Goal: Task Accomplishment & Management: Use online tool/utility

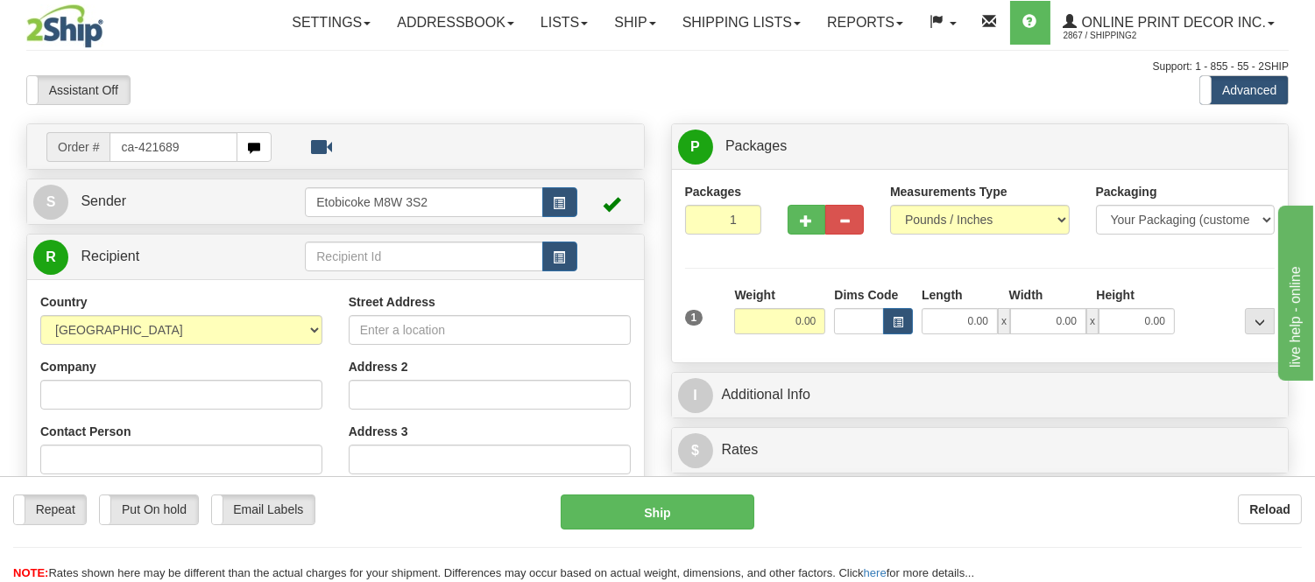
type input "ca-421689"
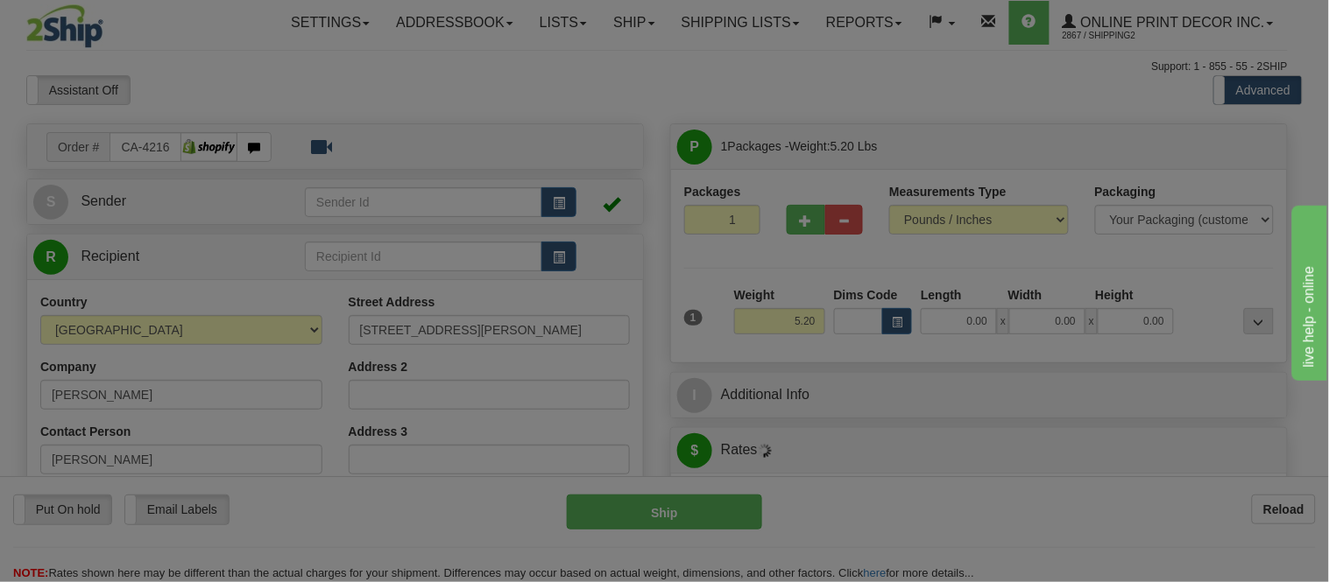
type input "GOLDEN"
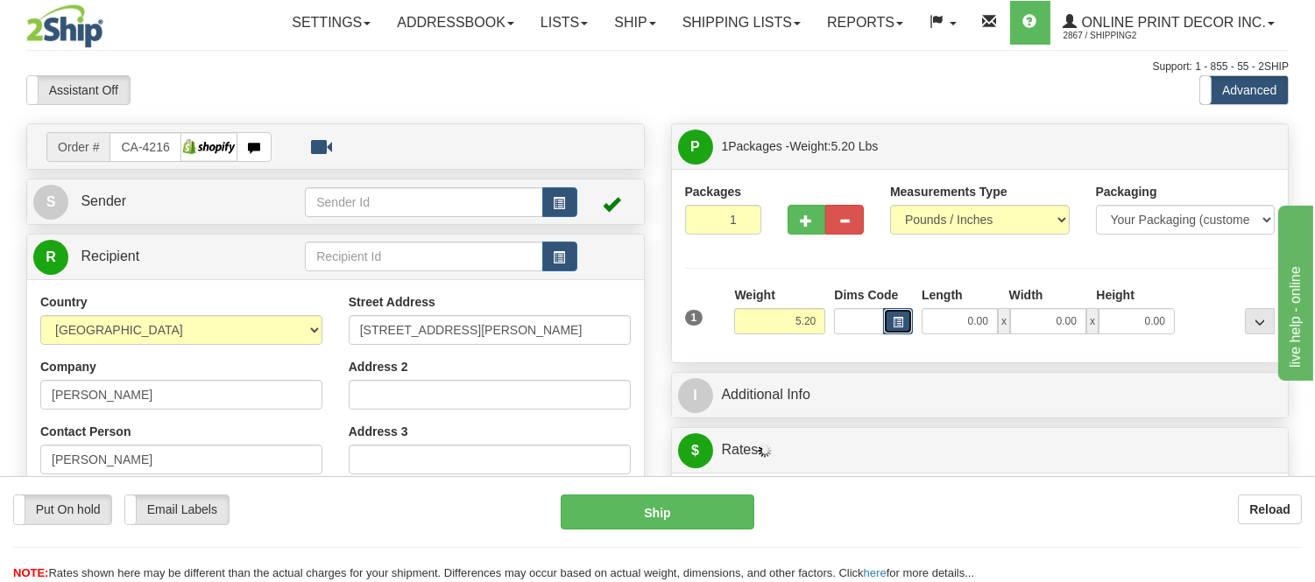
click at [911, 325] on button "button" at bounding box center [898, 321] width 30 height 26
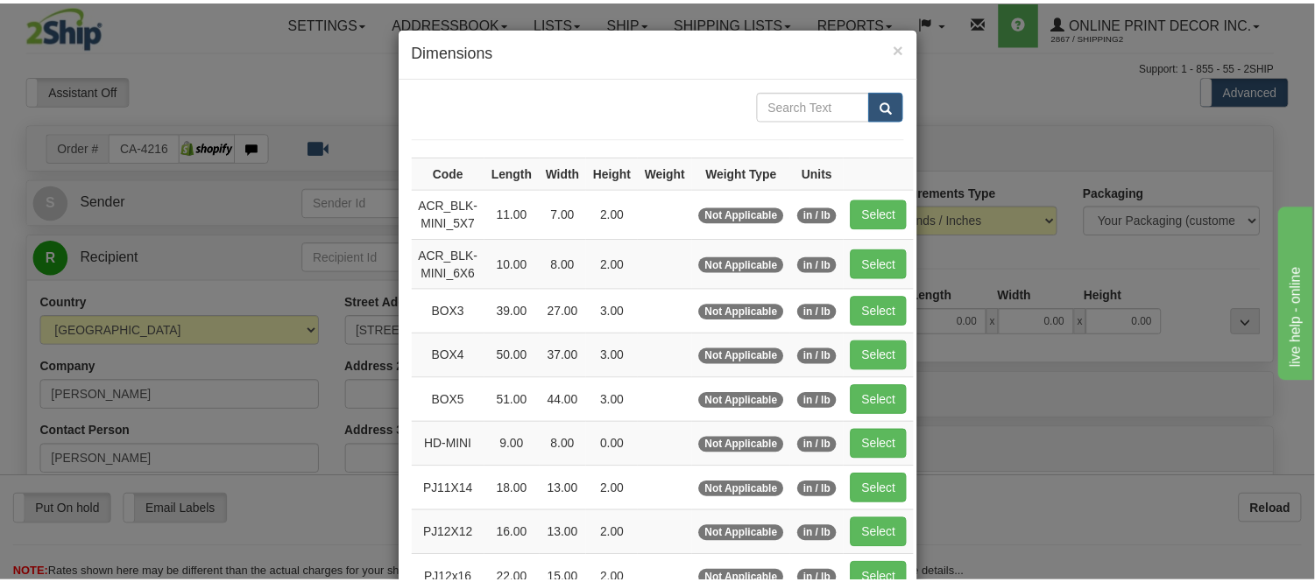
scroll to position [97, 0]
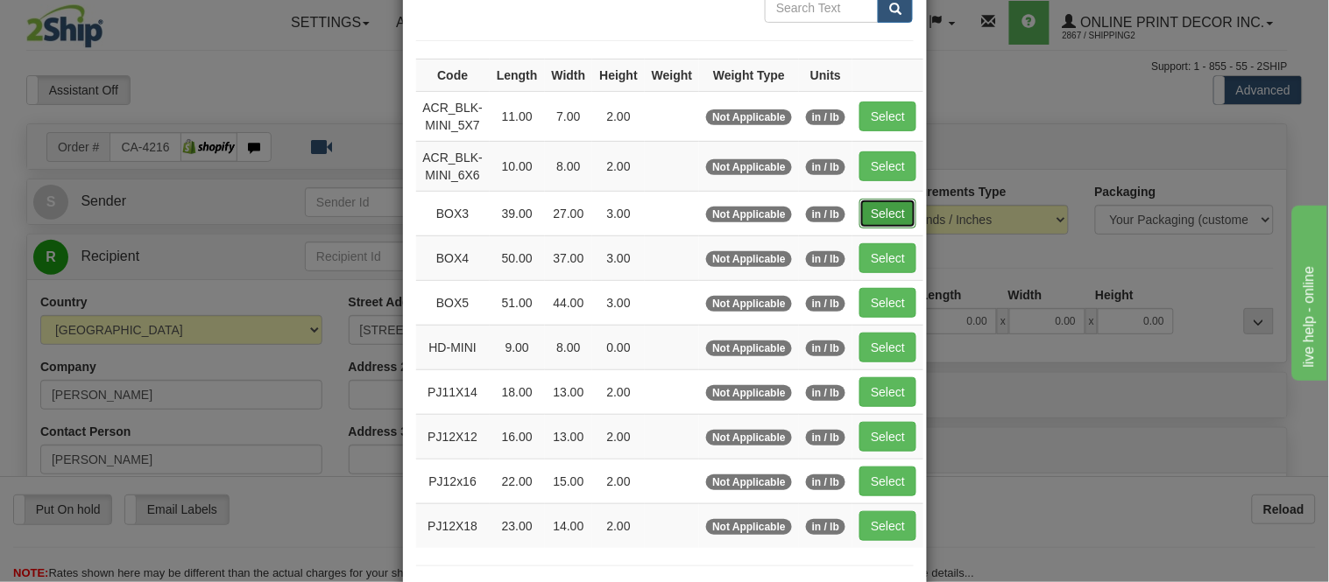
click at [885, 219] on button "Select" at bounding box center [887, 214] width 57 height 30
type input "BOX3"
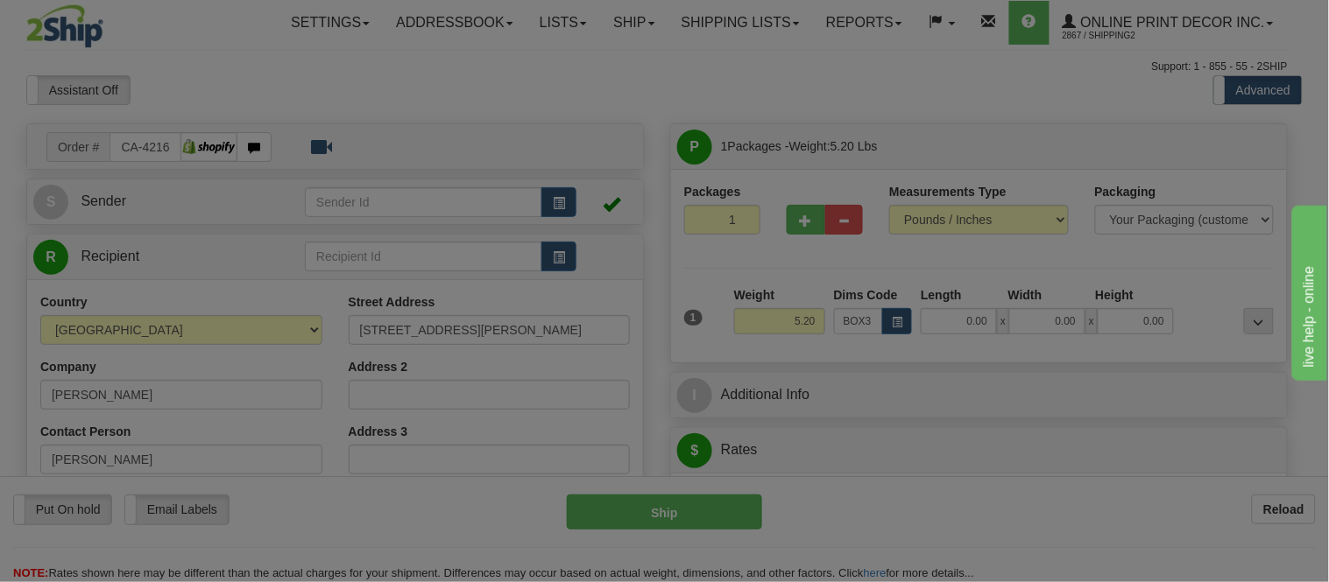
type input "39.00"
type input "27.00"
type input "3.00"
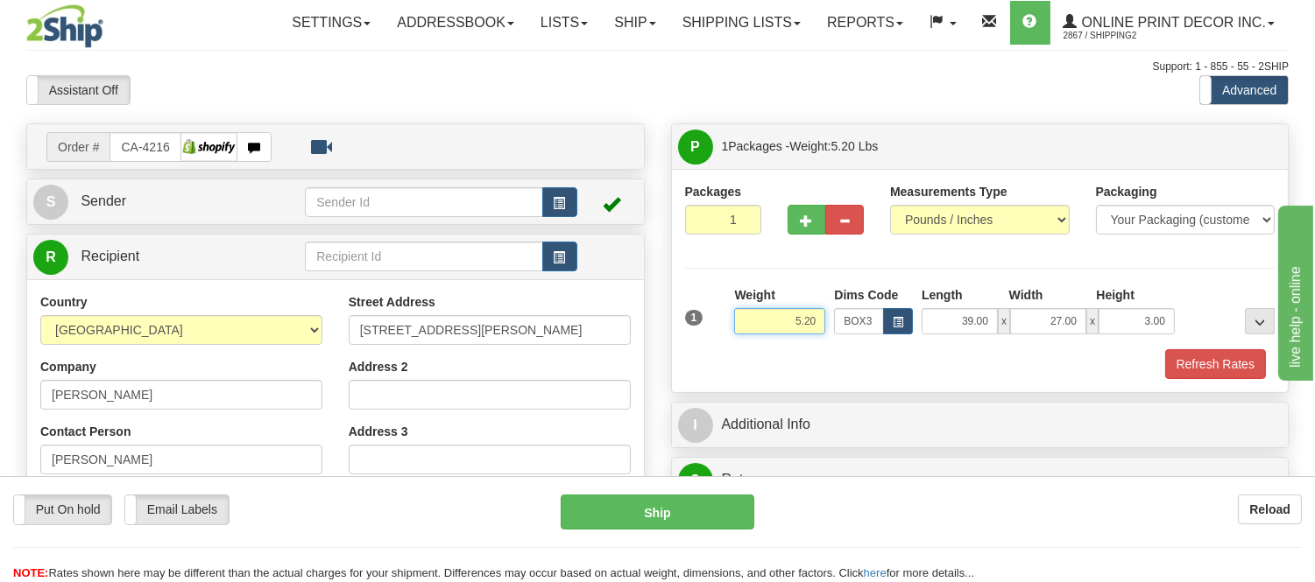
drag, startPoint x: 822, startPoint y: 322, endPoint x: 737, endPoint y: 342, distance: 87.3
click at [737, 342] on div "Weight 5.20" at bounding box center [780, 316] width 100 height 61
type input "1"
type input "11.98"
click at [1204, 356] on button "Refresh Rates" at bounding box center [1215, 364] width 101 height 30
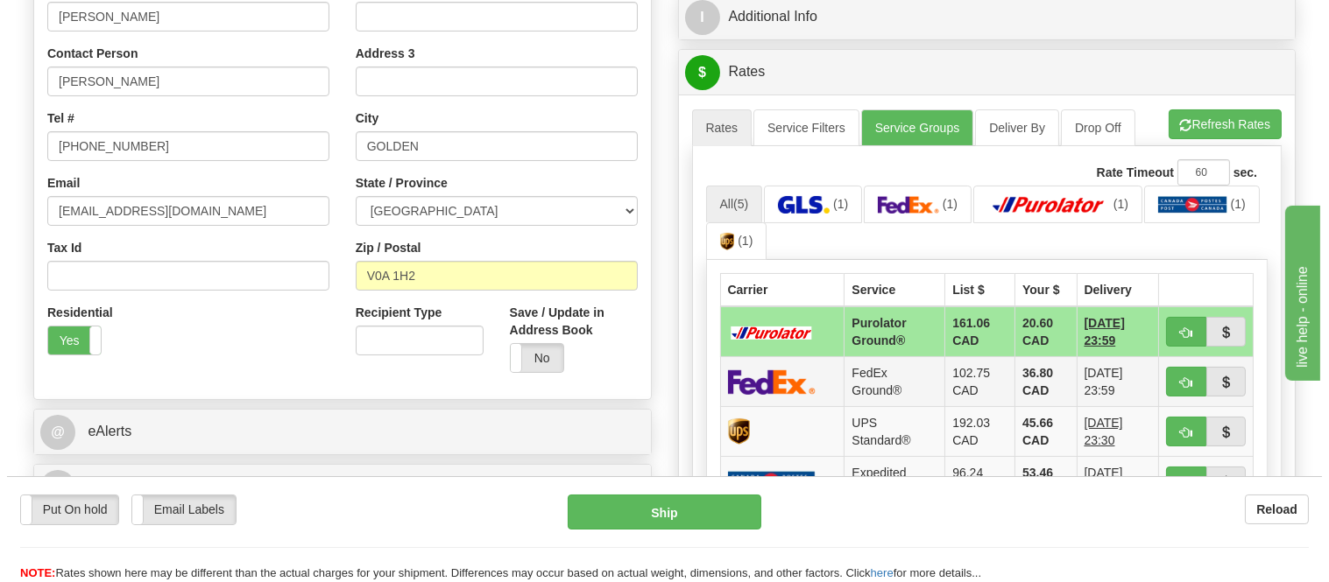
scroll to position [486, 0]
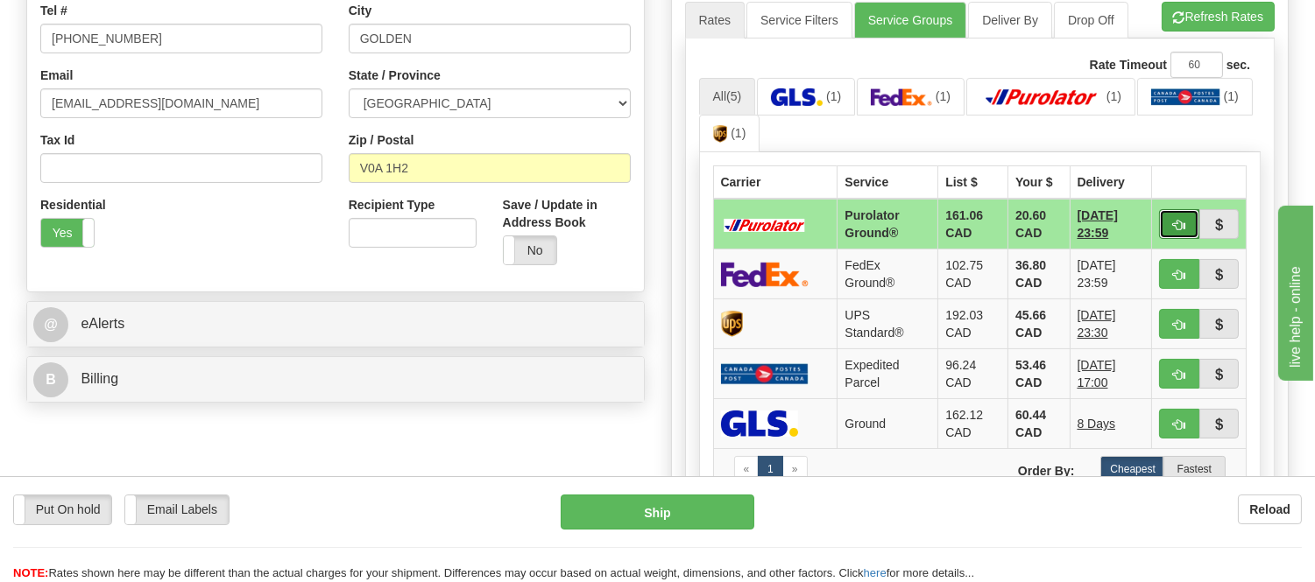
click at [1180, 223] on span "button" at bounding box center [1179, 225] width 12 height 11
type input "260"
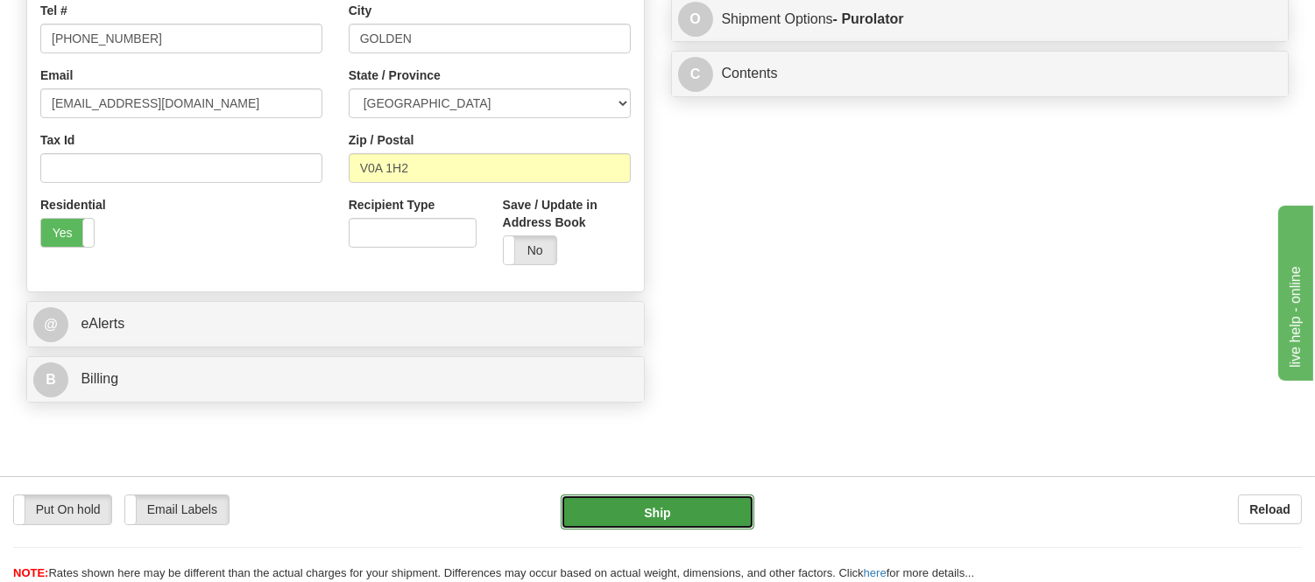
click at [611, 517] on button "Ship" at bounding box center [657, 512] width 193 height 35
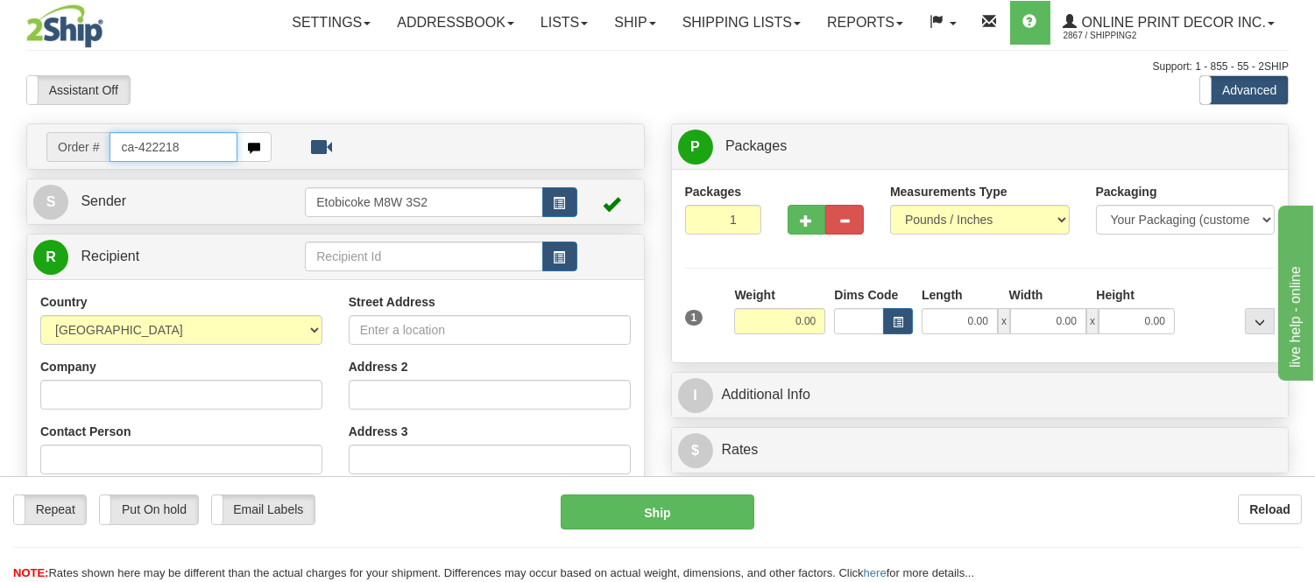
type input "ca-422218"
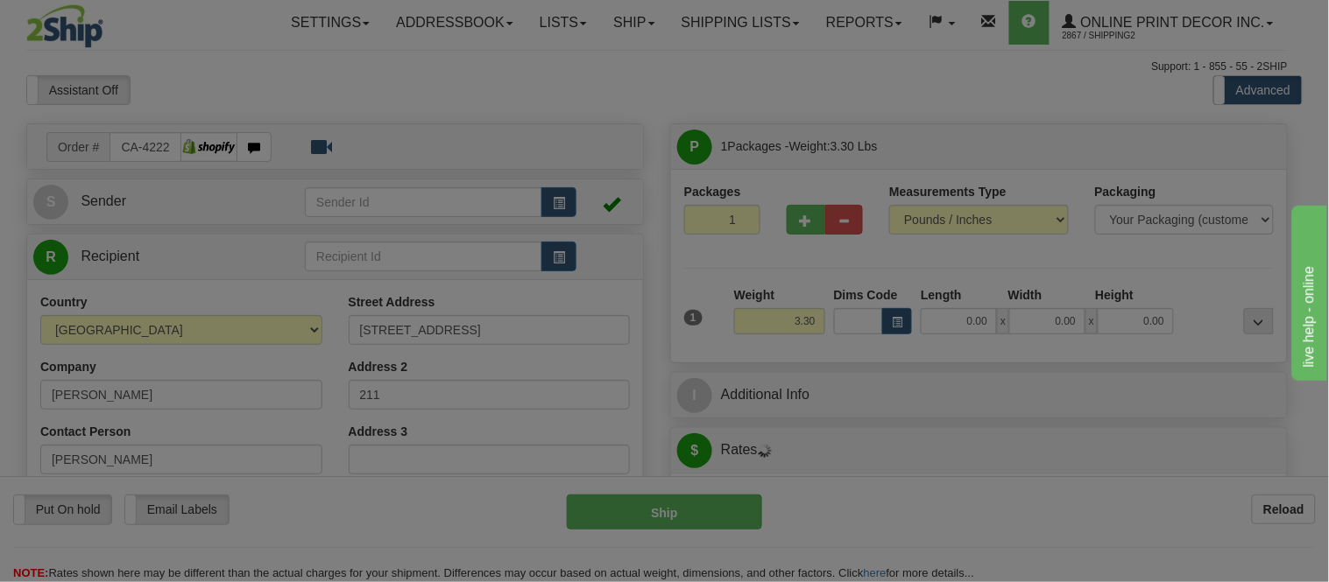
type input "ESQUIMALT"
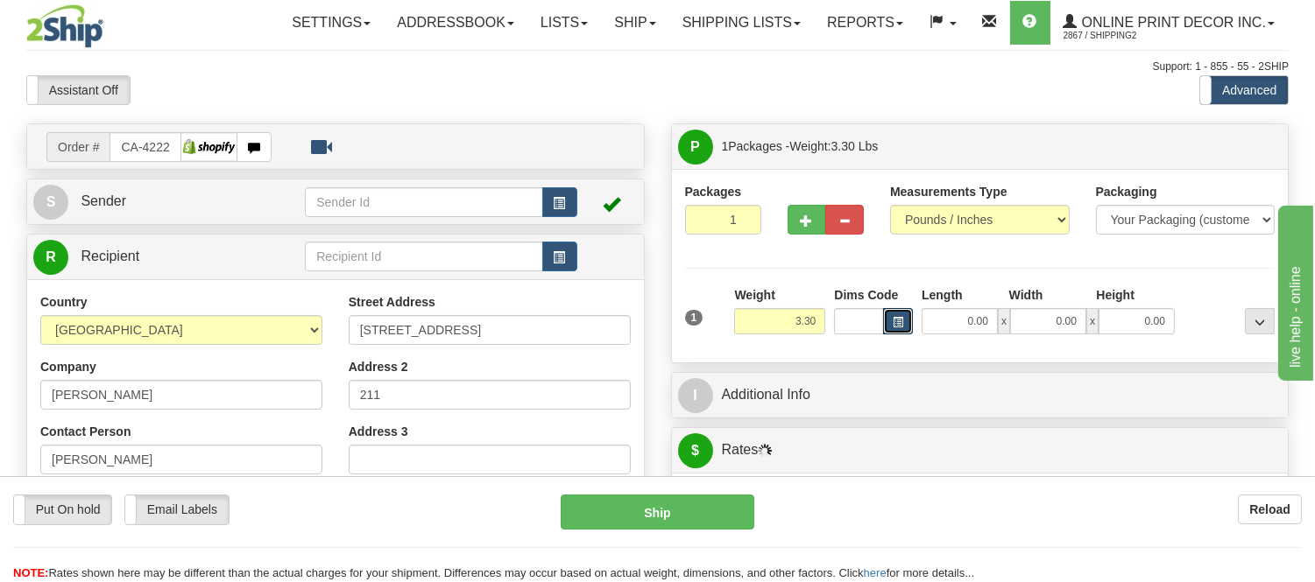
click at [892, 321] on span "button" at bounding box center [897, 323] width 11 height 10
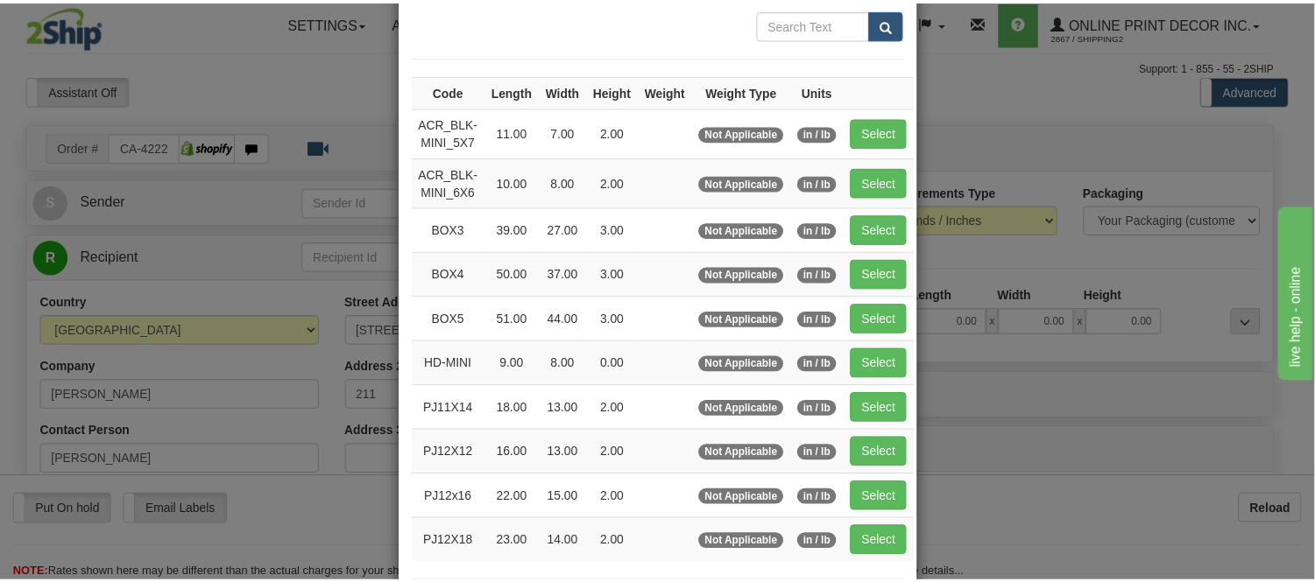
scroll to position [194, 0]
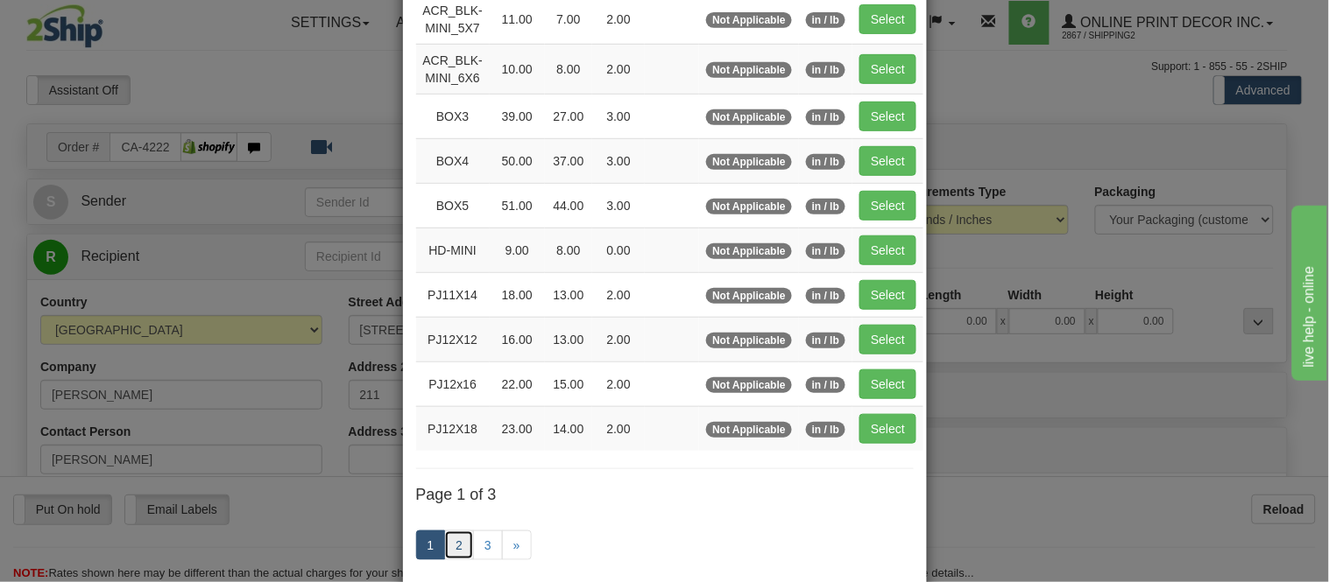
click at [445, 547] on link "2" at bounding box center [459, 546] width 30 height 30
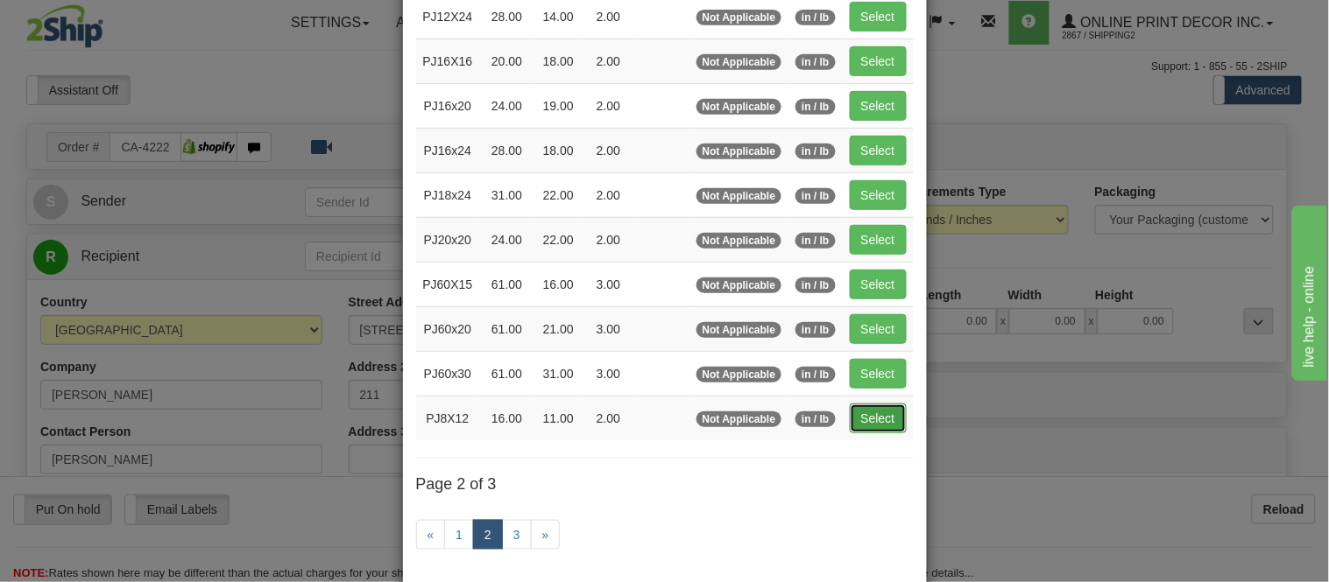
click at [894, 421] on button "Select" at bounding box center [878, 419] width 57 height 30
type input "PJ8X12"
type input "16.00"
type input "11.00"
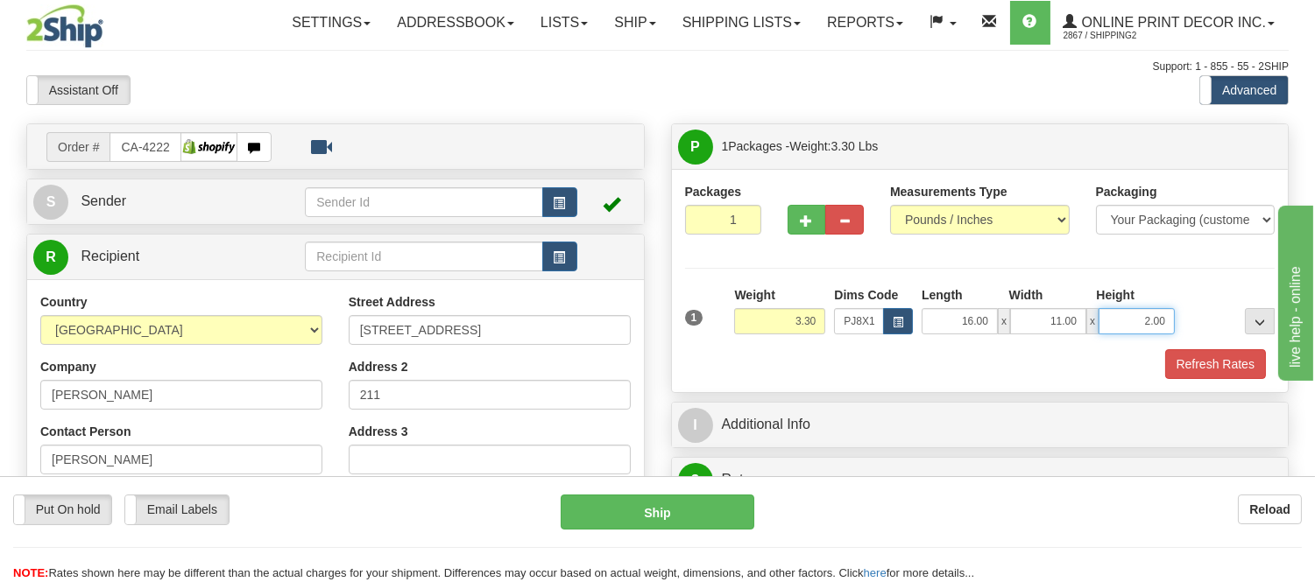
drag, startPoint x: 1167, startPoint y: 315, endPoint x: 1074, endPoint y: 330, distance: 94.9
click at [1074, 330] on div "16.00 x 11.00 x 2.00" at bounding box center [1047, 321] width 253 height 26
click button "Delete" at bounding box center [0, 0] width 0 height 0
type input "6.00"
click at [1204, 360] on button "Refresh Rates" at bounding box center [1215, 364] width 101 height 30
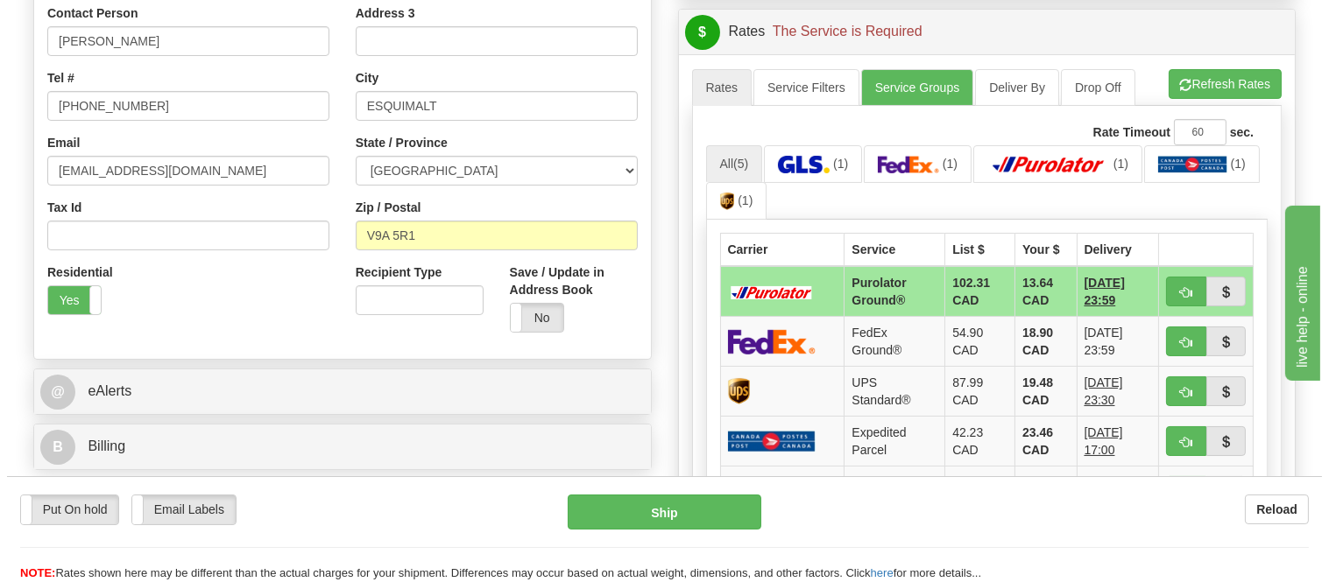
scroll to position [462, 0]
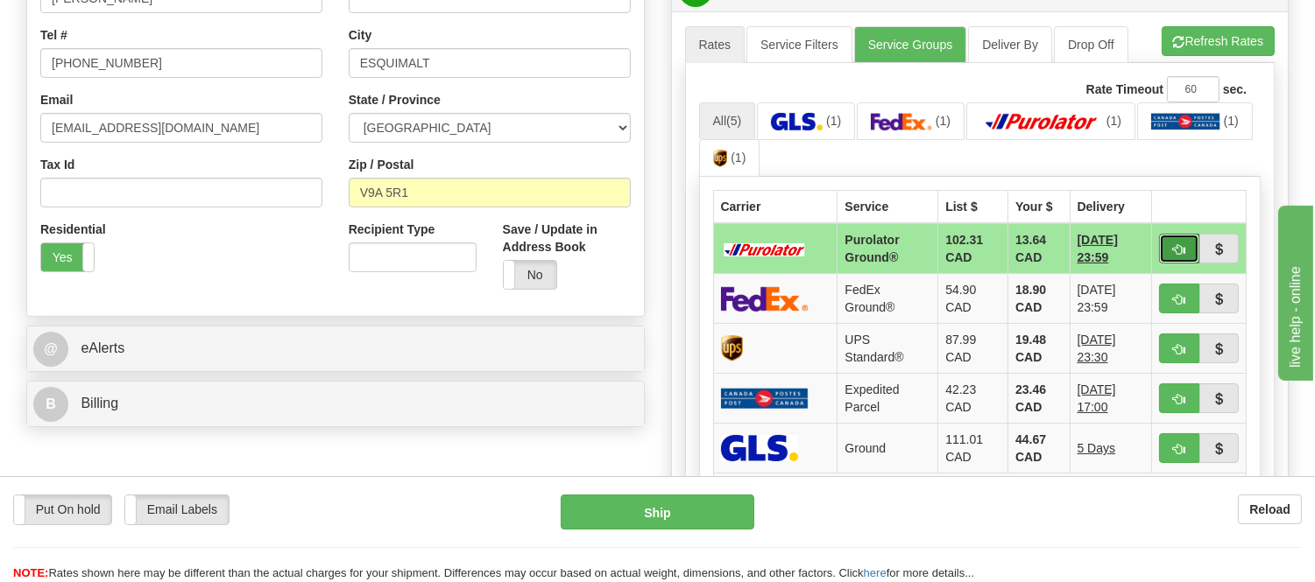
click at [1169, 247] on button "button" at bounding box center [1179, 249] width 40 height 30
type input "260"
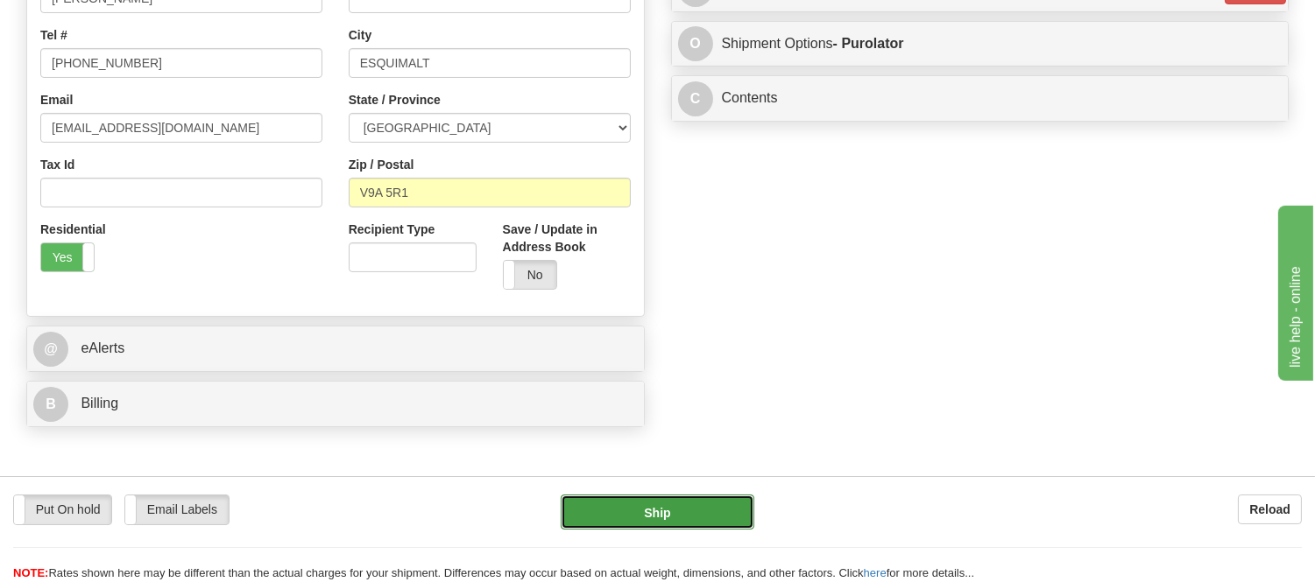
click at [660, 511] on button "Ship" at bounding box center [657, 512] width 193 height 35
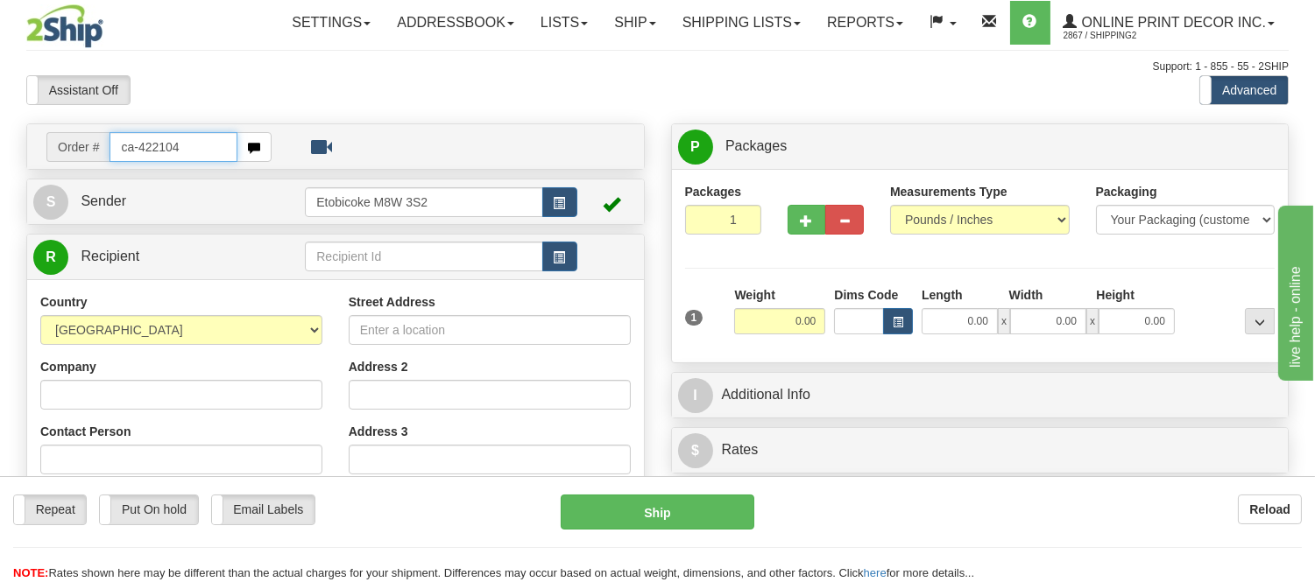
type input "ca-422104"
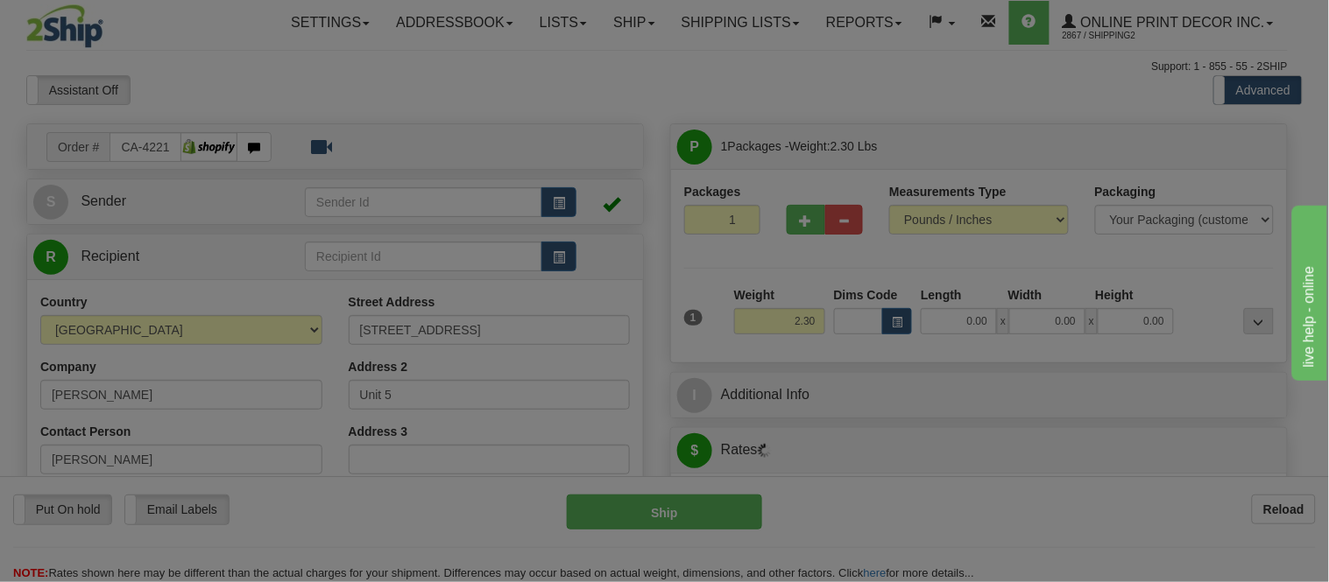
type input "NIAGARA FALLS"
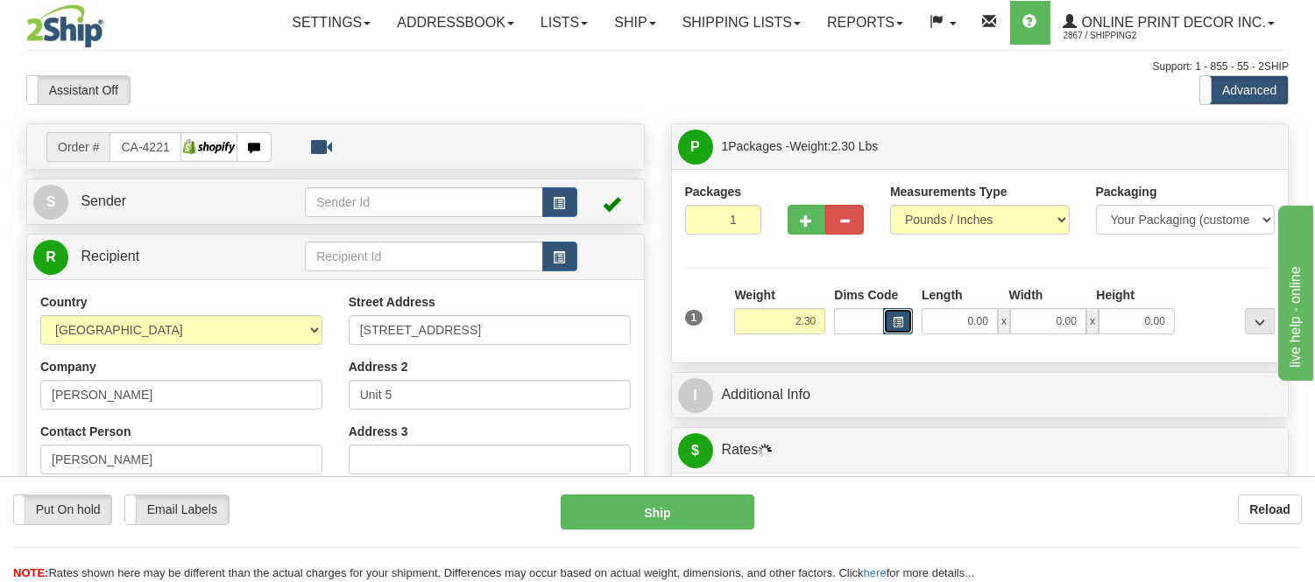
click at [890, 319] on button "button" at bounding box center [898, 321] width 30 height 26
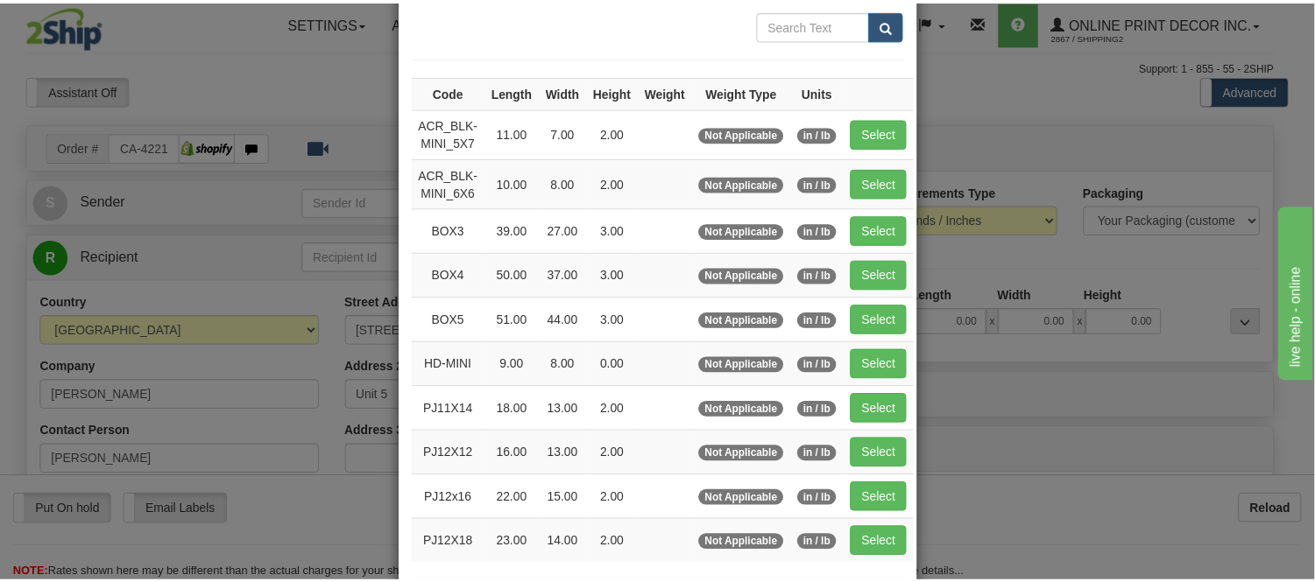
scroll to position [194, 0]
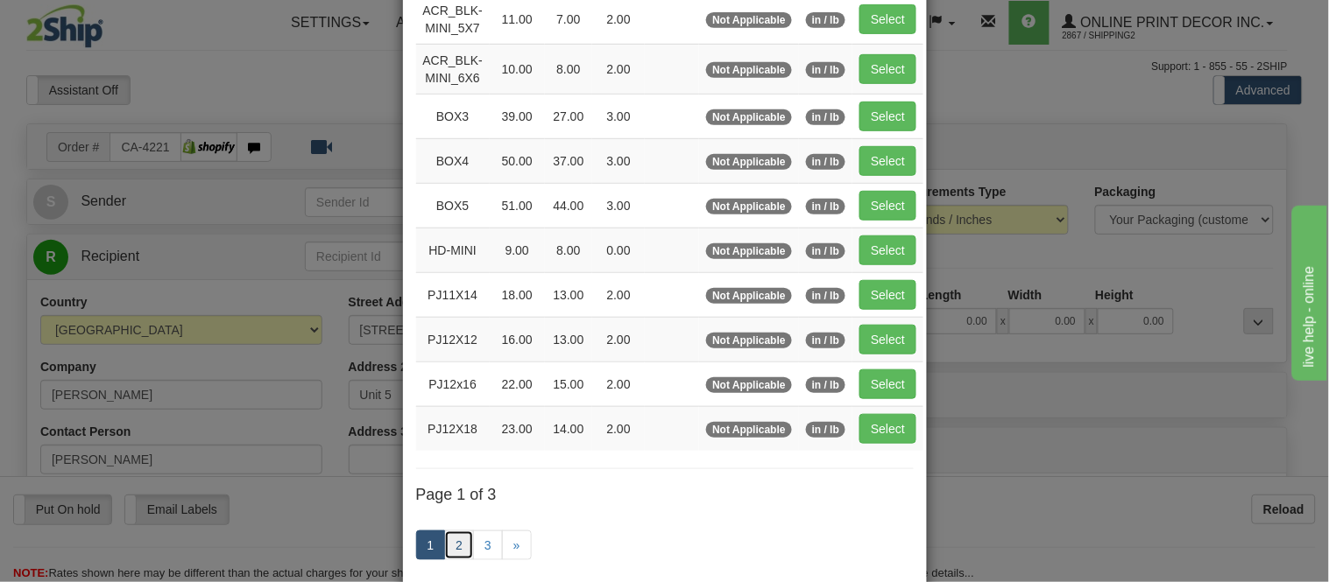
click at [448, 544] on link "2" at bounding box center [459, 546] width 30 height 30
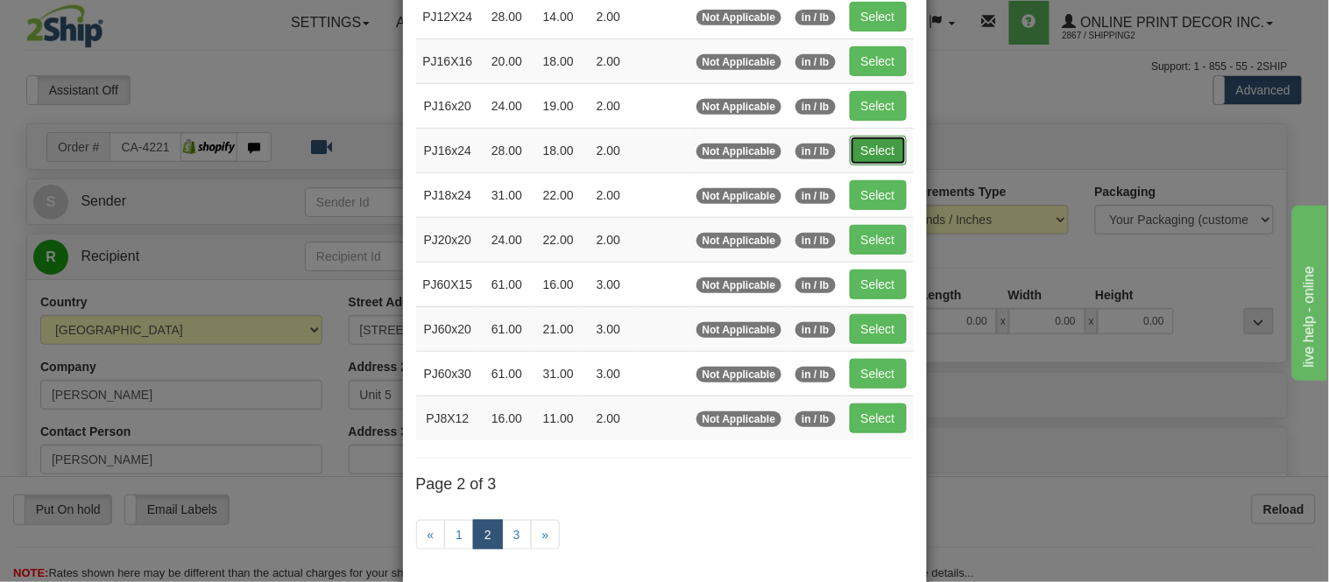
click at [886, 161] on button "Select" at bounding box center [878, 151] width 57 height 30
type input "PJ16x24"
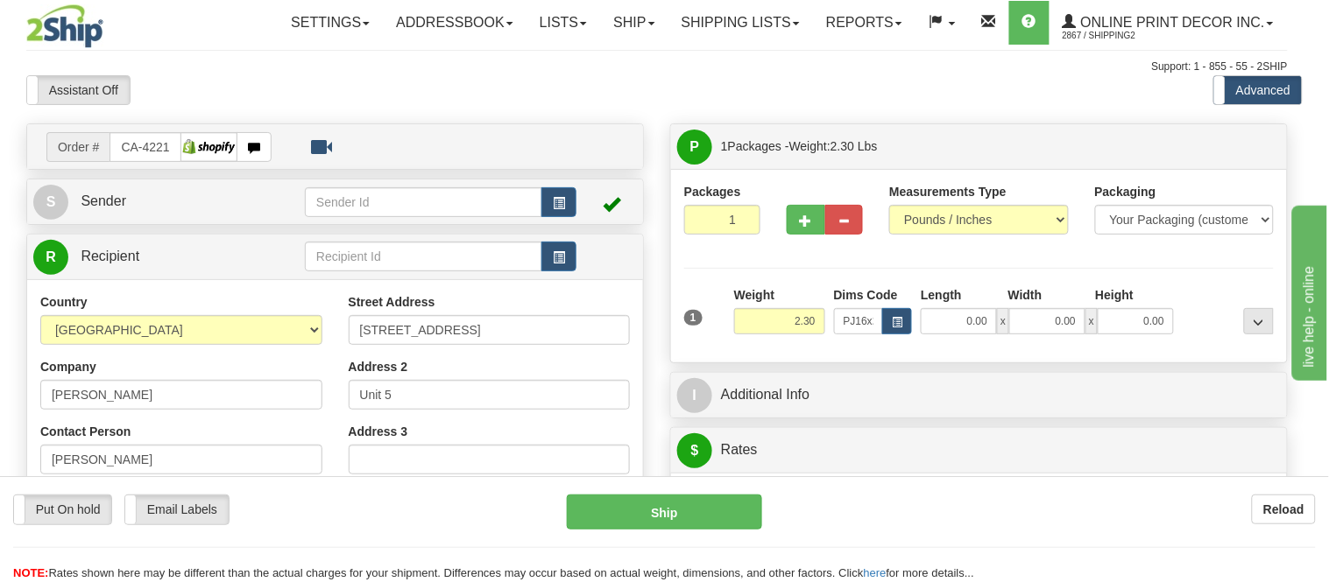
type input "28.00"
type input "18.00"
type input "2.00"
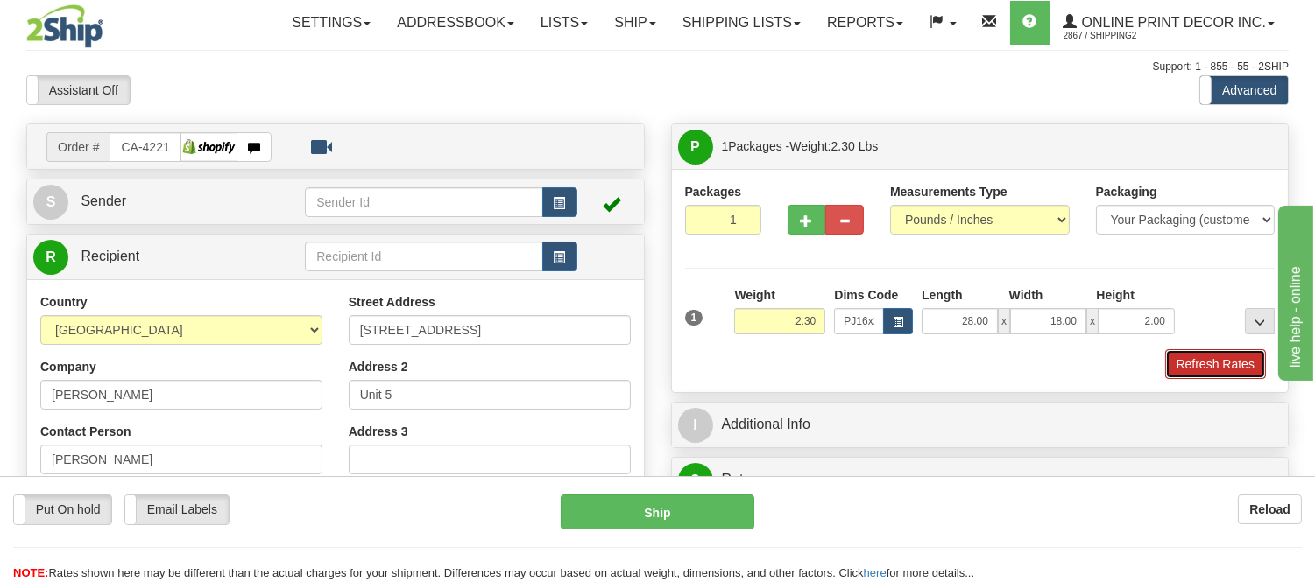
click at [1187, 369] on button "Refresh Rates" at bounding box center [1215, 364] width 101 height 30
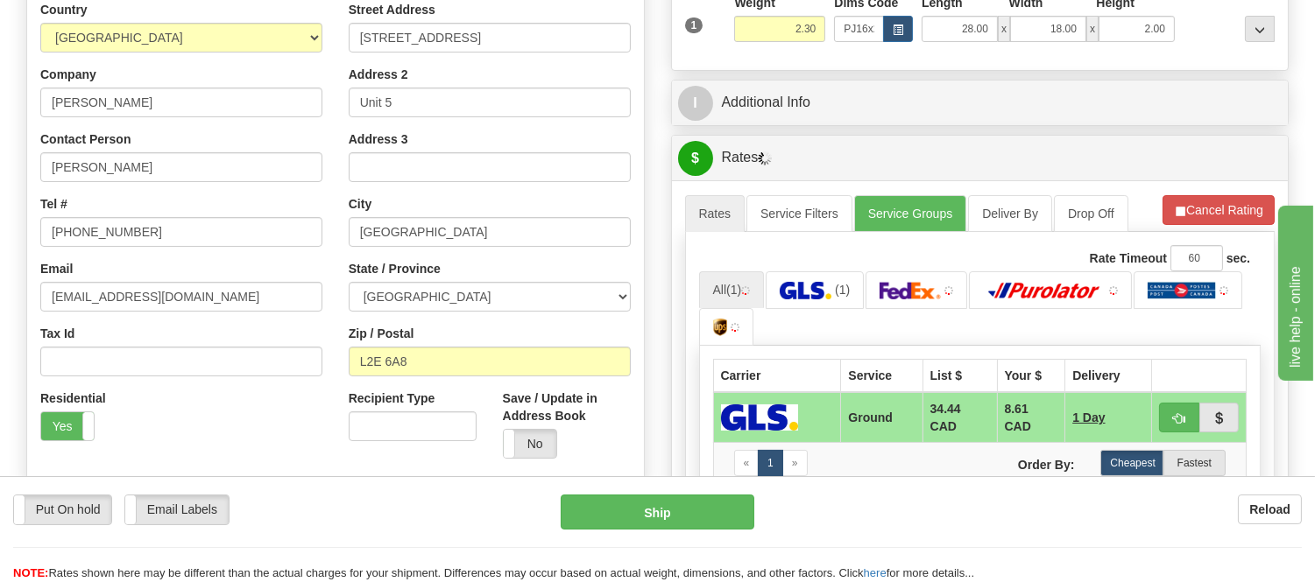
scroll to position [360, 0]
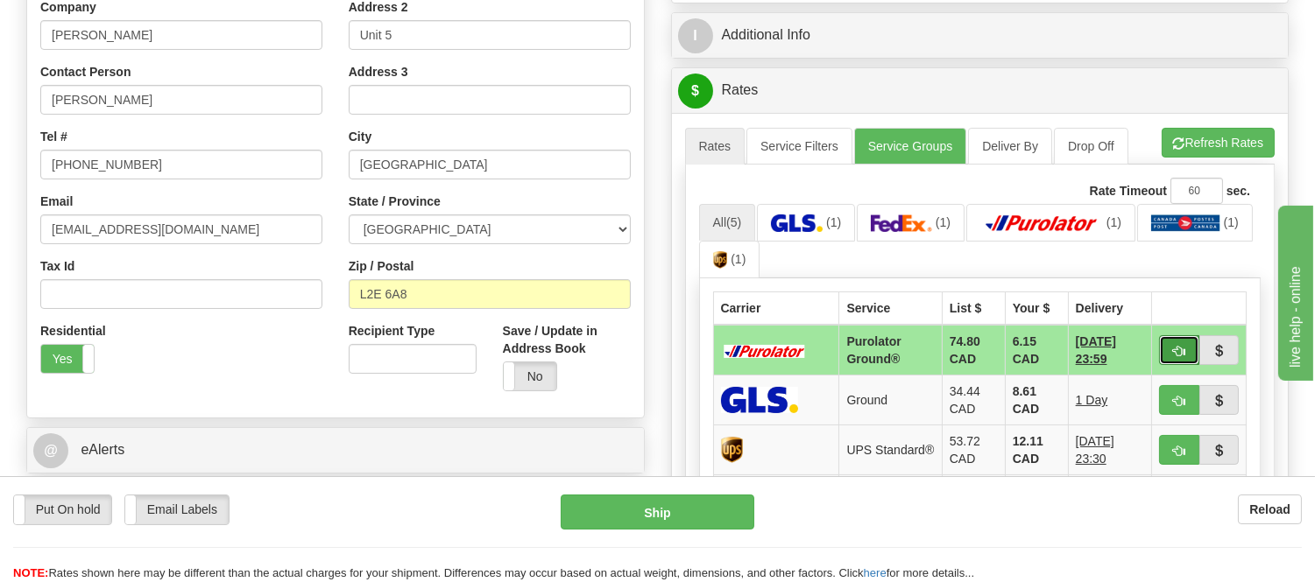
click at [1168, 349] on button "button" at bounding box center [1179, 350] width 40 height 30
type input "260"
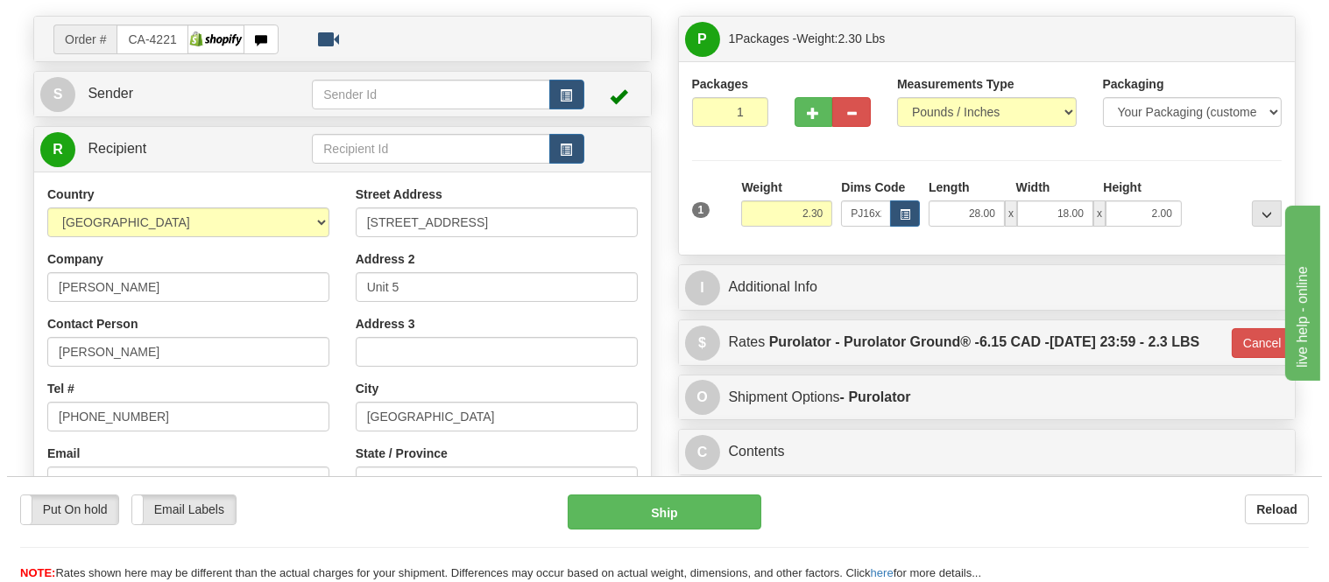
scroll to position [67, 0]
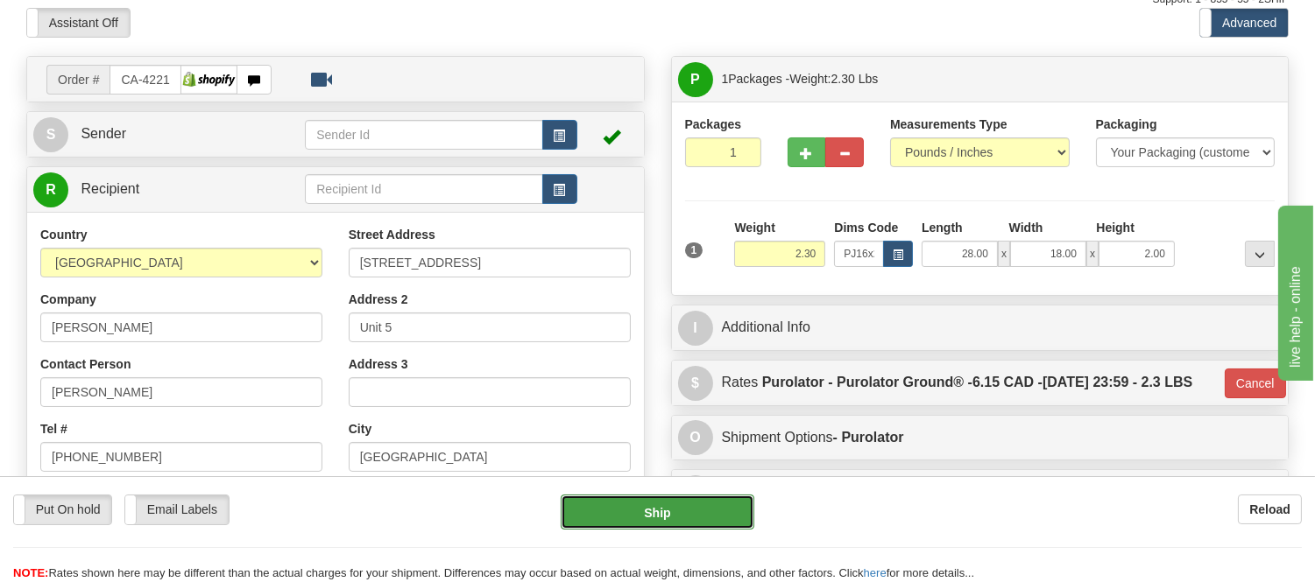
click at [721, 502] on button "Ship" at bounding box center [657, 512] width 193 height 35
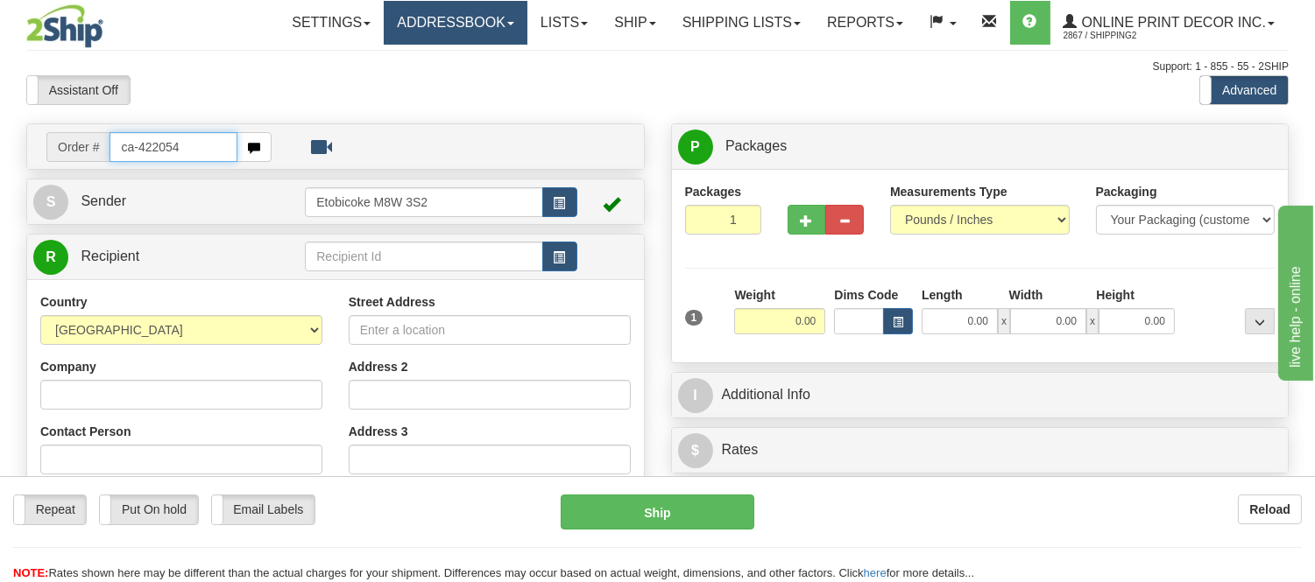
type input "ca-422054"
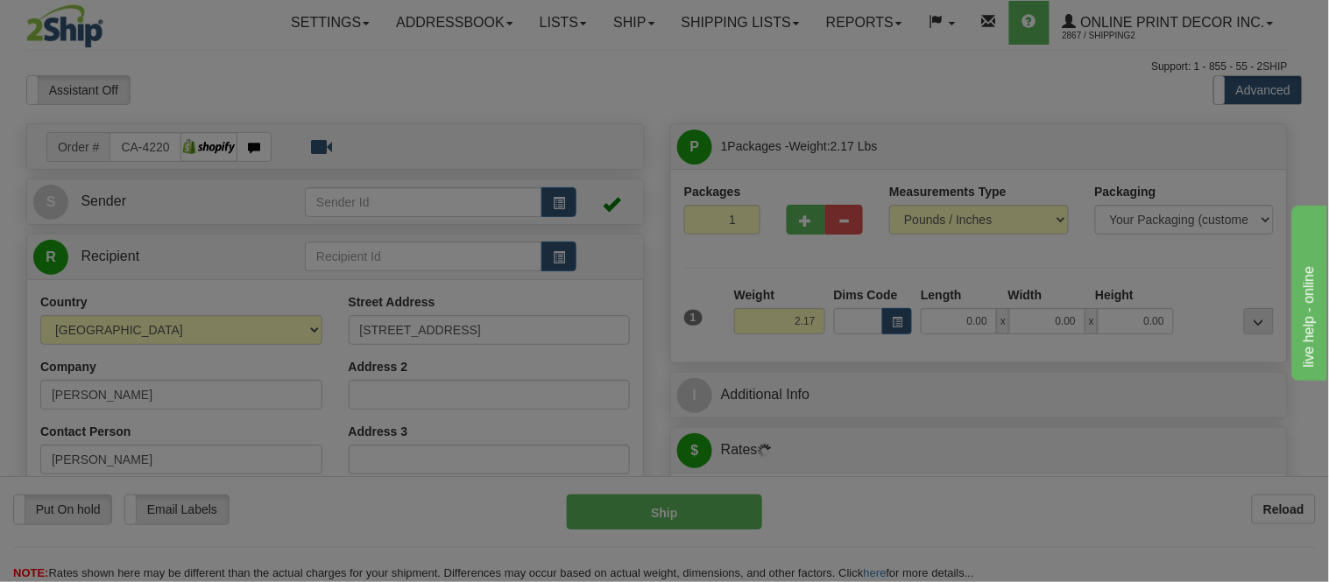
type input "COURTENAY"
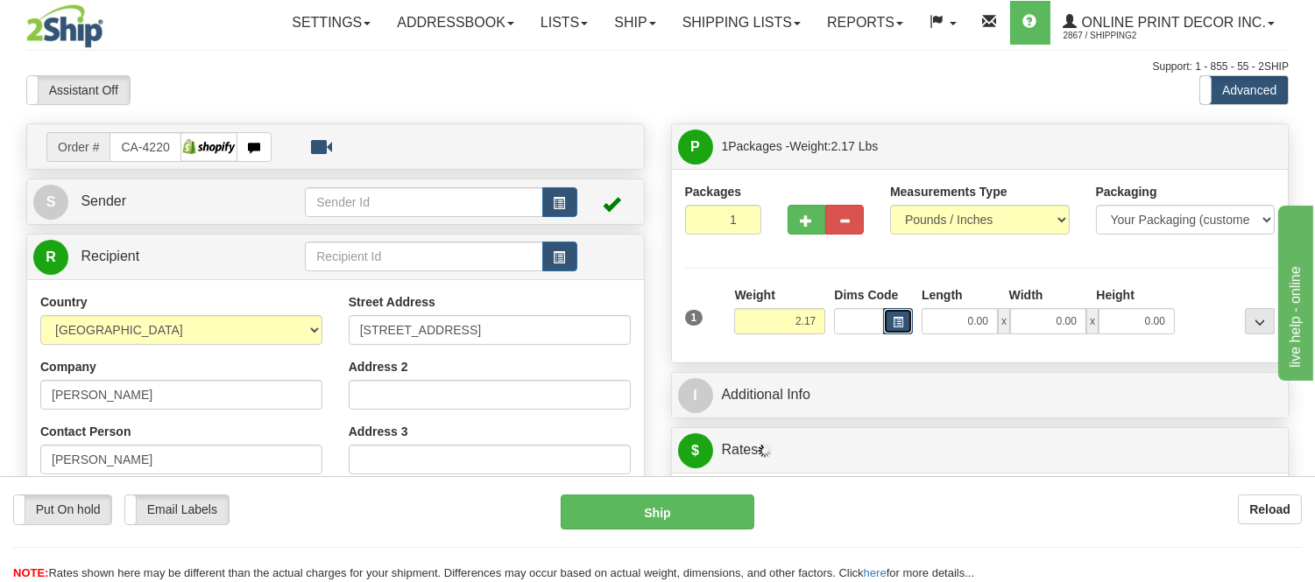
click at [902, 316] on button "button" at bounding box center [898, 321] width 30 height 26
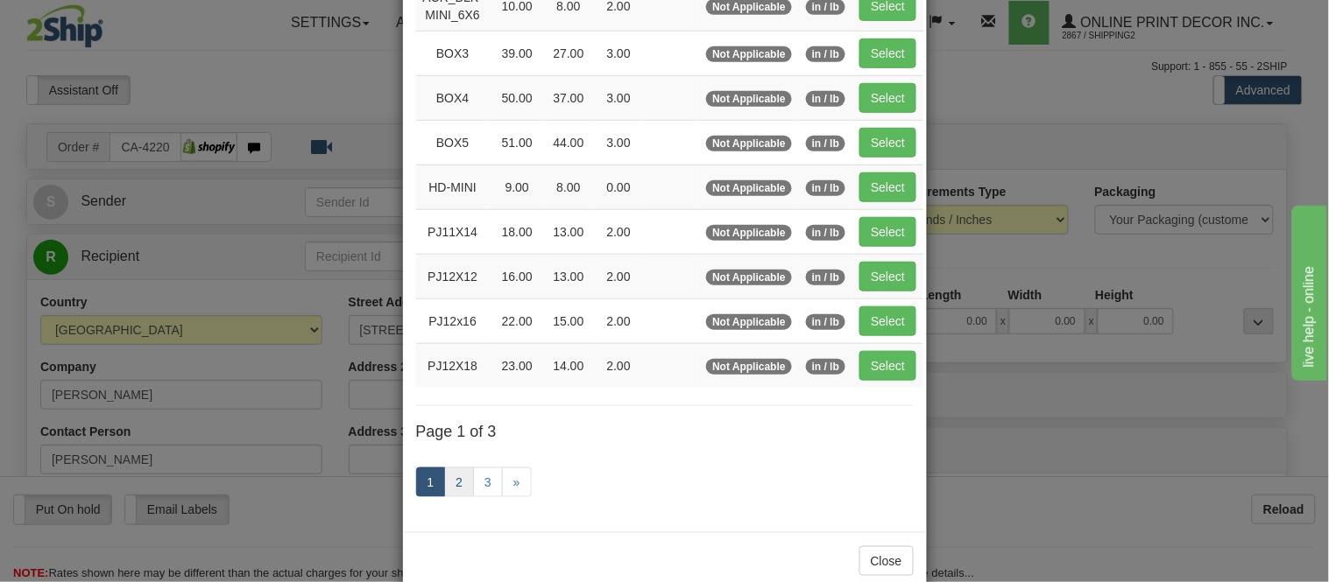
scroll to position [292, 0]
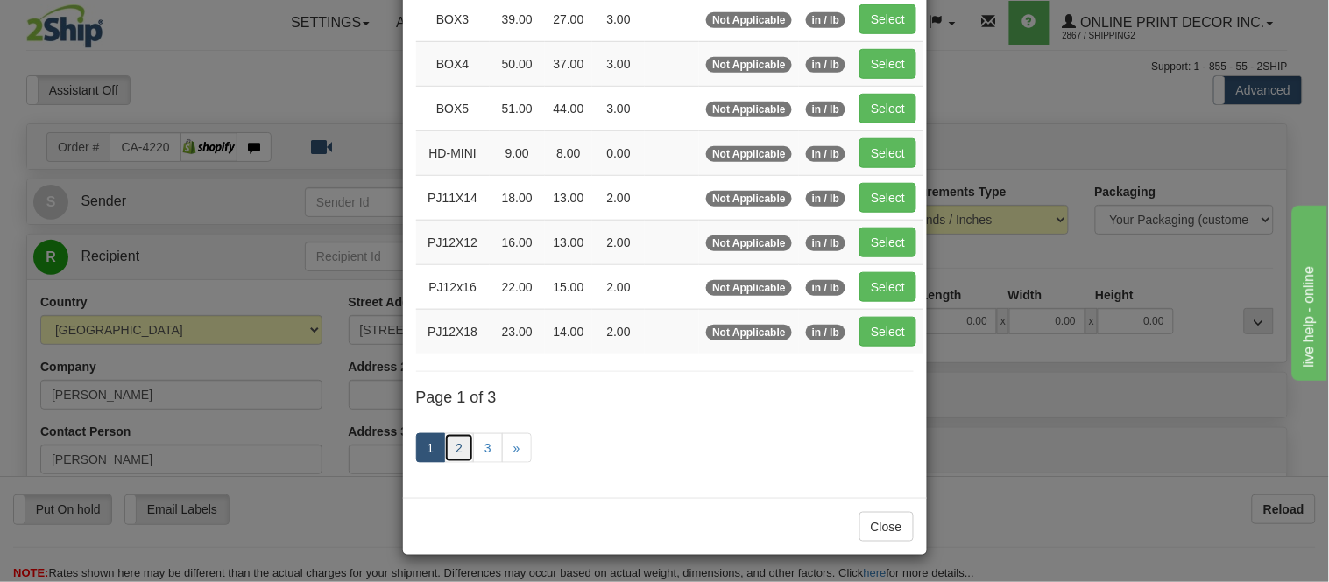
click at [455, 448] on link "2" at bounding box center [459, 449] width 30 height 30
click at [454, 448] on link "2" at bounding box center [459, 449] width 30 height 30
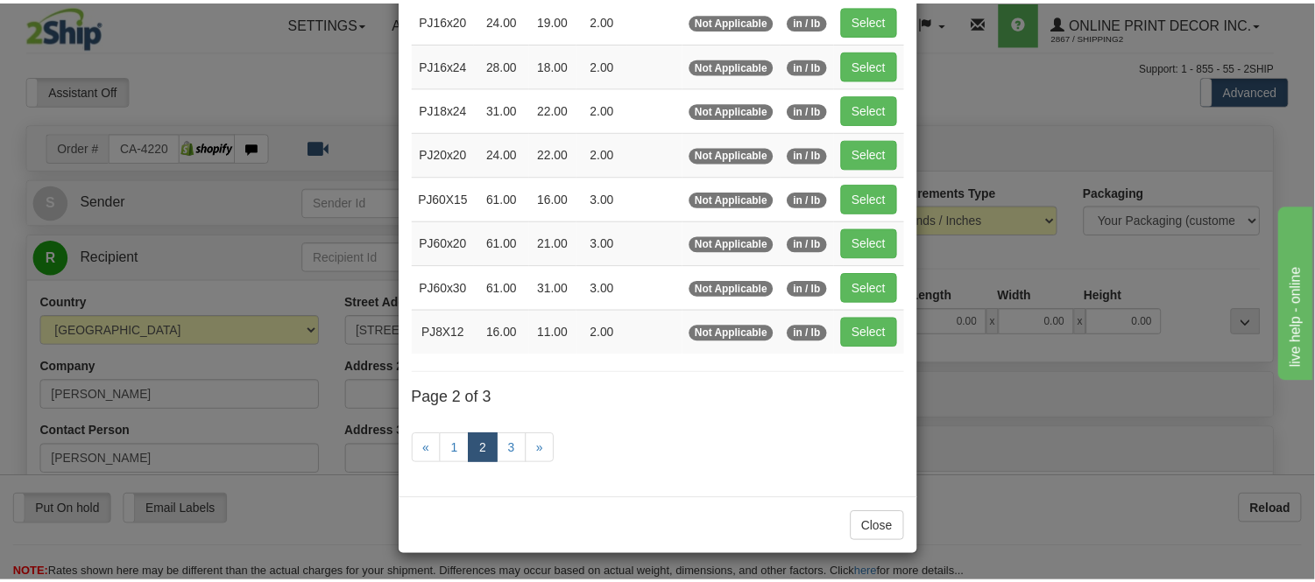
scroll to position [285, 0]
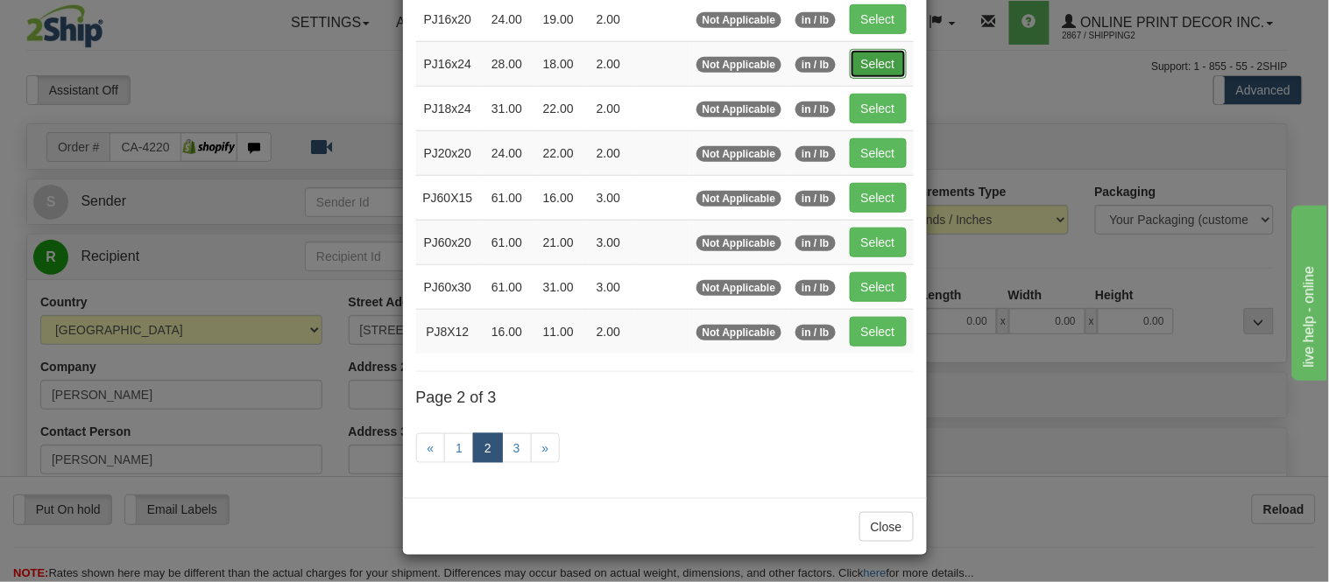
click at [895, 61] on button "Select" at bounding box center [878, 64] width 57 height 30
type input "PJ16x24"
type input "28.00"
type input "18.00"
type input "2.00"
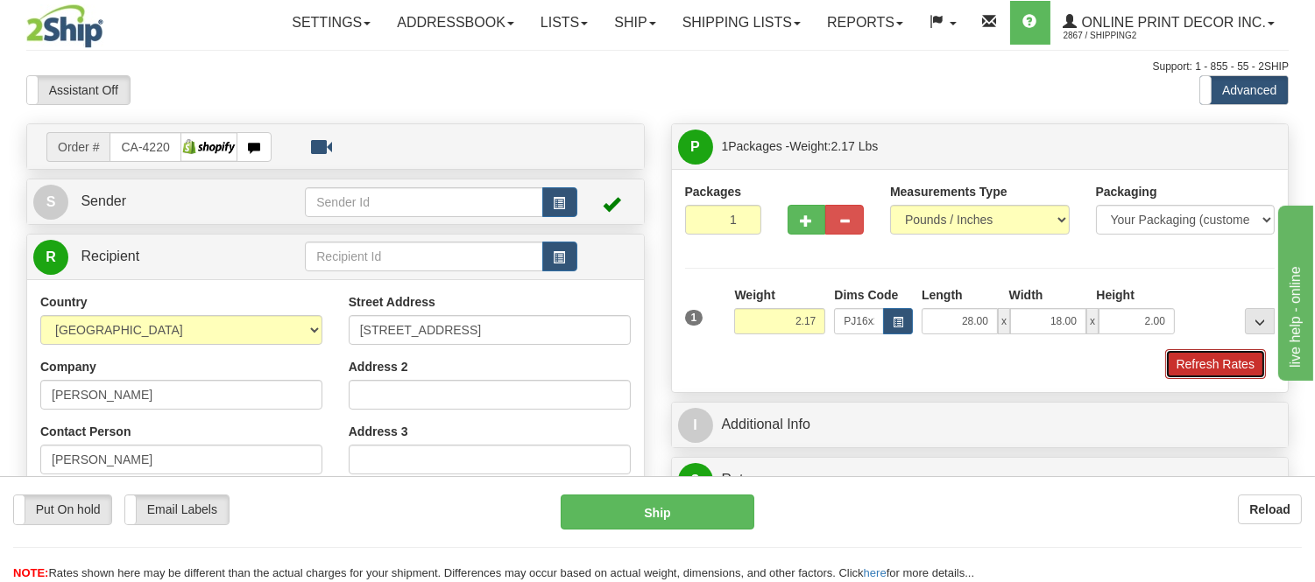
click at [1198, 363] on button "Refresh Rates" at bounding box center [1215, 364] width 101 height 30
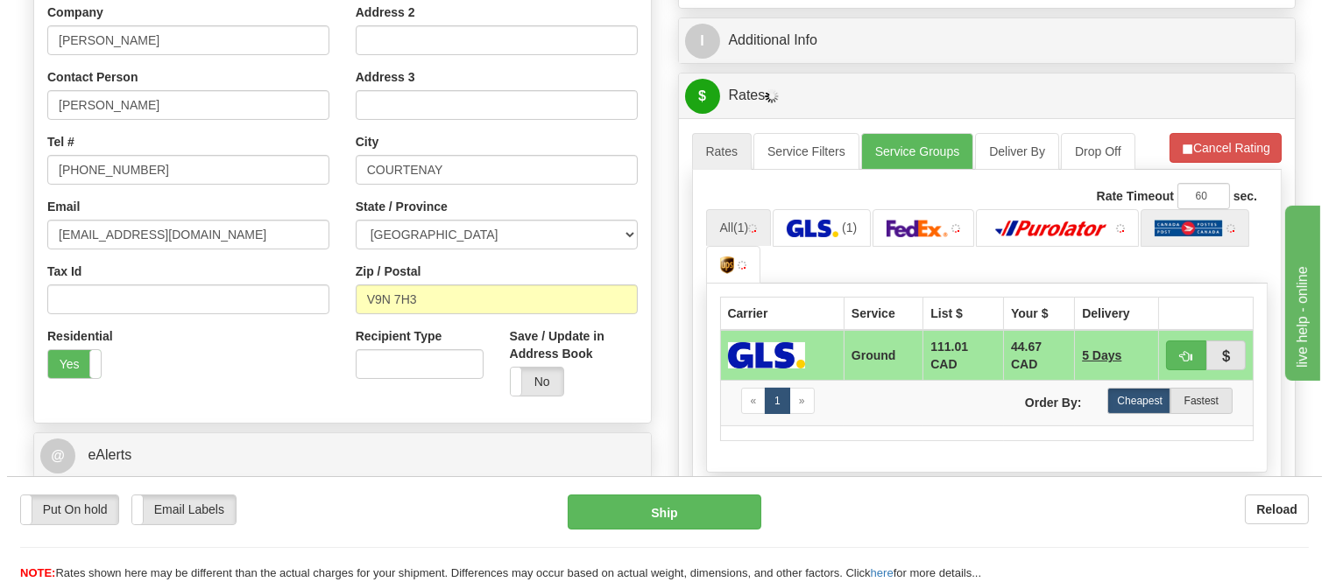
scroll to position [389, 0]
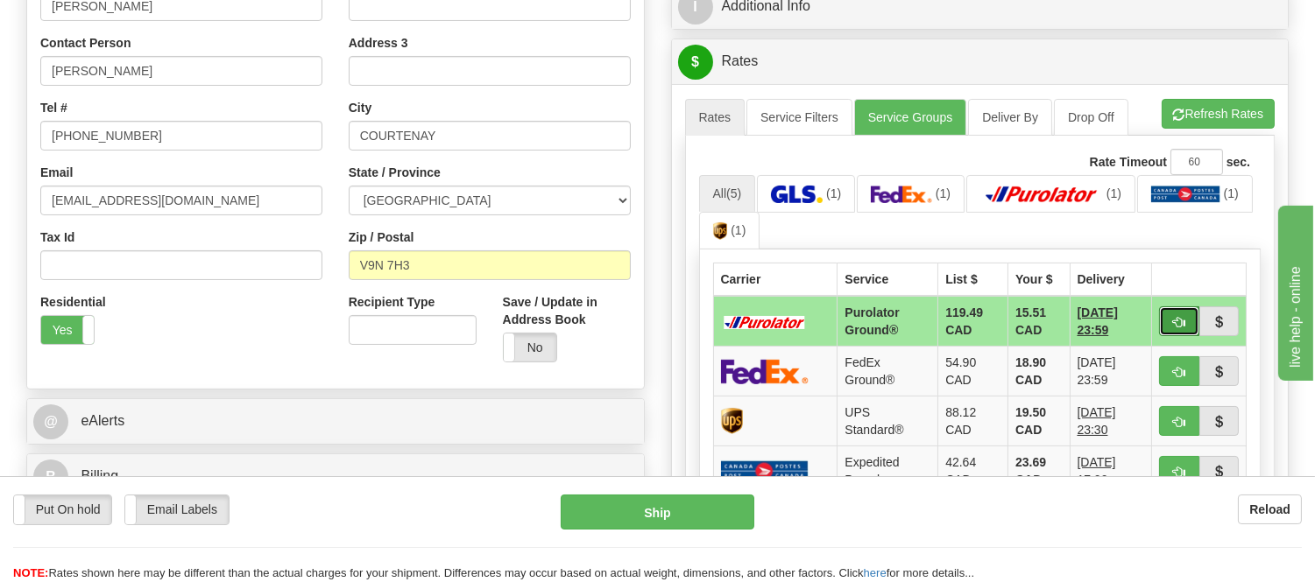
click at [1177, 326] on span "button" at bounding box center [1179, 322] width 12 height 11
type input "260"
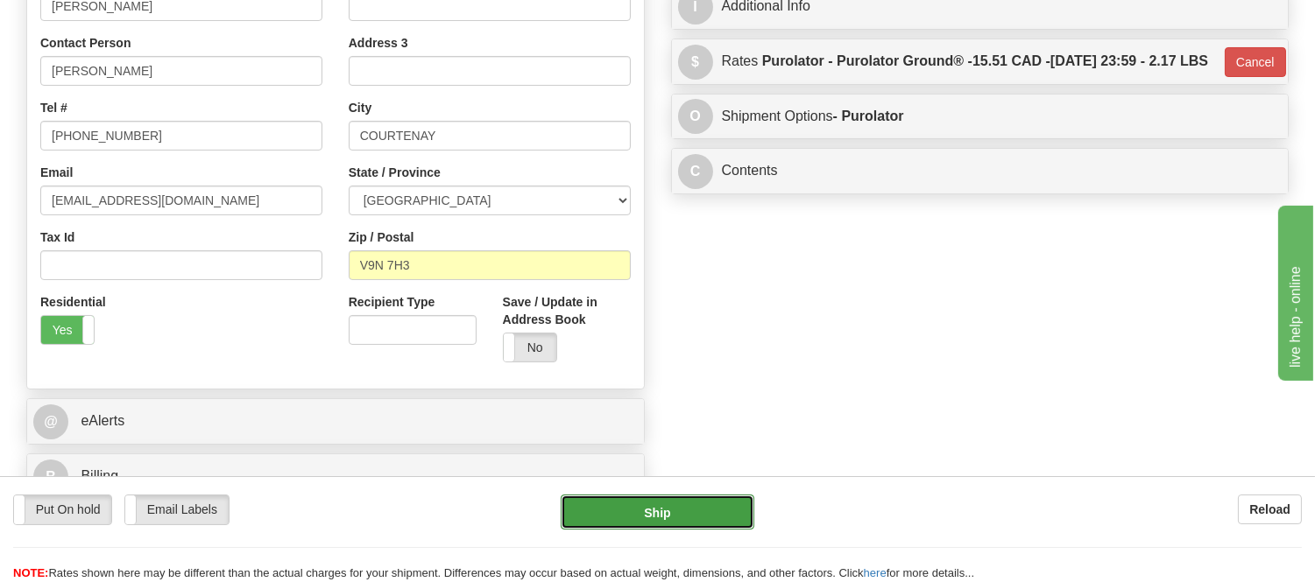
click at [698, 518] on button "Ship" at bounding box center [657, 512] width 193 height 35
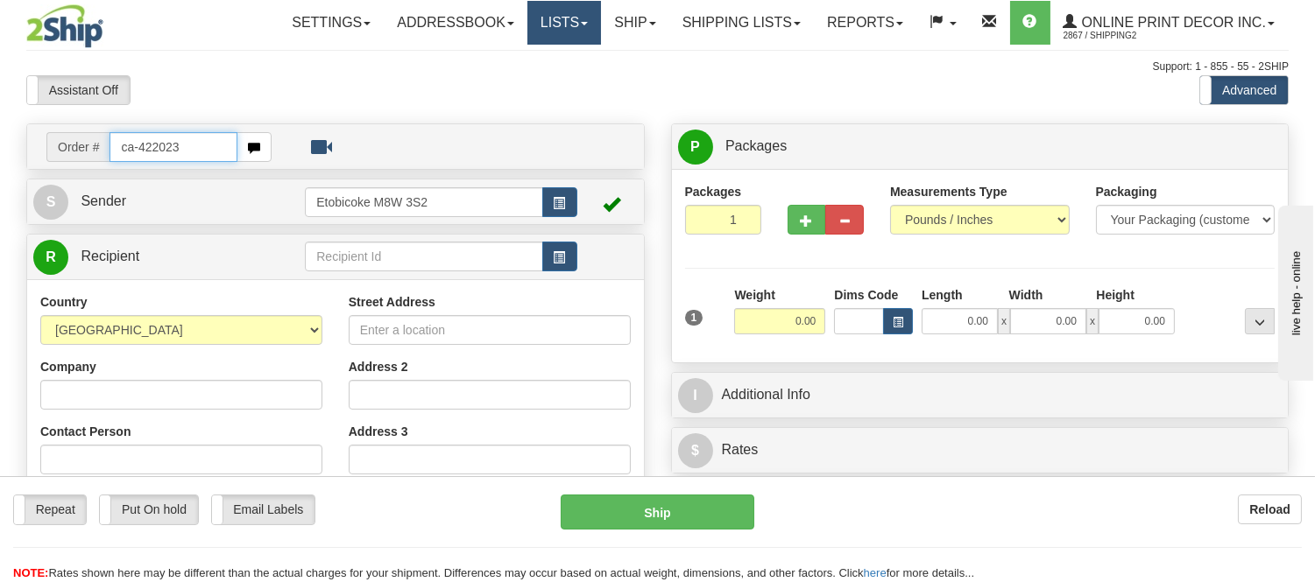
type input "ca-422023"
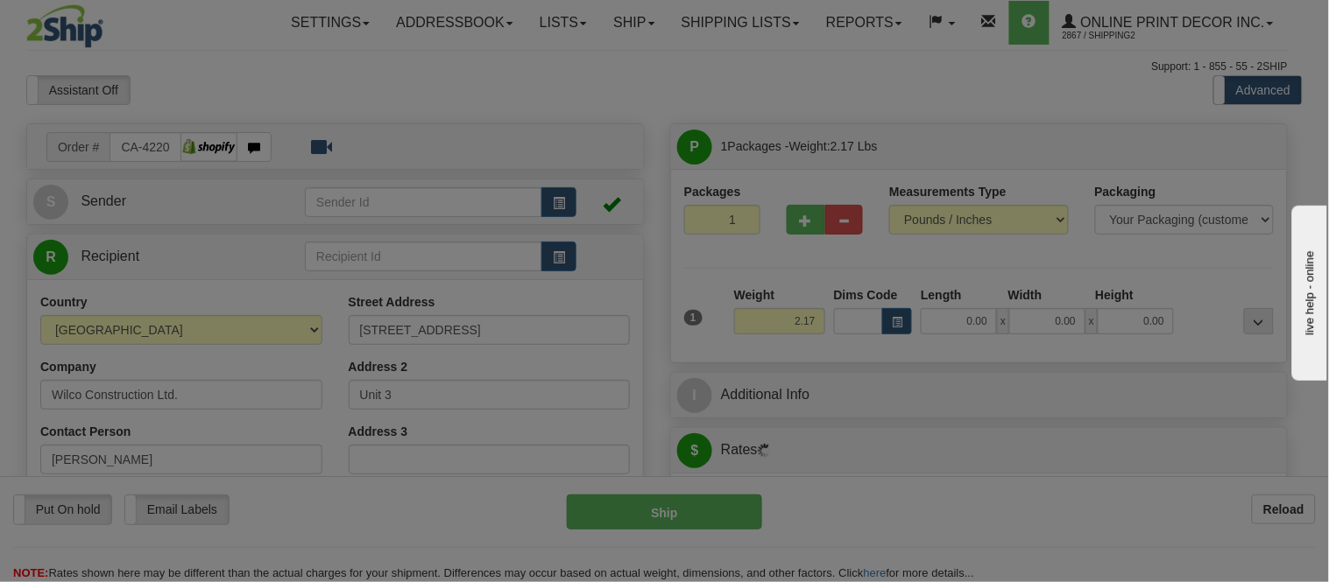
type input "[GEOGRAPHIC_DATA]"
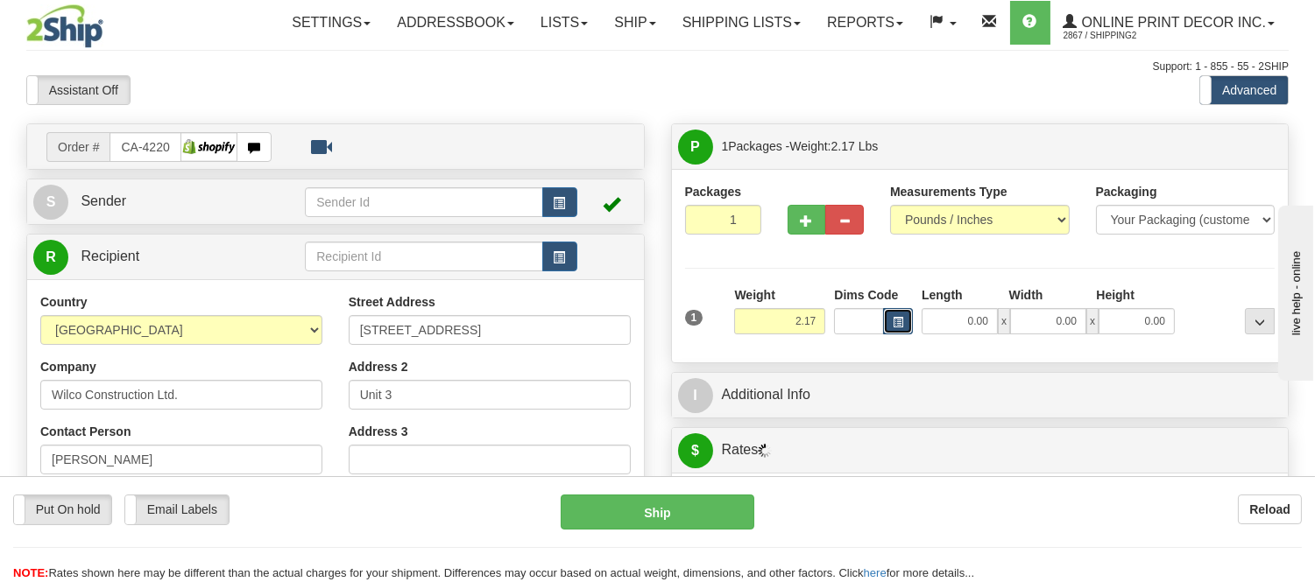
click at [899, 329] on button "button" at bounding box center [898, 321] width 30 height 26
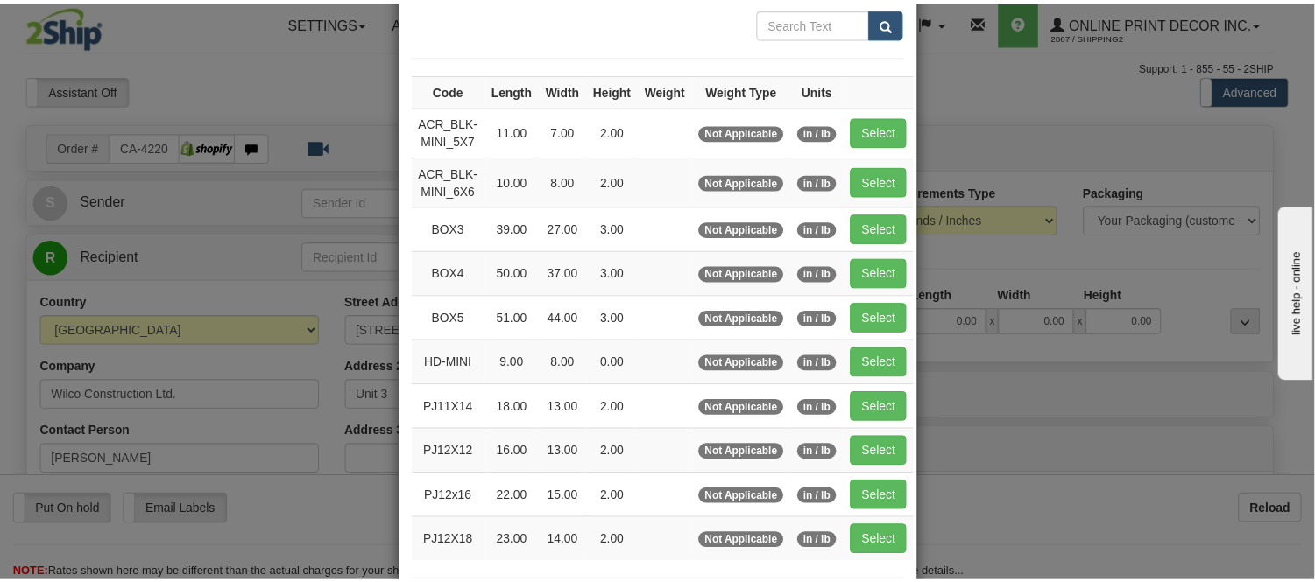
scroll to position [194, 0]
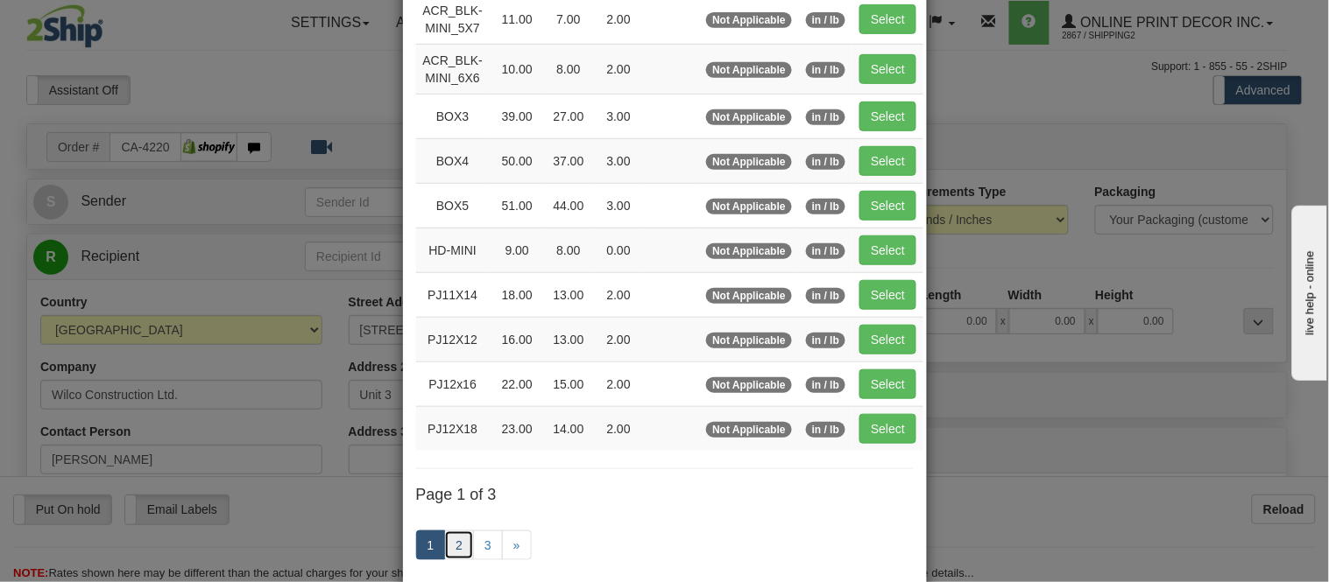
click at [448, 545] on link "2" at bounding box center [459, 546] width 30 height 30
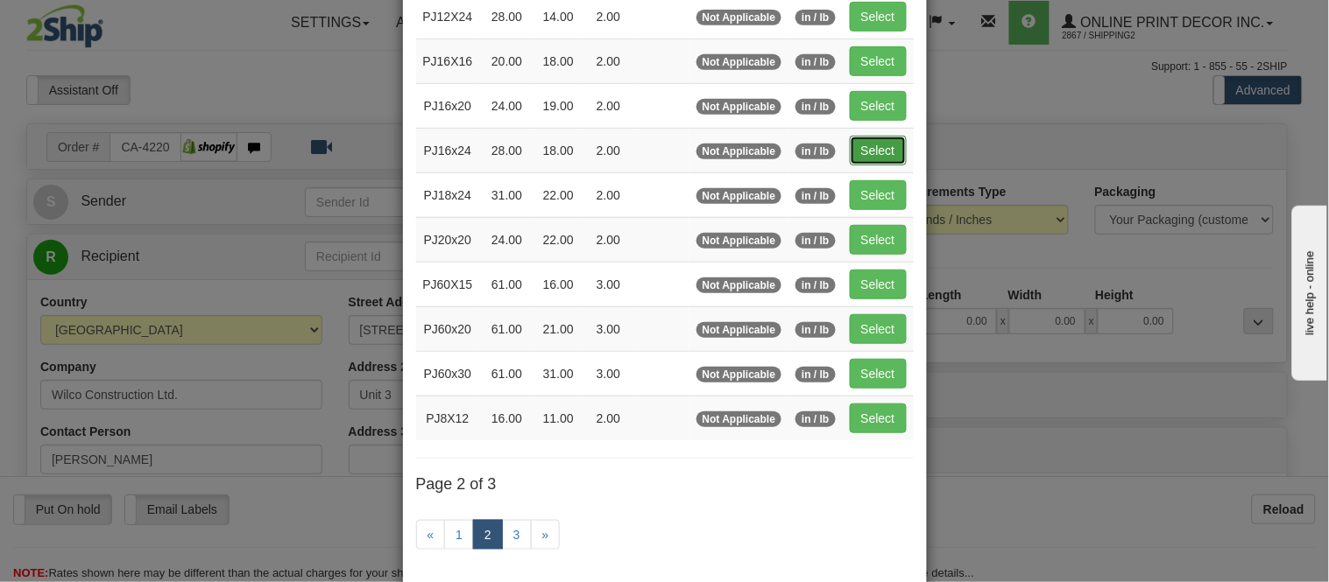
click at [871, 138] on button "Select" at bounding box center [878, 151] width 57 height 30
type input "PJ16x24"
type input "28.00"
type input "18.00"
type input "2.00"
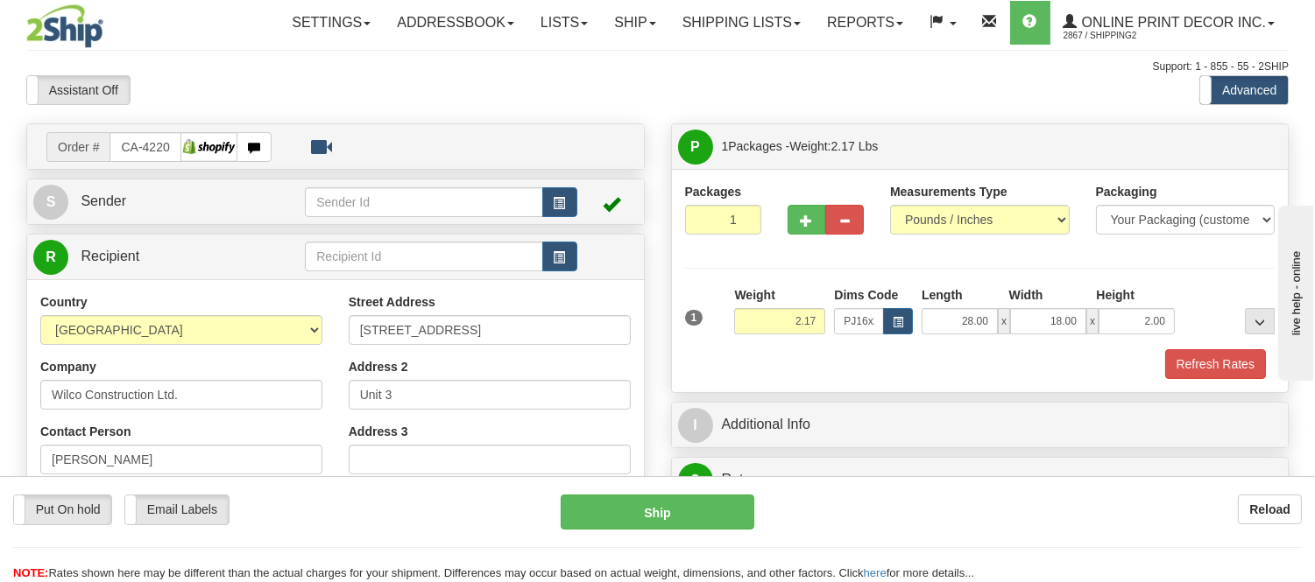
click at [1226, 381] on div "Packages 1 1 Measurements Type" at bounding box center [980, 280] width 617 height 223
click at [1231, 364] on button "Refresh Rates" at bounding box center [1215, 364] width 101 height 30
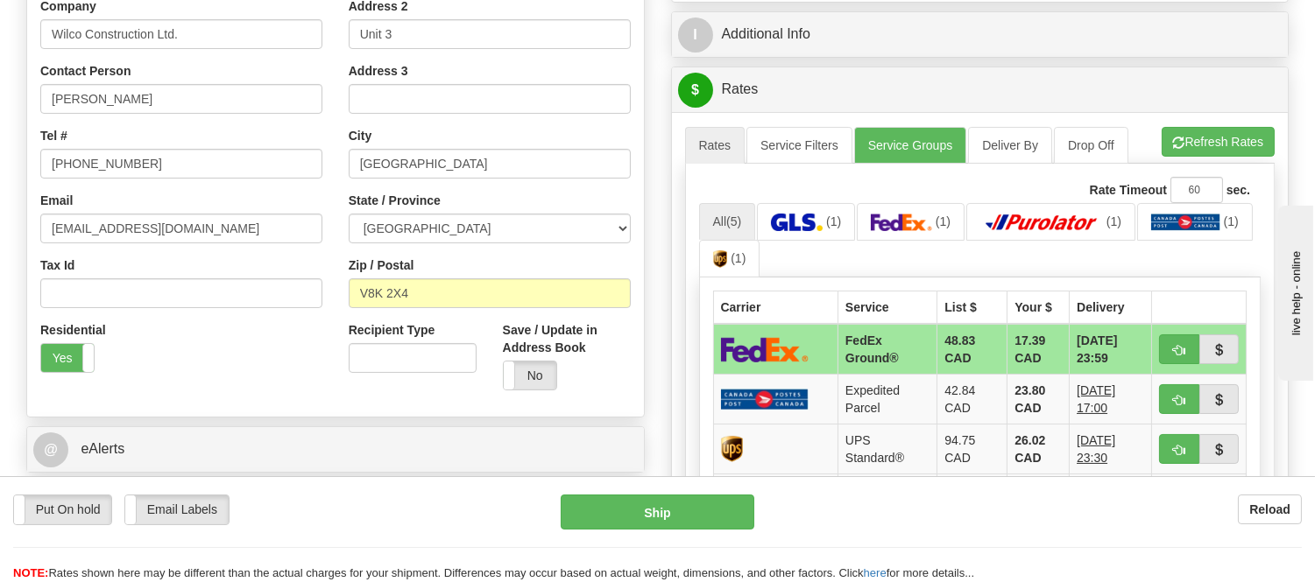
scroll to position [366, 0]
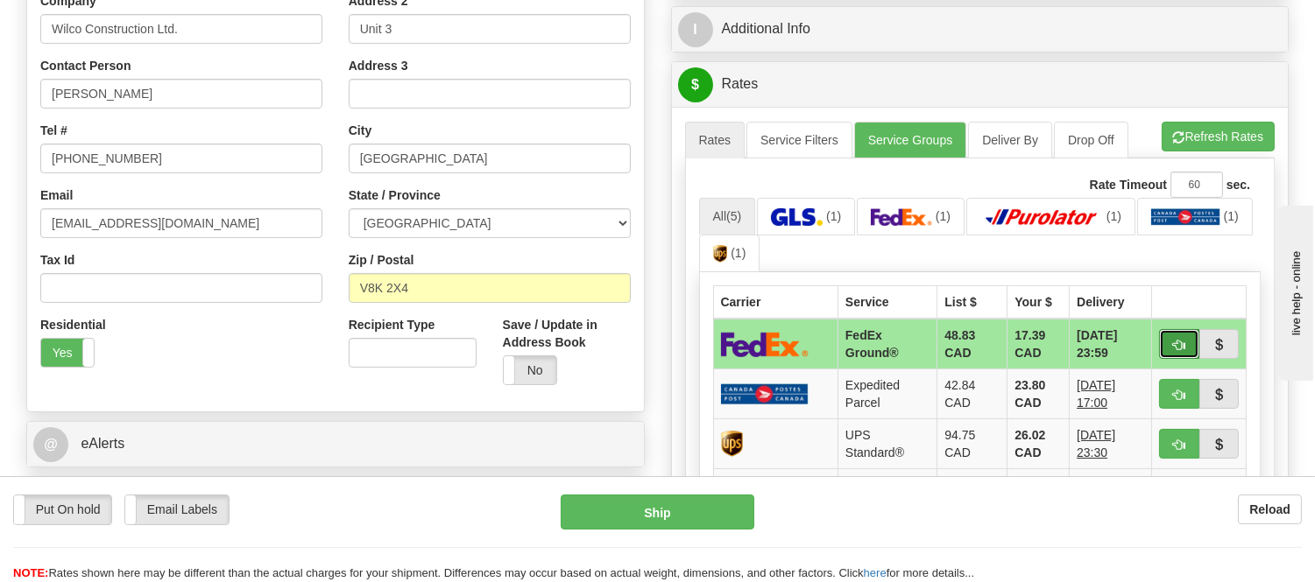
click at [1169, 336] on button "button" at bounding box center [1179, 344] width 40 height 30
type input "92"
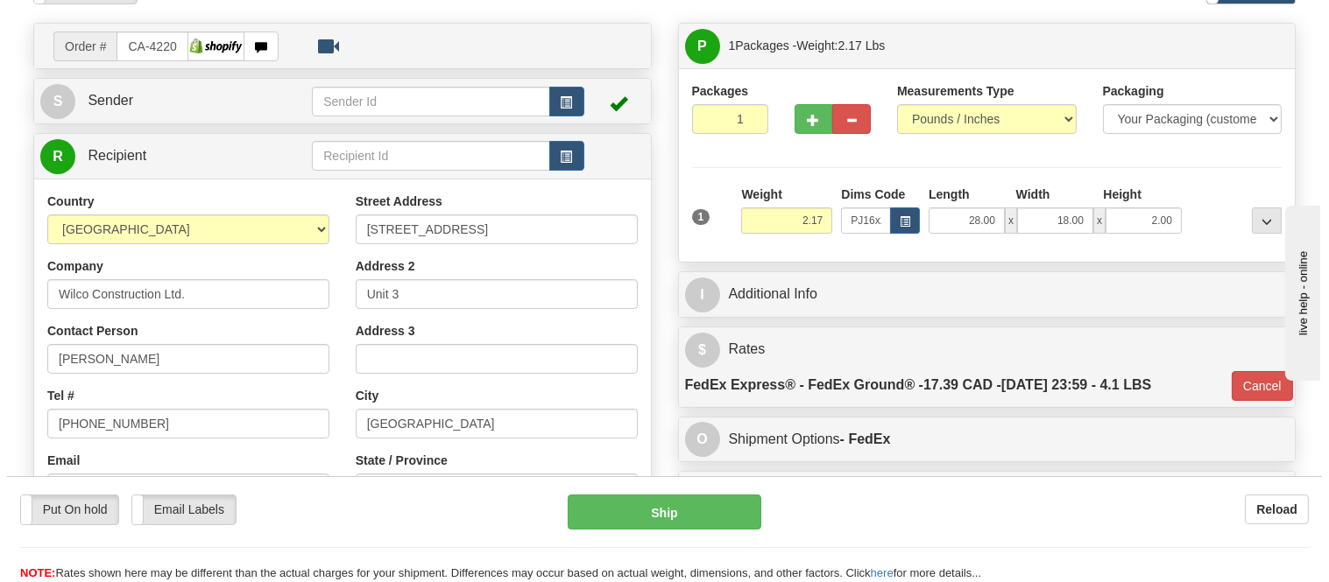
scroll to position [74, 0]
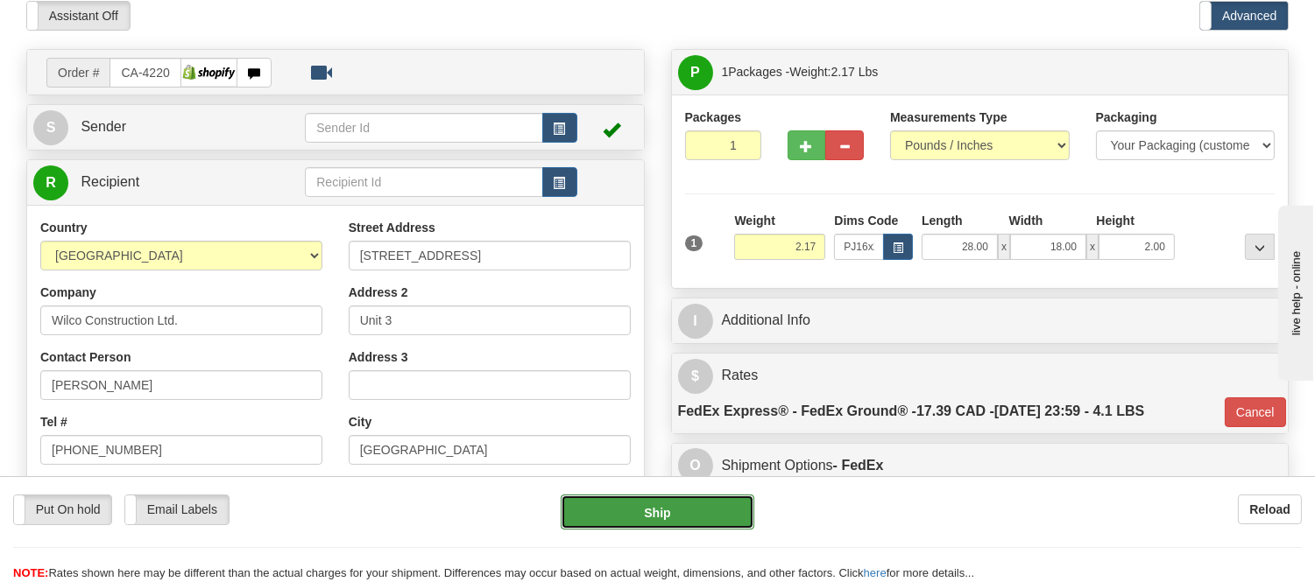
click at [695, 508] on button "Ship" at bounding box center [657, 512] width 193 height 35
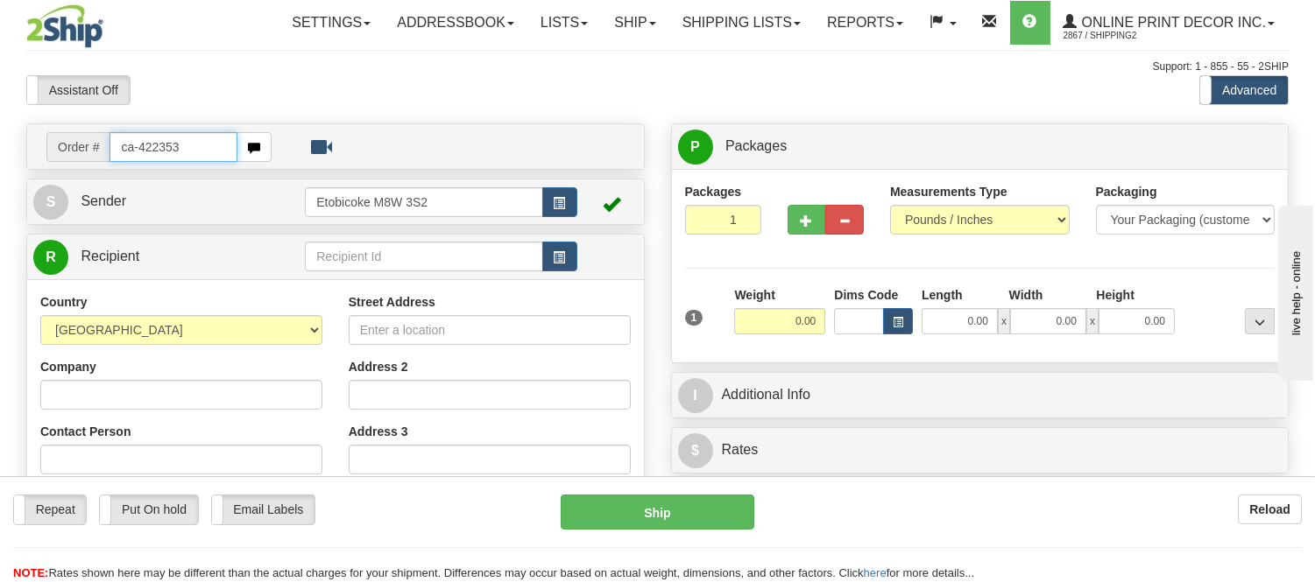
type input "ca-422353"
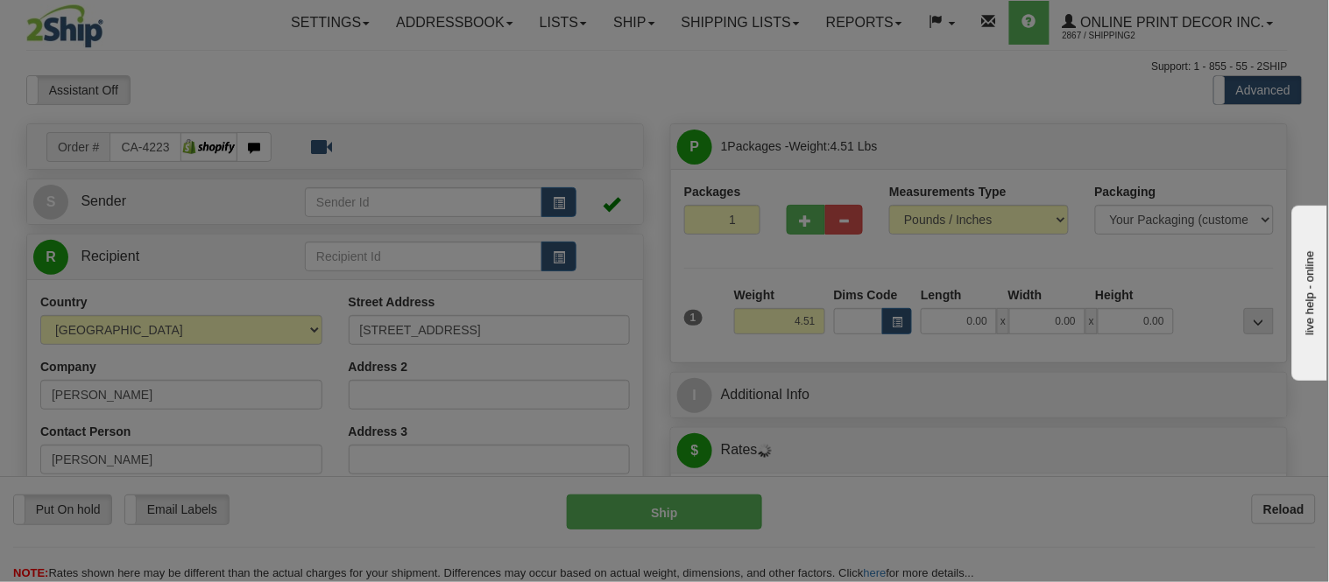
type input "LANGFORD"
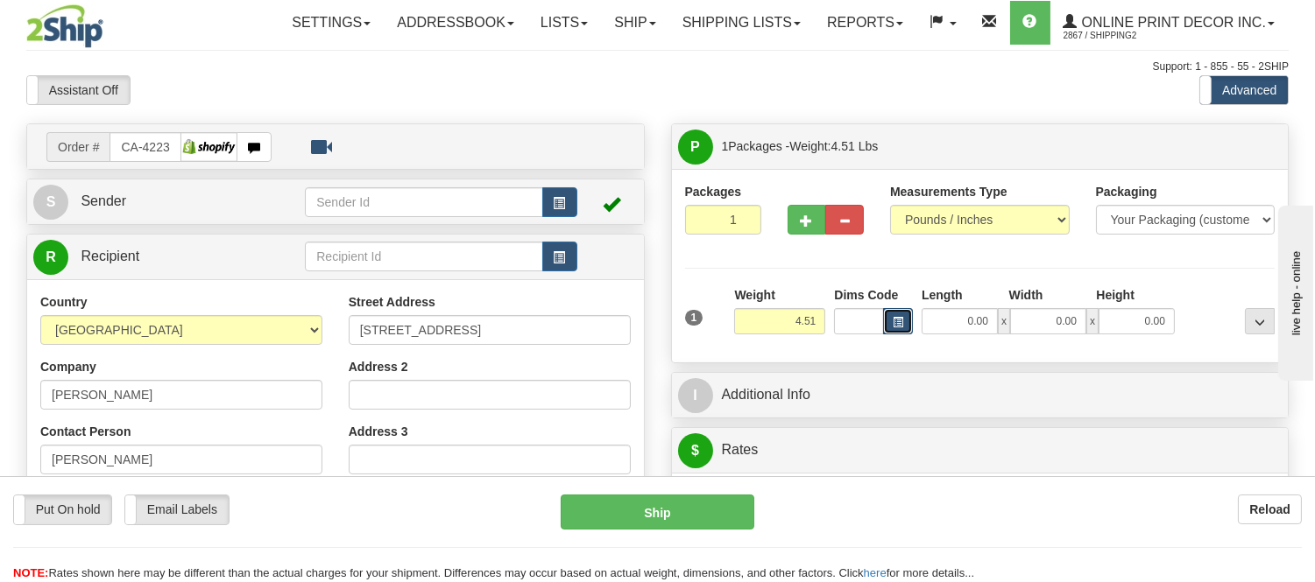
click at [893, 316] on button "button" at bounding box center [898, 321] width 30 height 26
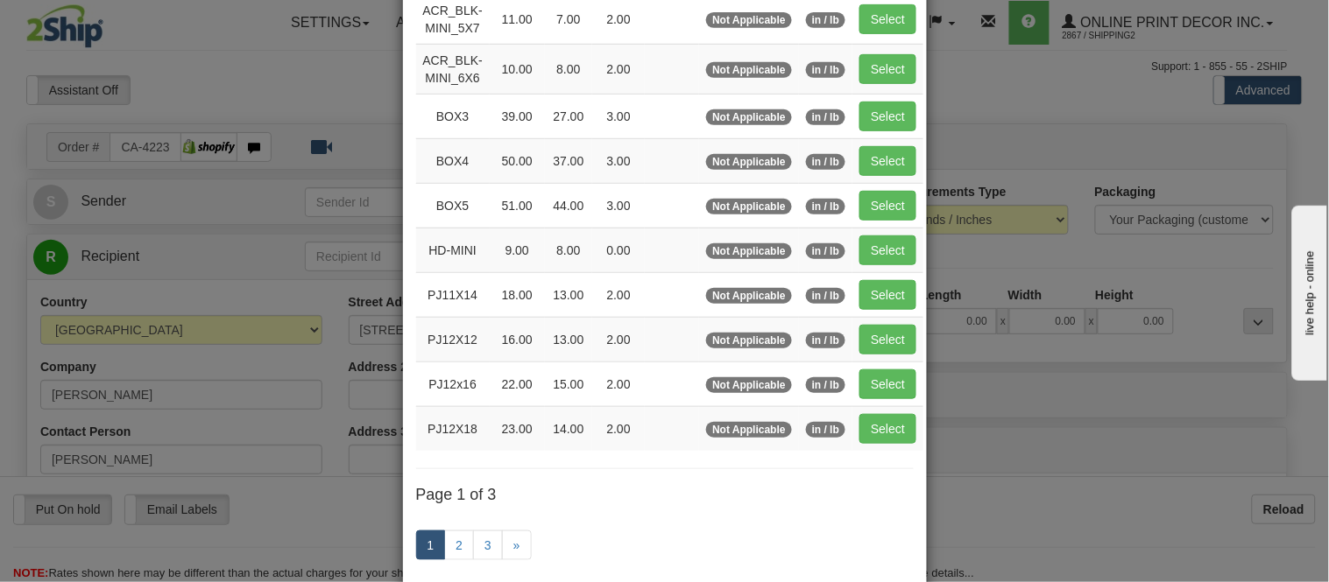
scroll to position [292, 0]
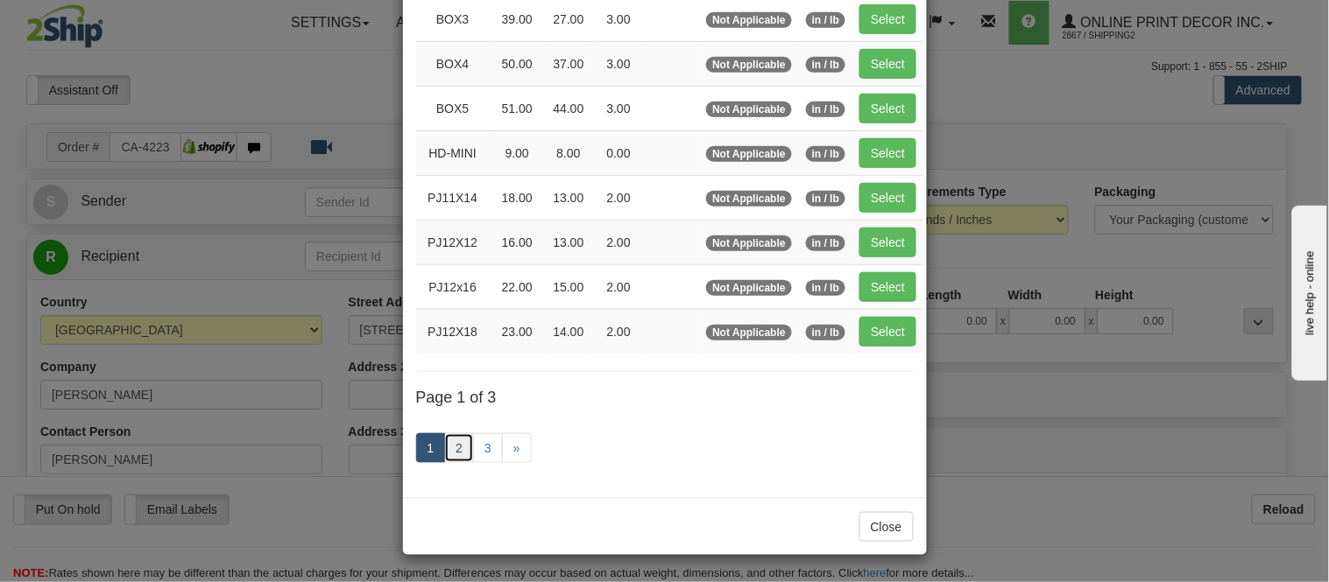
click at [450, 441] on link "2" at bounding box center [459, 449] width 30 height 30
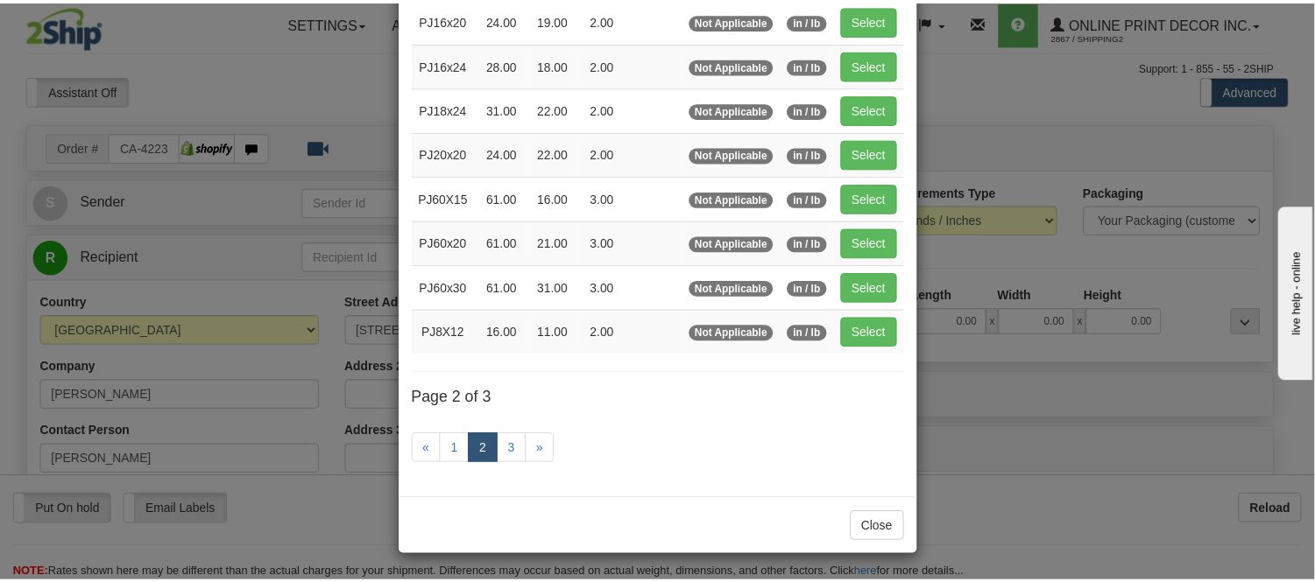
scroll to position [285, 0]
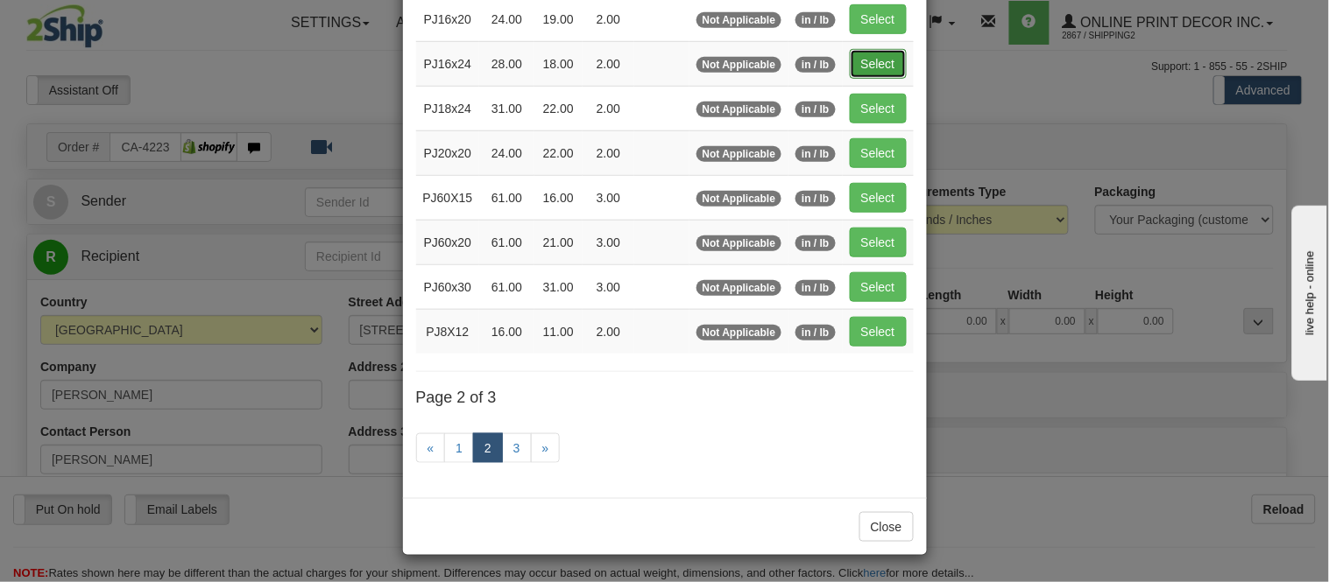
click at [854, 53] on button "Select" at bounding box center [878, 64] width 57 height 30
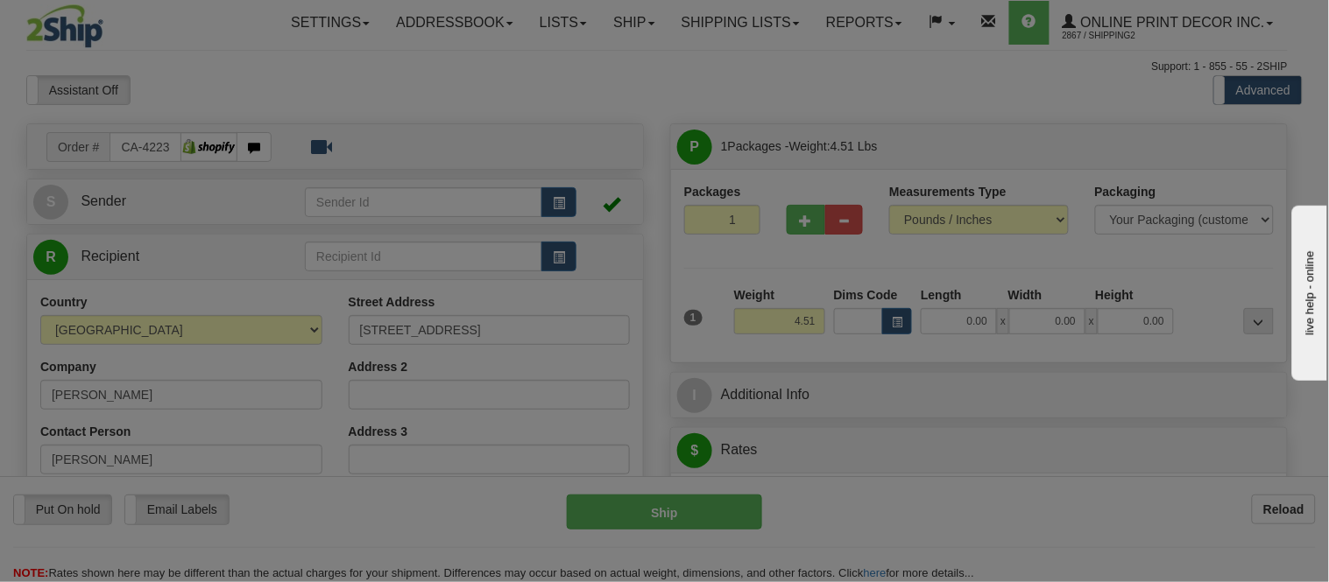
type input "PJ16x24"
type input "28.00"
type input "18.00"
type input "2.00"
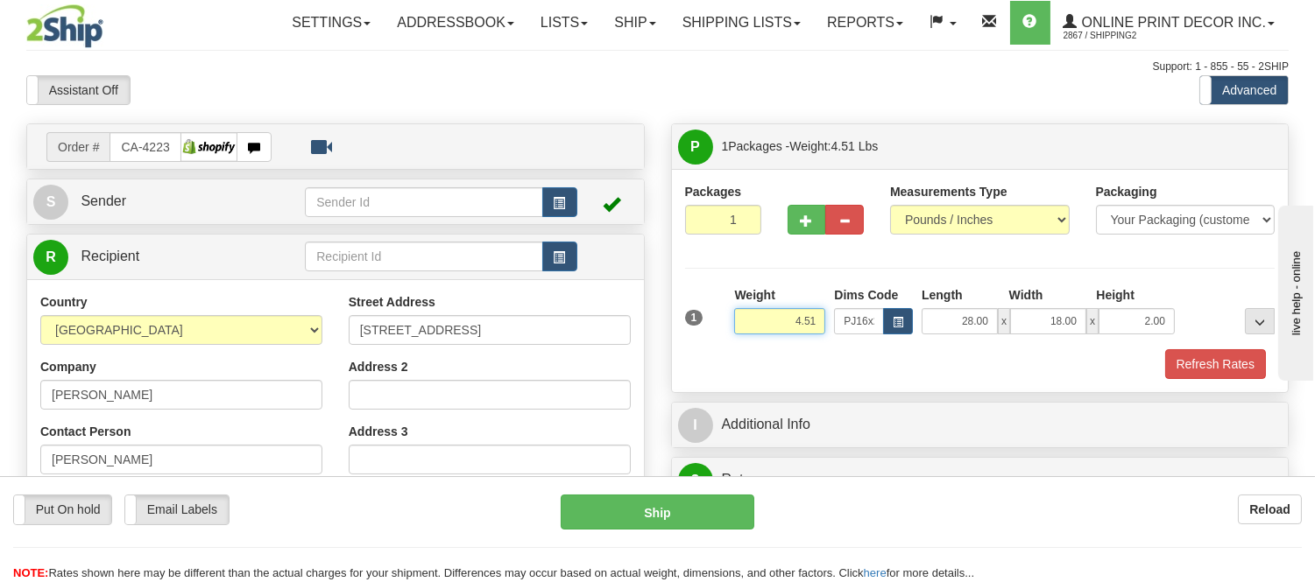
drag, startPoint x: 820, startPoint y: 328, endPoint x: 681, endPoint y: 310, distance: 140.5
click at [681, 310] on div "1 Weight 4.51 Dims Code x x" at bounding box center [980, 317] width 599 height 62
type input "5"
type input "7.98"
drag, startPoint x: 1163, startPoint y: 325, endPoint x: 1078, endPoint y: 327, distance: 85.0
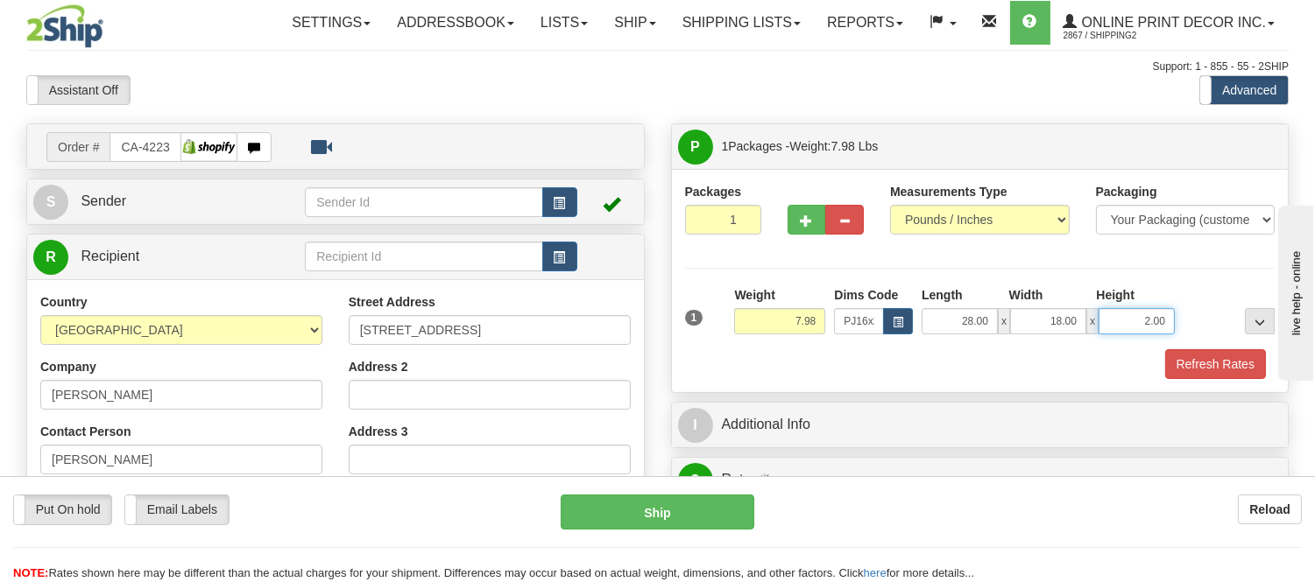
click at [1078, 327] on div "28.00 x 18.00 x 2.00" at bounding box center [1047, 321] width 253 height 26
click button "Delete" at bounding box center [0, 0] width 0 height 0
type input "6.00"
click at [1213, 360] on button "Refresh Rates" at bounding box center [1215, 364] width 101 height 30
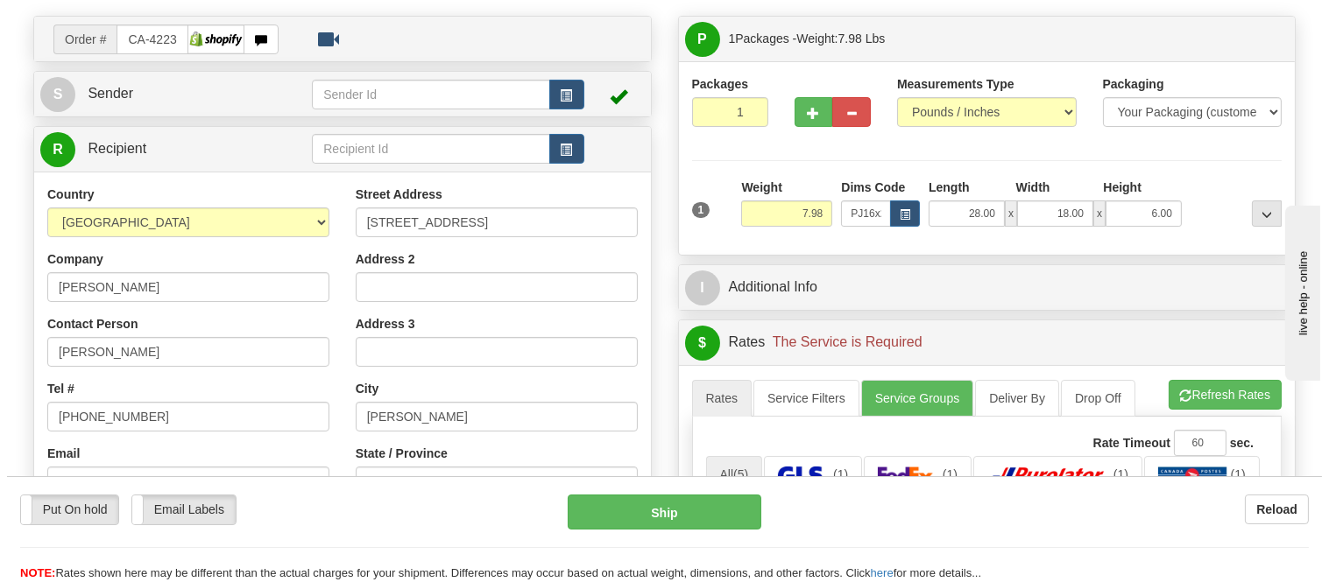
scroll to position [292, 0]
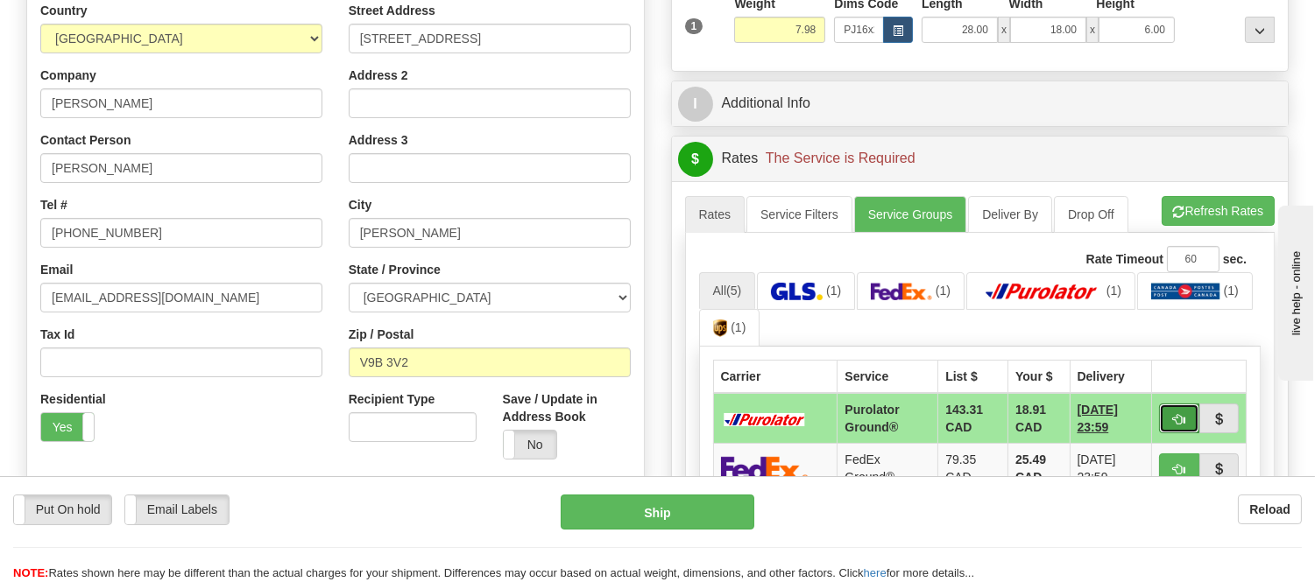
click at [1168, 415] on button "button" at bounding box center [1179, 419] width 40 height 30
type input "260"
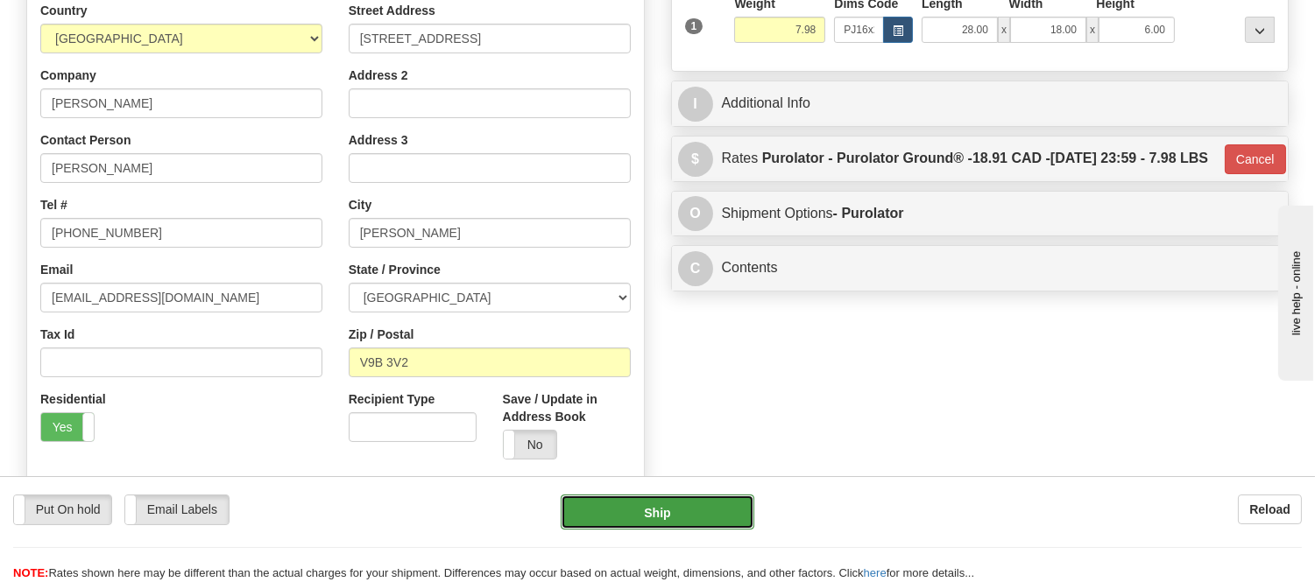
click at [687, 524] on button "Ship" at bounding box center [657, 512] width 193 height 35
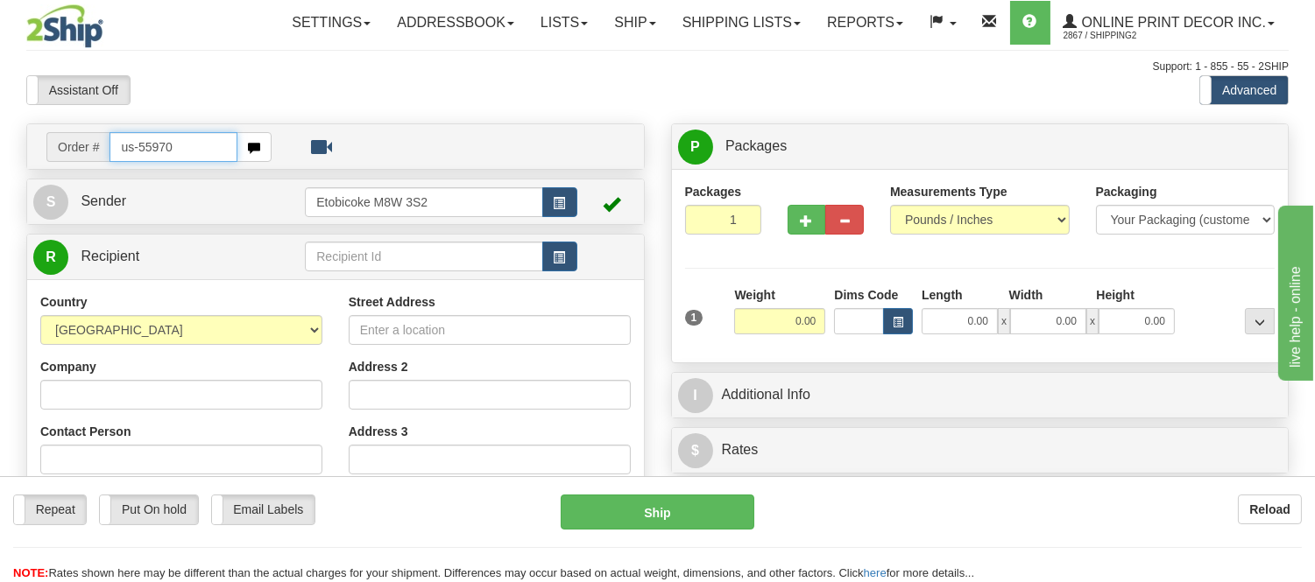
type input "us-55970"
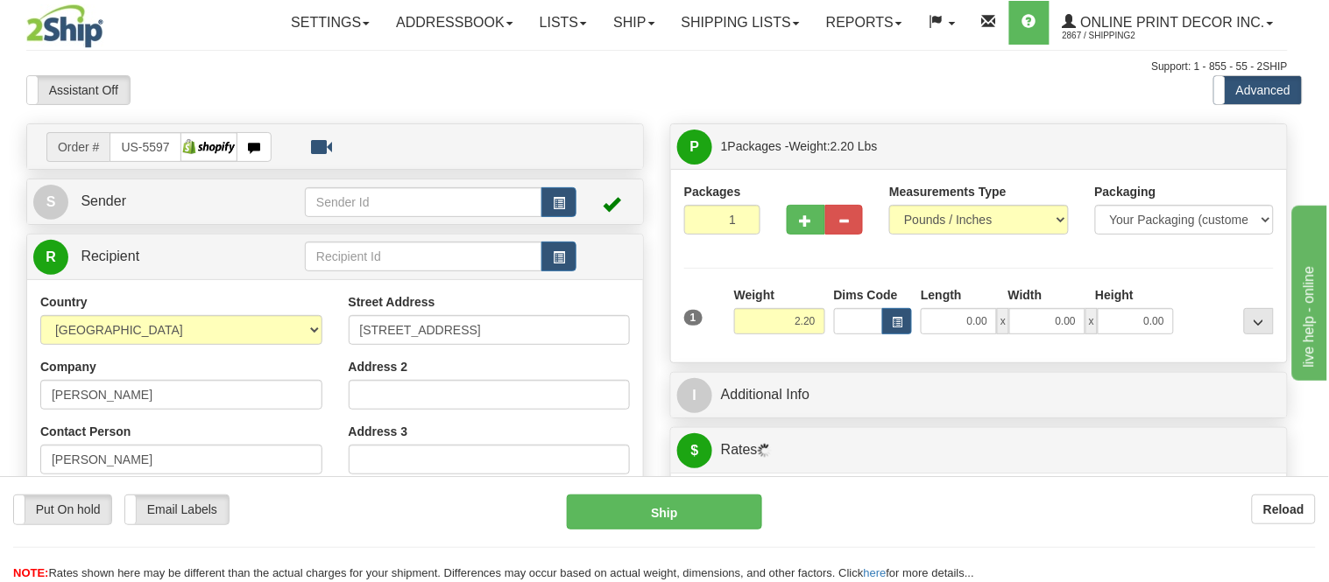
type input "ANKENY"
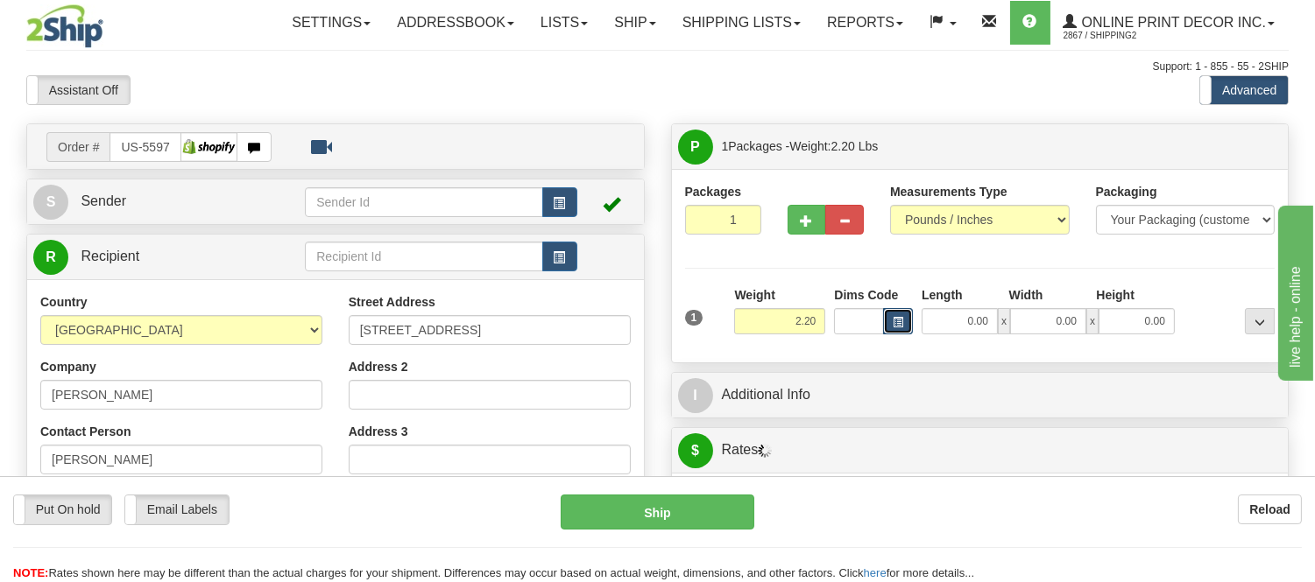
click at [899, 330] on button "button" at bounding box center [898, 321] width 30 height 26
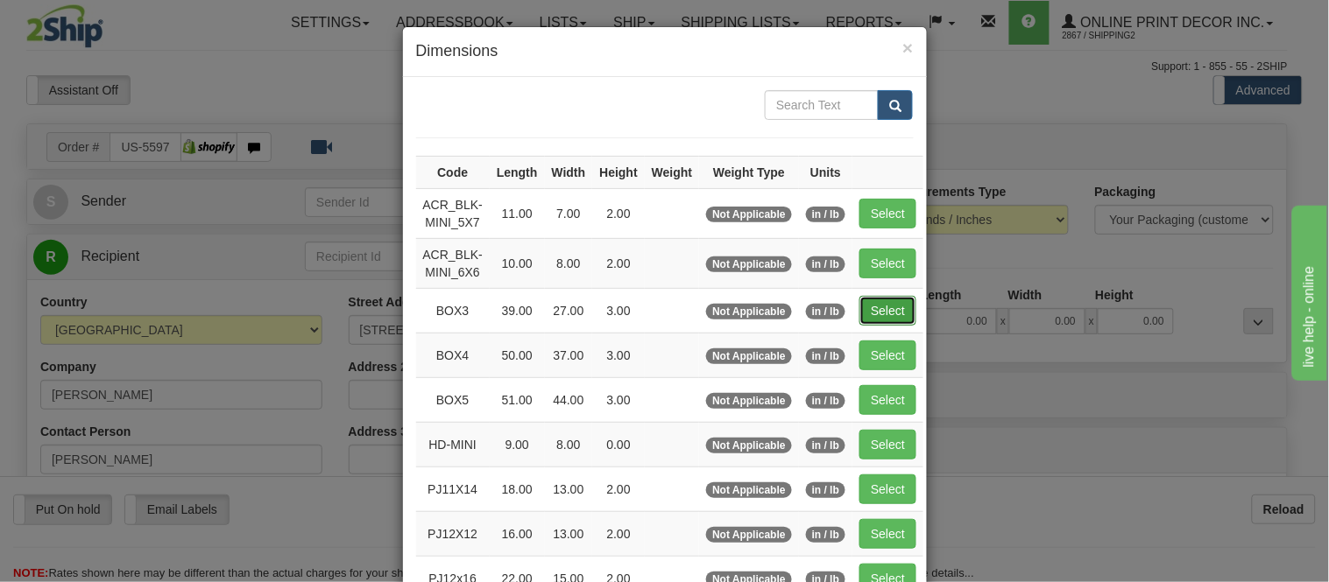
click at [876, 305] on button "Select" at bounding box center [887, 311] width 57 height 30
type input "BOX3"
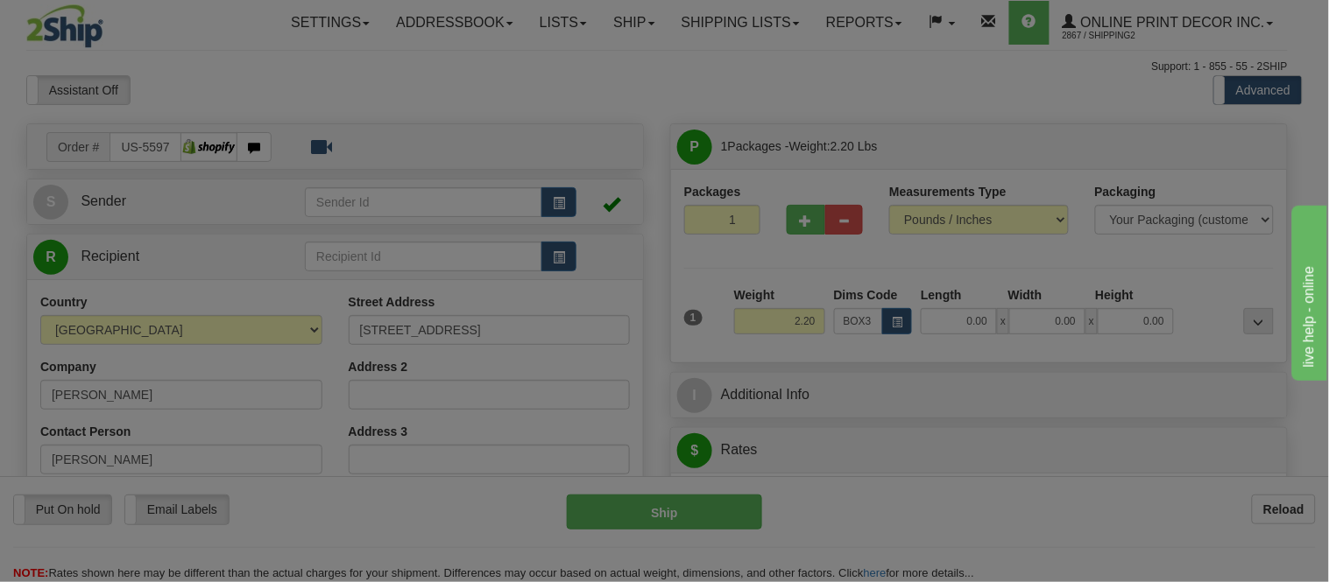
type input "39.00"
type input "27.00"
type input "3.00"
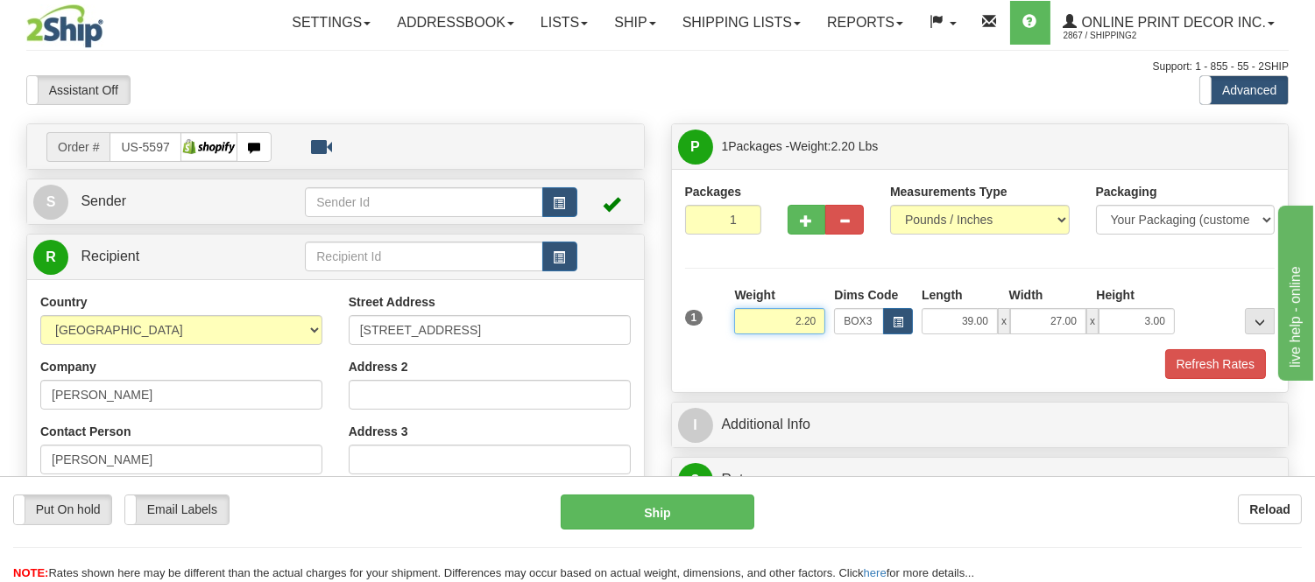
drag, startPoint x: 815, startPoint y: 320, endPoint x: 716, endPoint y: 317, distance: 99.0
click at [716, 317] on div "1 Weight 2.20 Dims Code BOX3" at bounding box center [980, 317] width 599 height 62
type input "8.98"
click at [797, 222] on button "button" at bounding box center [806, 220] width 39 height 30
radio input "true"
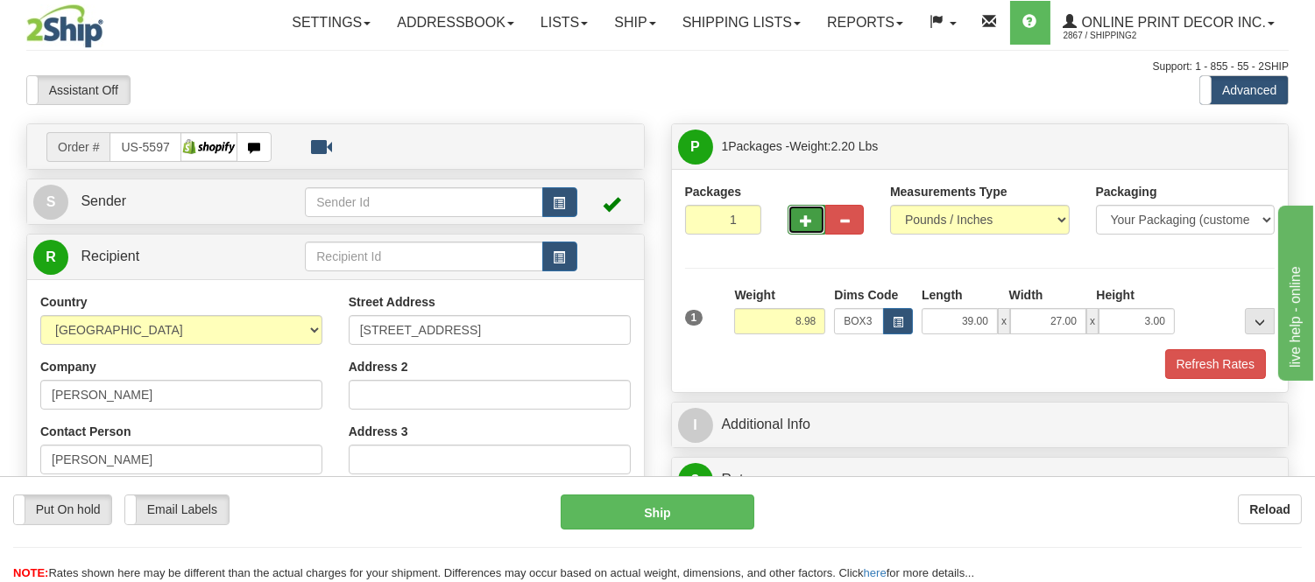
type input "2"
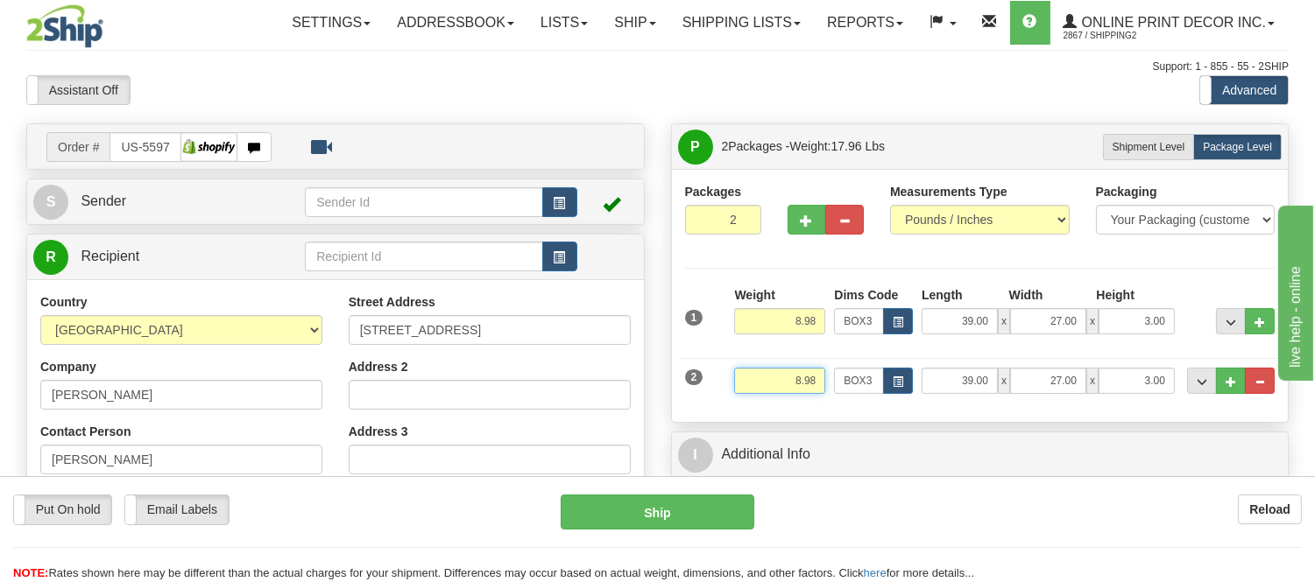
drag, startPoint x: 815, startPoint y: 383, endPoint x: 720, endPoint y: 377, distance: 94.8
click at [720, 377] on div "2 Weight 8.98 Dims Code BOX3 Length Width x" at bounding box center [980, 378] width 599 height 59
type input "2.20"
click at [893, 380] on span "button" at bounding box center [897, 382] width 11 height 10
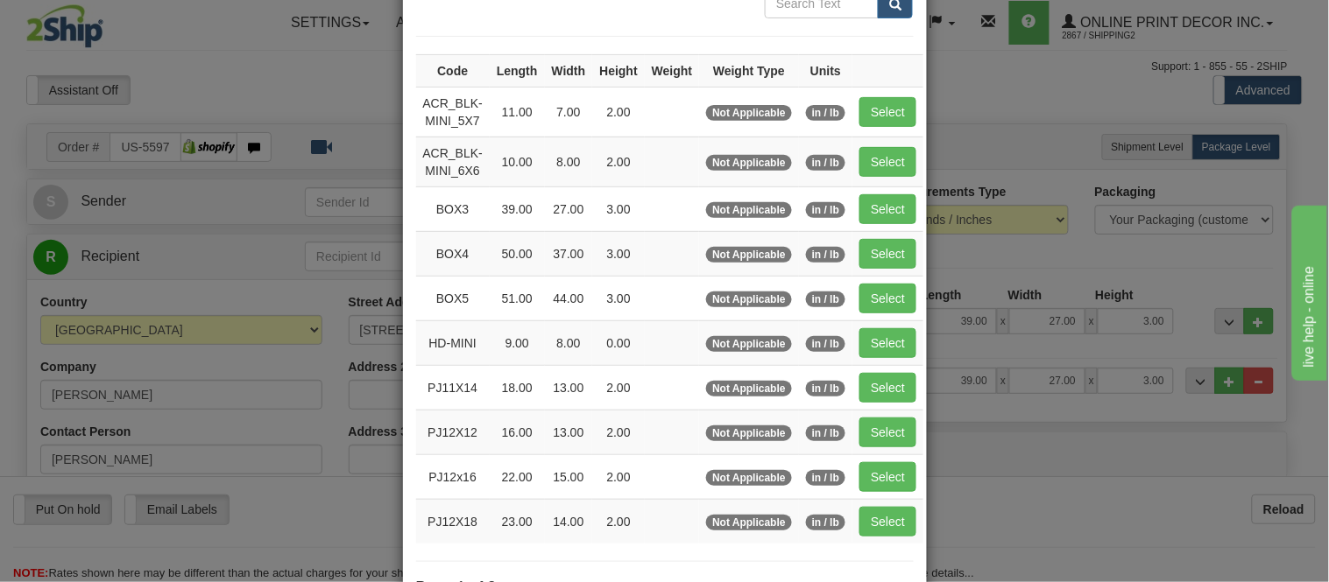
scroll to position [292, 0]
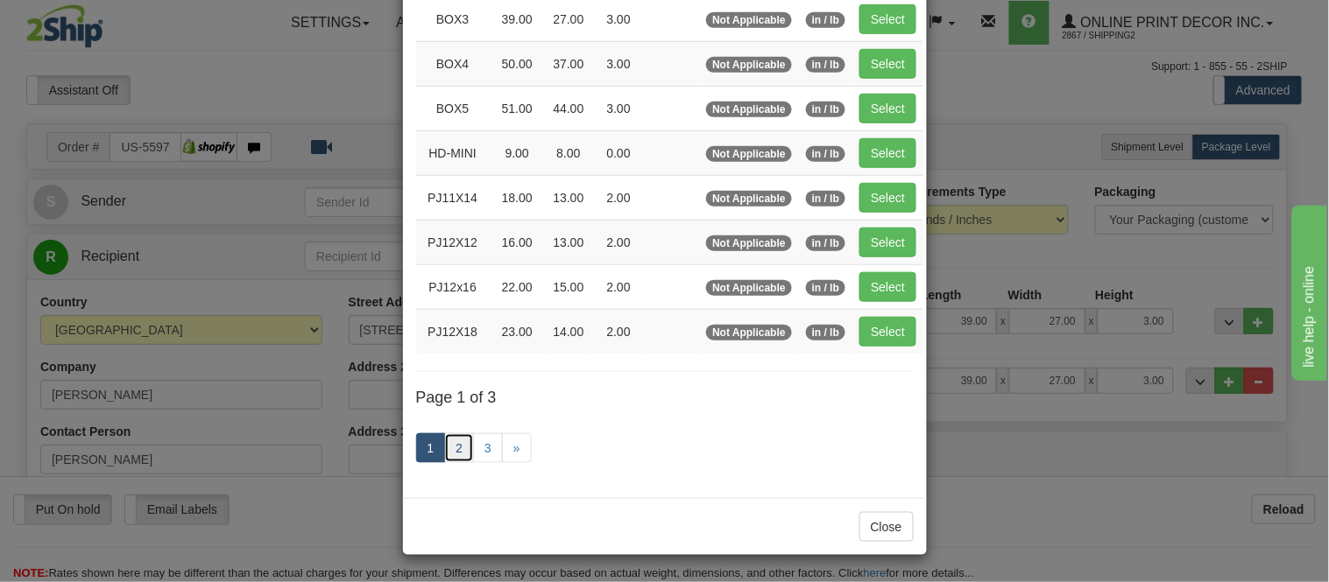
click at [453, 457] on link "2" at bounding box center [459, 449] width 30 height 30
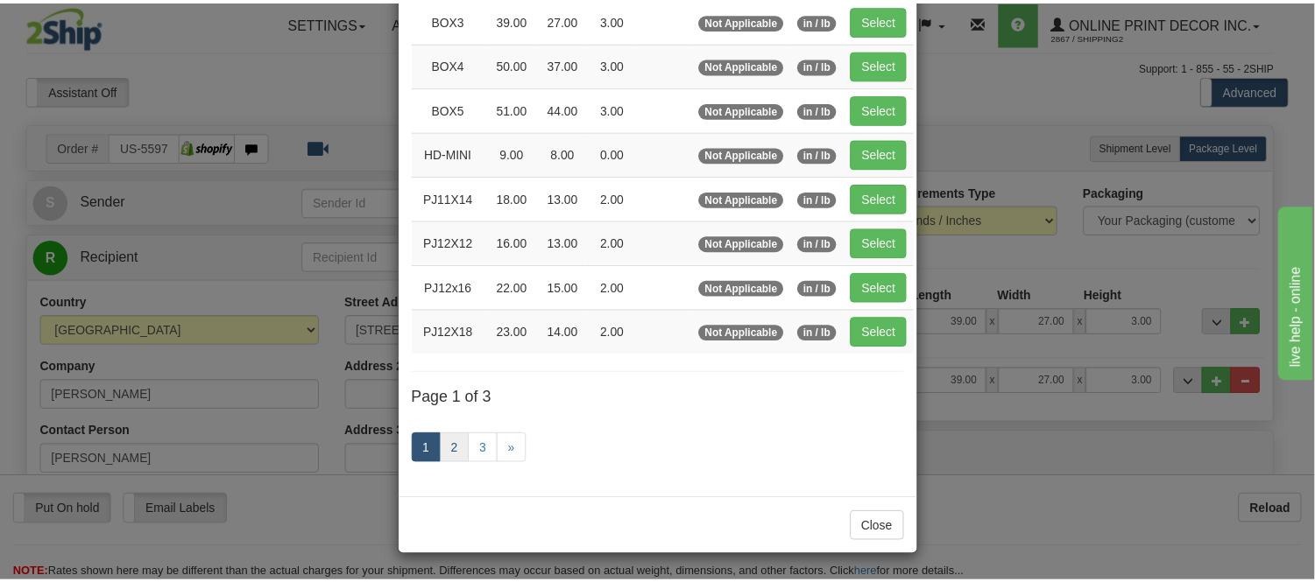
scroll to position [285, 0]
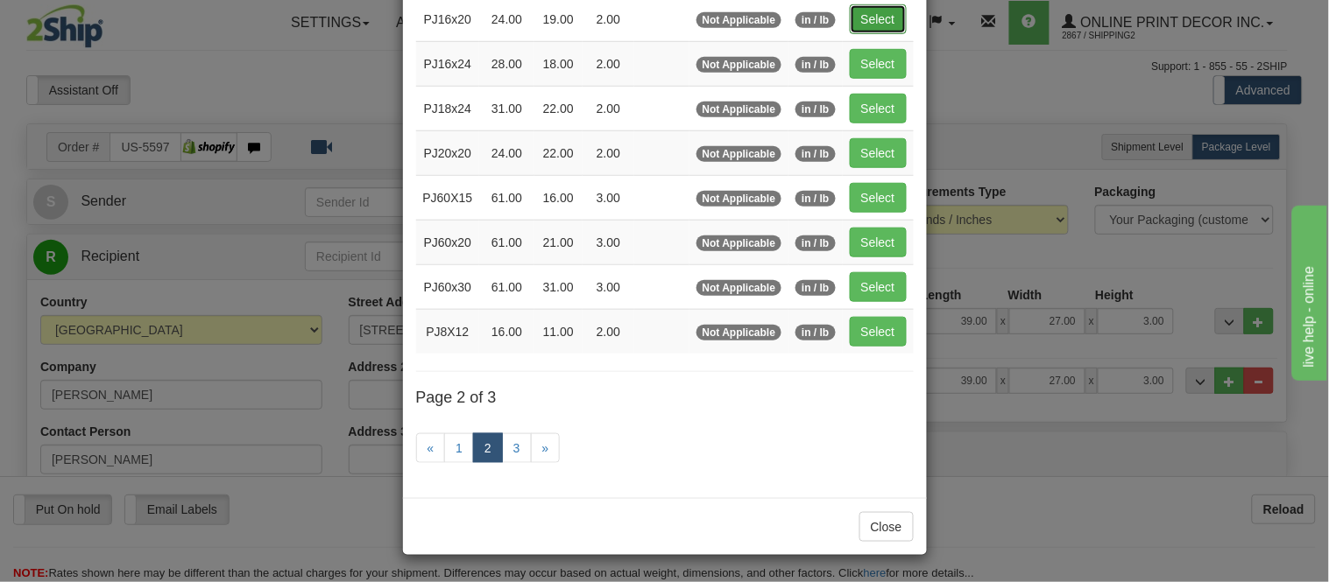
click at [861, 12] on button "Select" at bounding box center [878, 19] width 57 height 30
type input "PJ16x20"
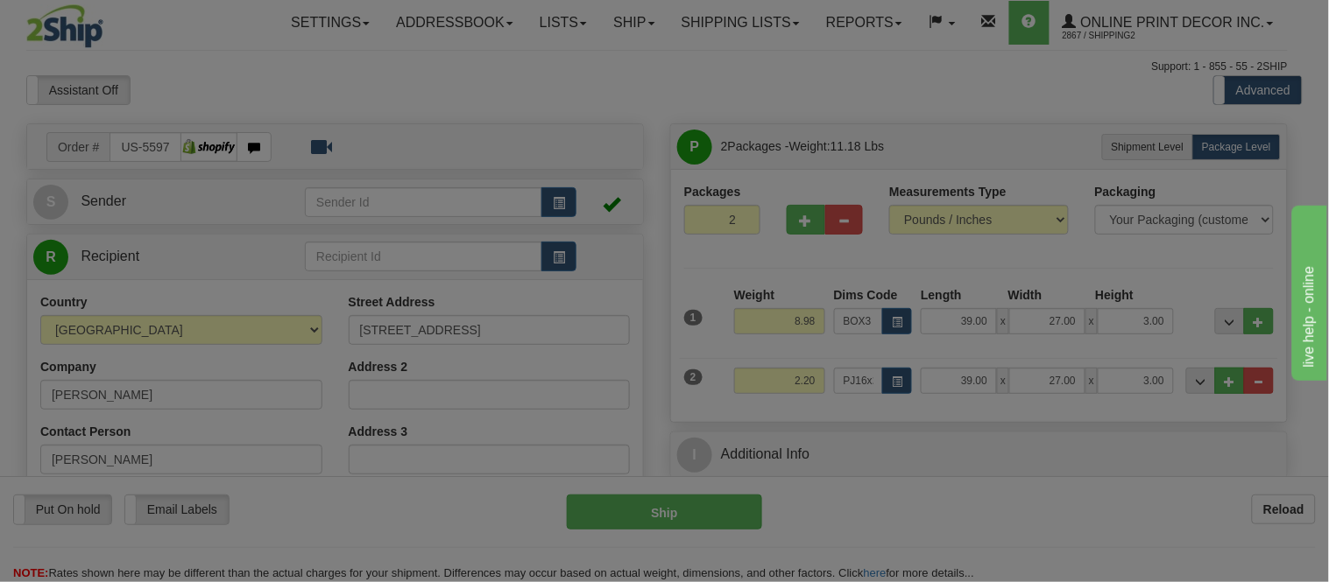
type input "24.00"
type input "19.00"
type input "2.00"
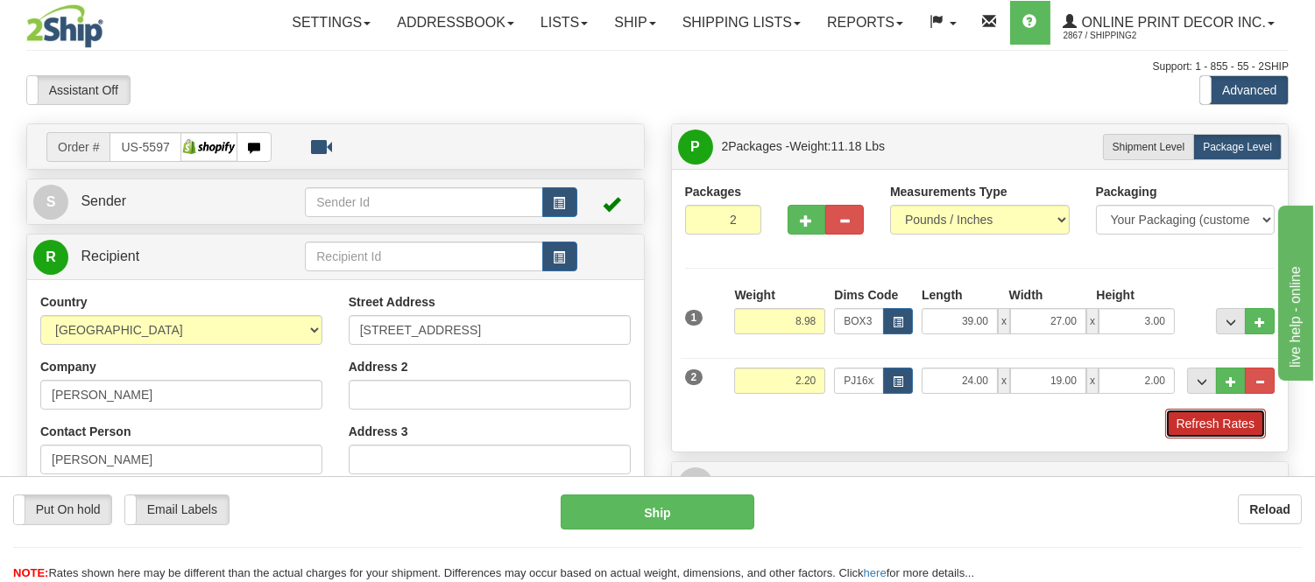
click at [1171, 414] on button "Refresh Rates" at bounding box center [1215, 424] width 101 height 30
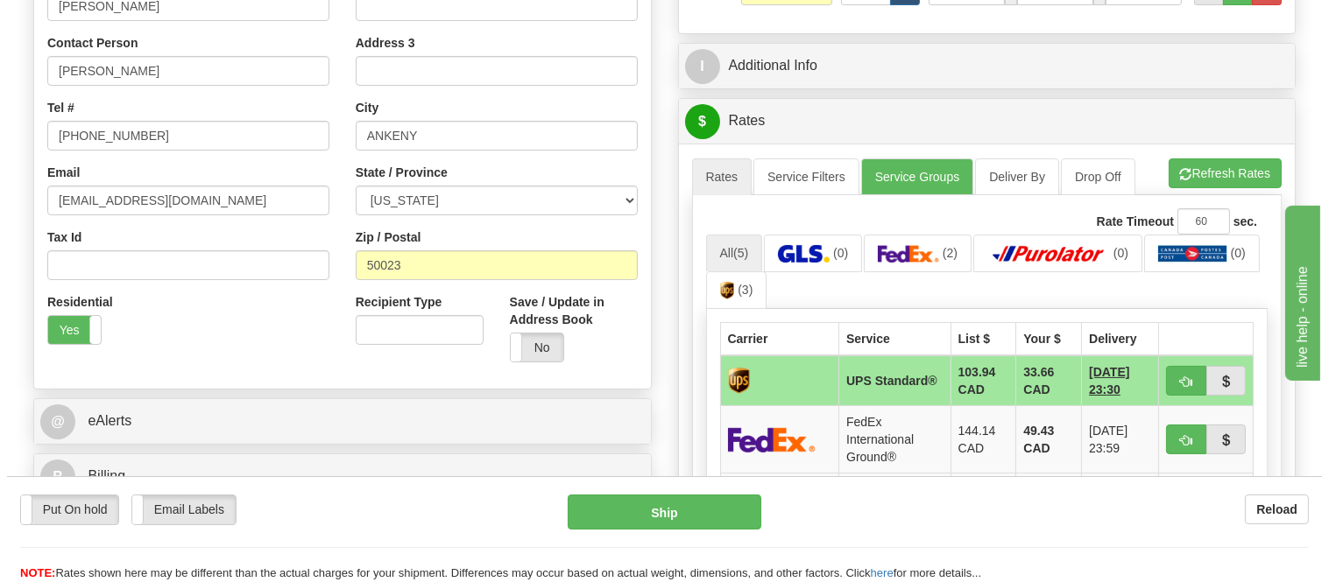
scroll to position [486, 0]
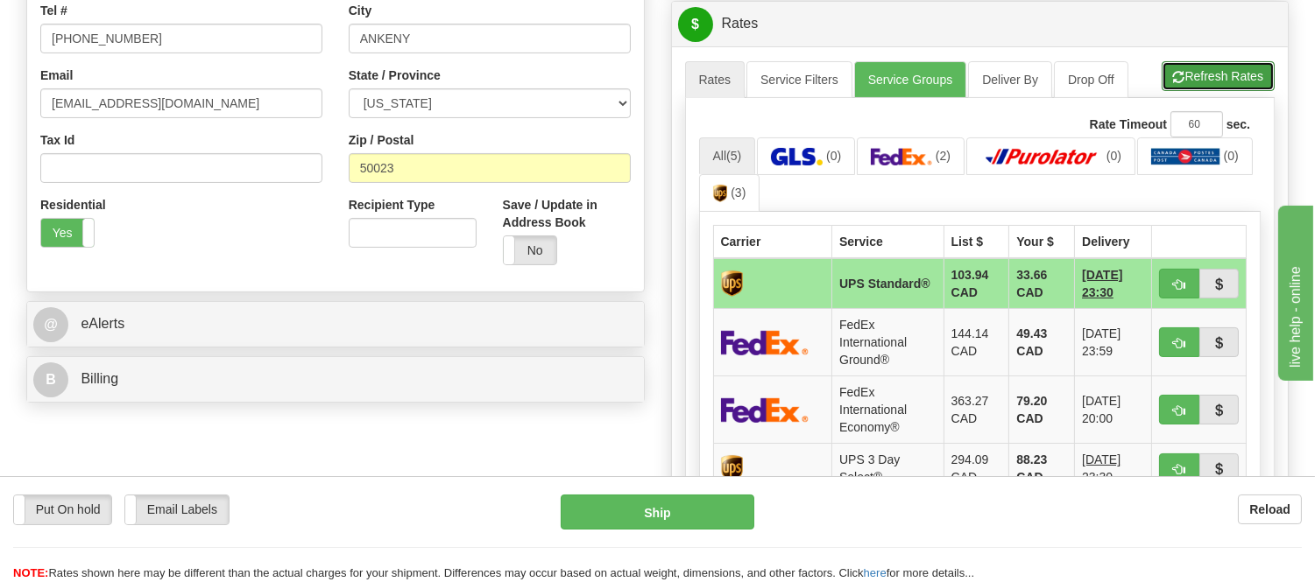
click at [1203, 81] on button "Refresh Rates" at bounding box center [1217, 76] width 113 height 30
click at [1177, 338] on span "button" at bounding box center [1179, 343] width 12 height 11
type input "92"
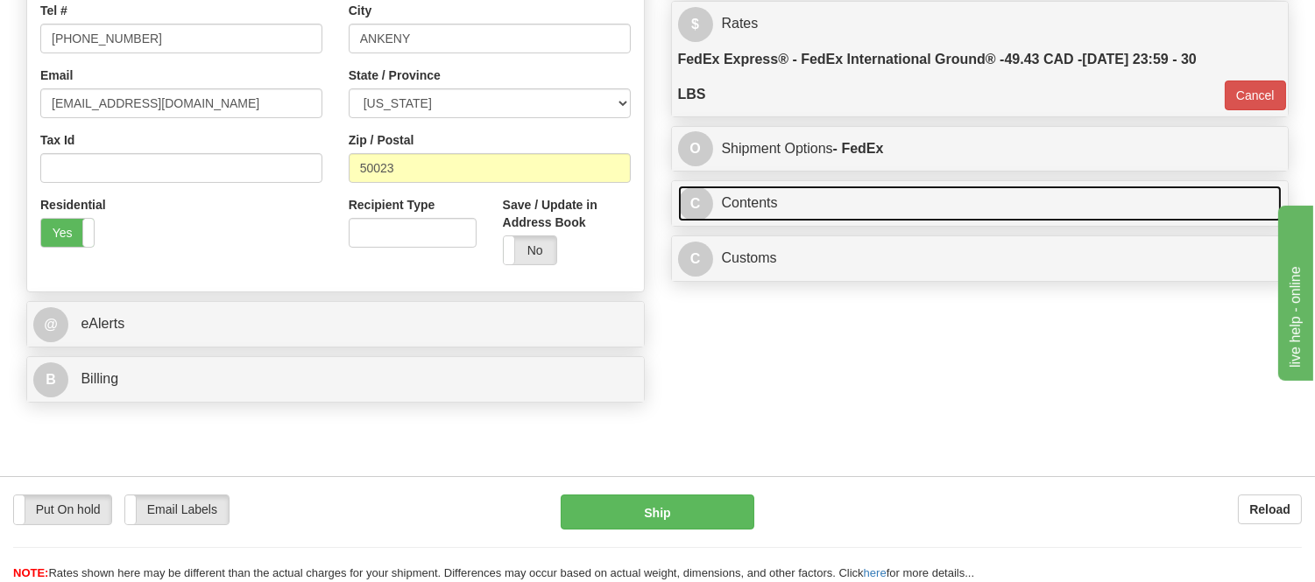
click at [906, 211] on link "C Contents" at bounding box center [980, 204] width 604 height 36
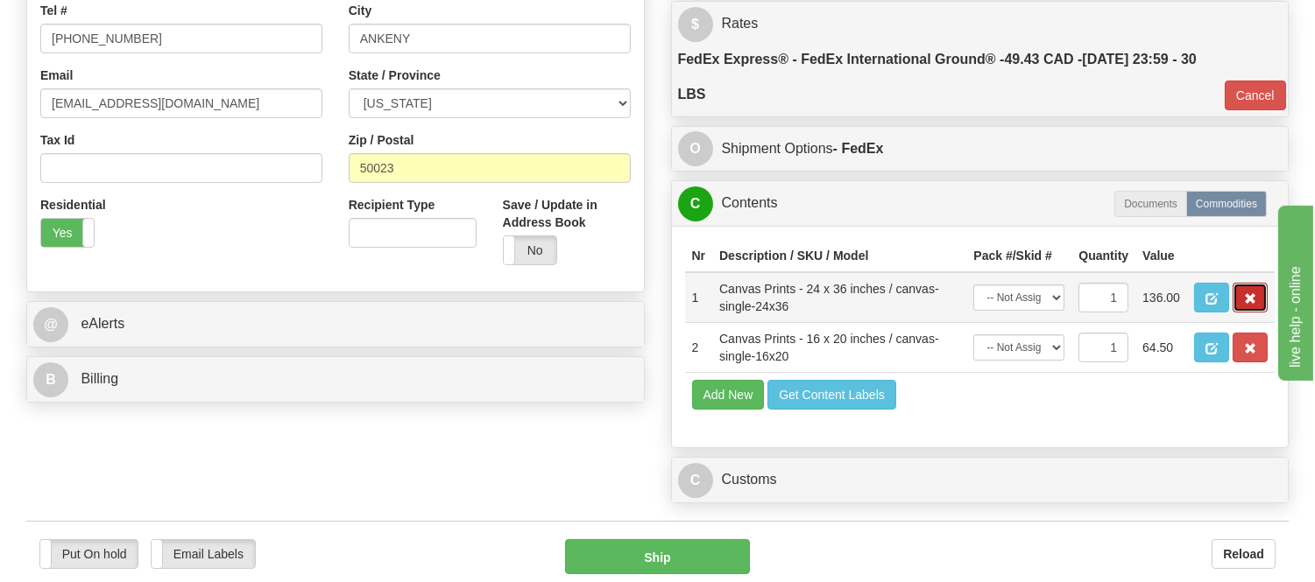
click at [1233, 313] on button "button" at bounding box center [1249, 298] width 35 height 30
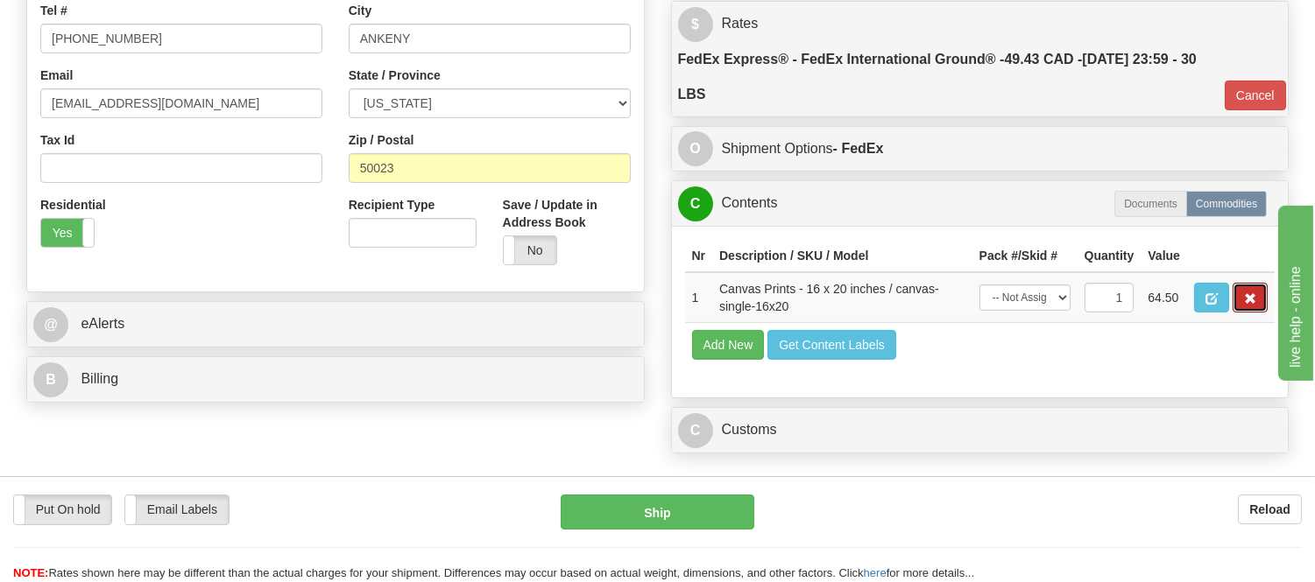
click at [1233, 313] on button "button" at bounding box center [1249, 298] width 35 height 30
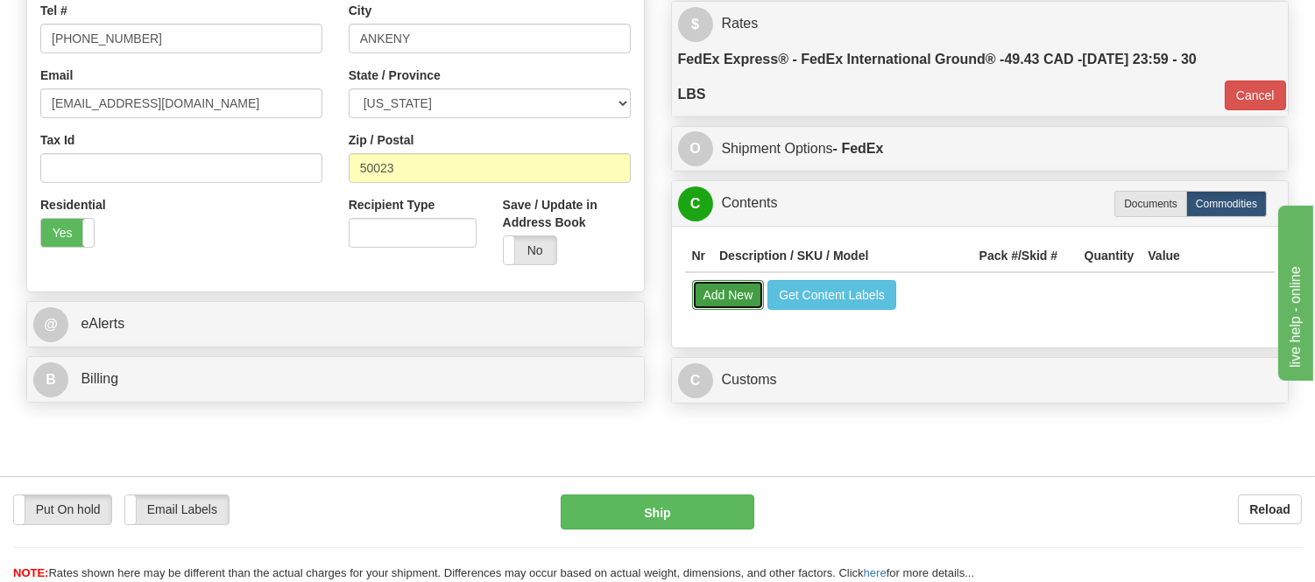
click at [725, 290] on button "Add New" at bounding box center [728, 295] width 73 height 30
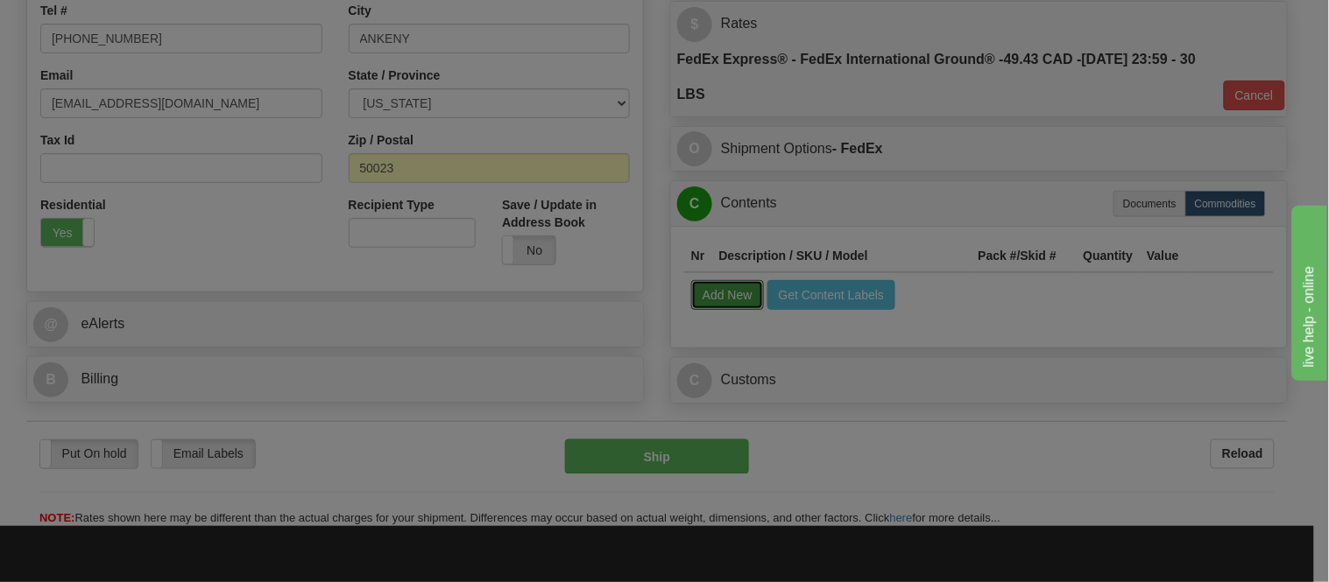
select select
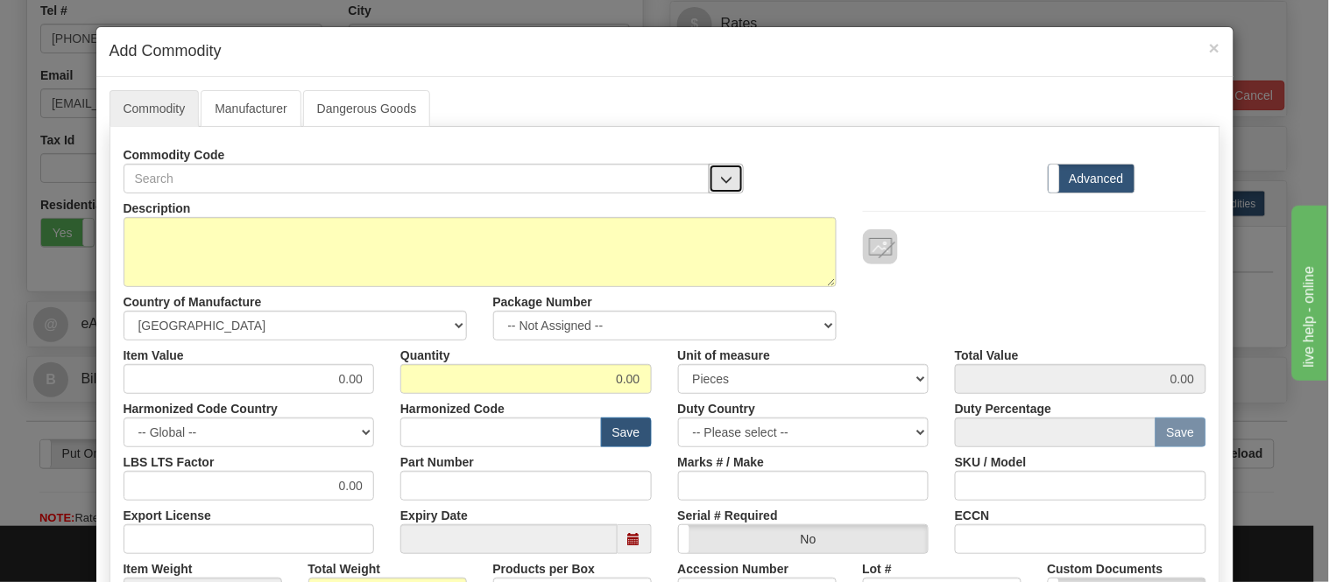
click at [720, 175] on span "button" at bounding box center [726, 179] width 12 height 11
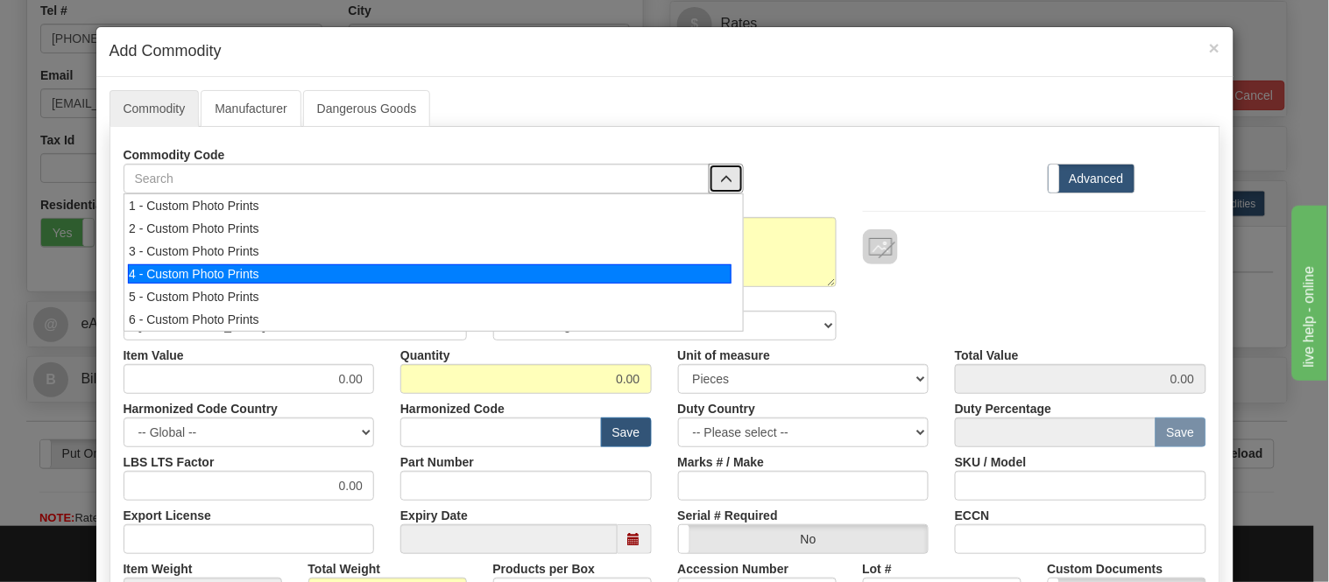
click at [720, 281] on div "4 - Custom Photo Prints" at bounding box center [429, 274] width 603 height 19
select select "1"
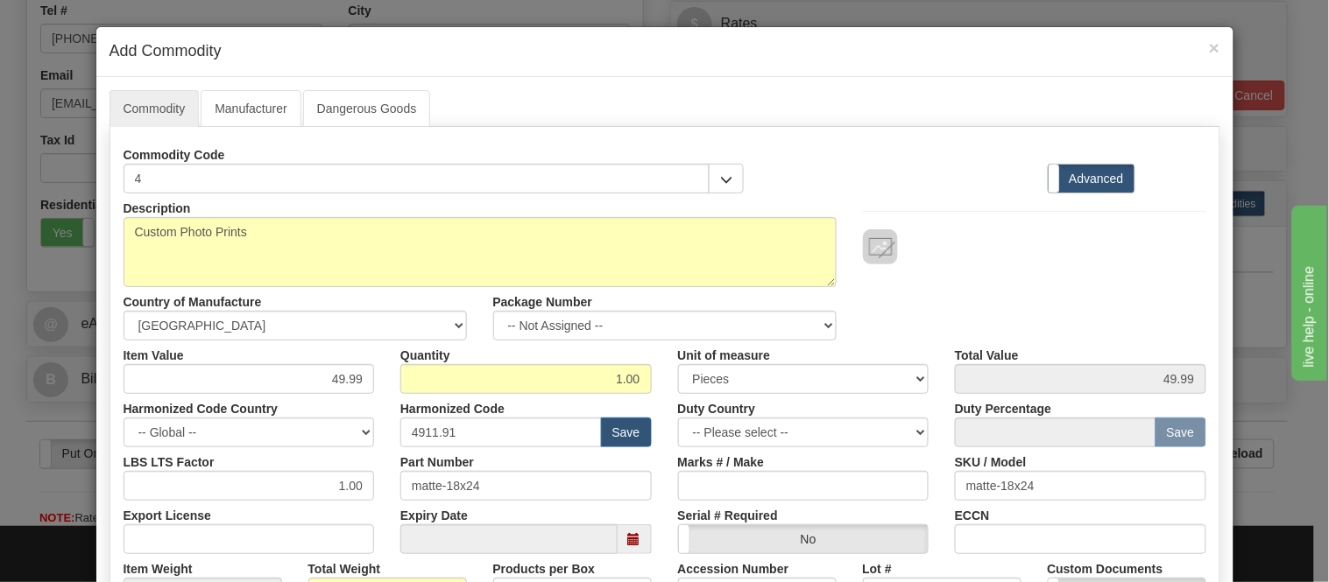
click at [1213, 49] on div "× Add Commodity" at bounding box center [664, 52] width 1137 height 50
click at [1210, 46] on span "×" at bounding box center [1214, 48] width 11 height 20
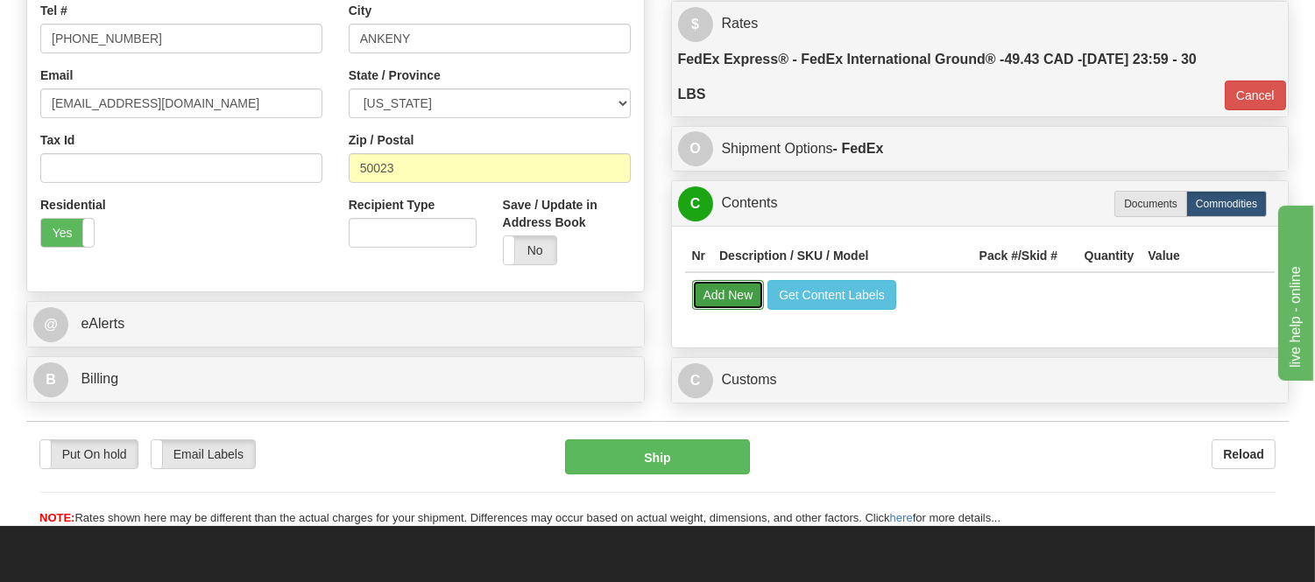
click at [732, 289] on button "Add New" at bounding box center [728, 295] width 73 height 30
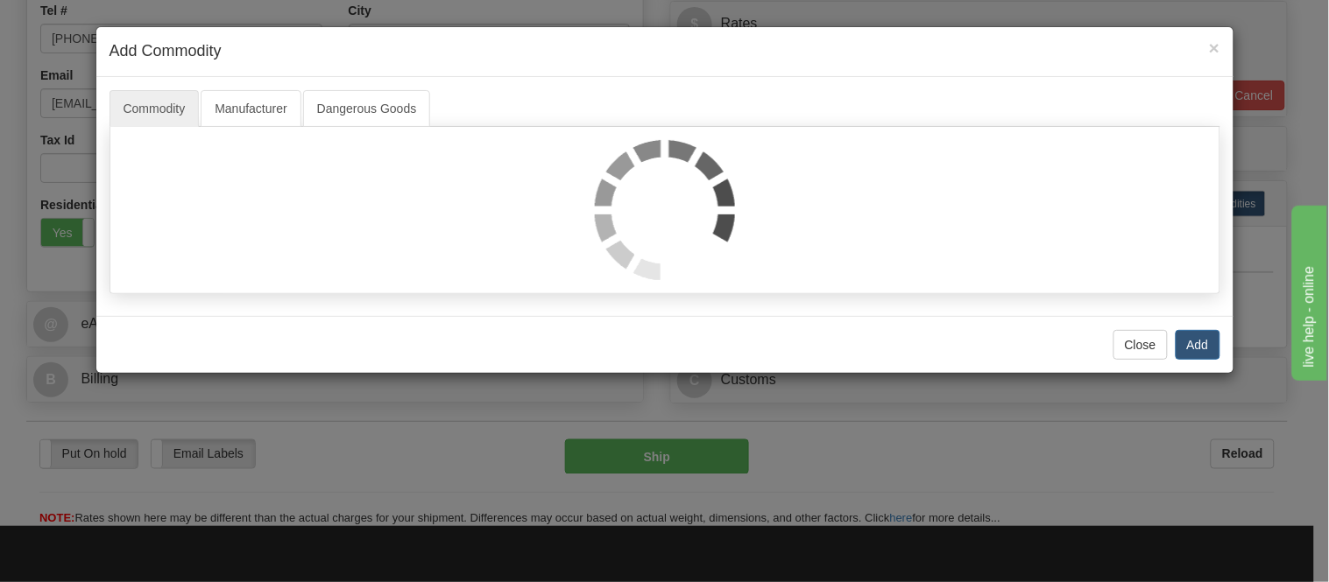
select select
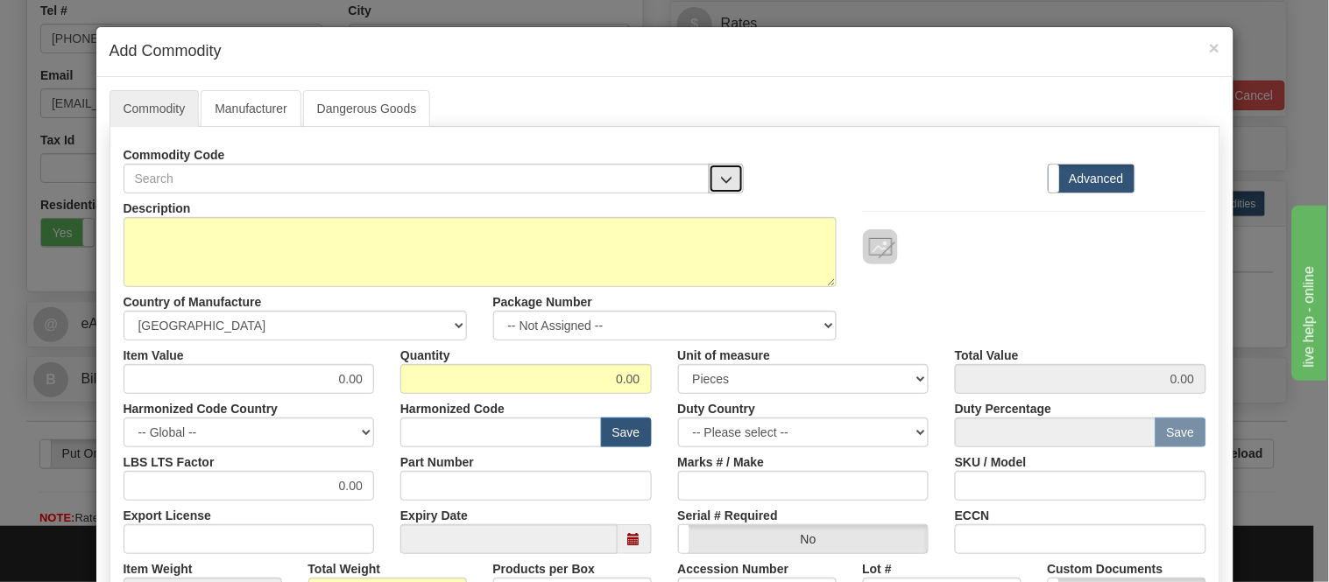
click at [709, 168] on button "button" at bounding box center [726, 179] width 35 height 30
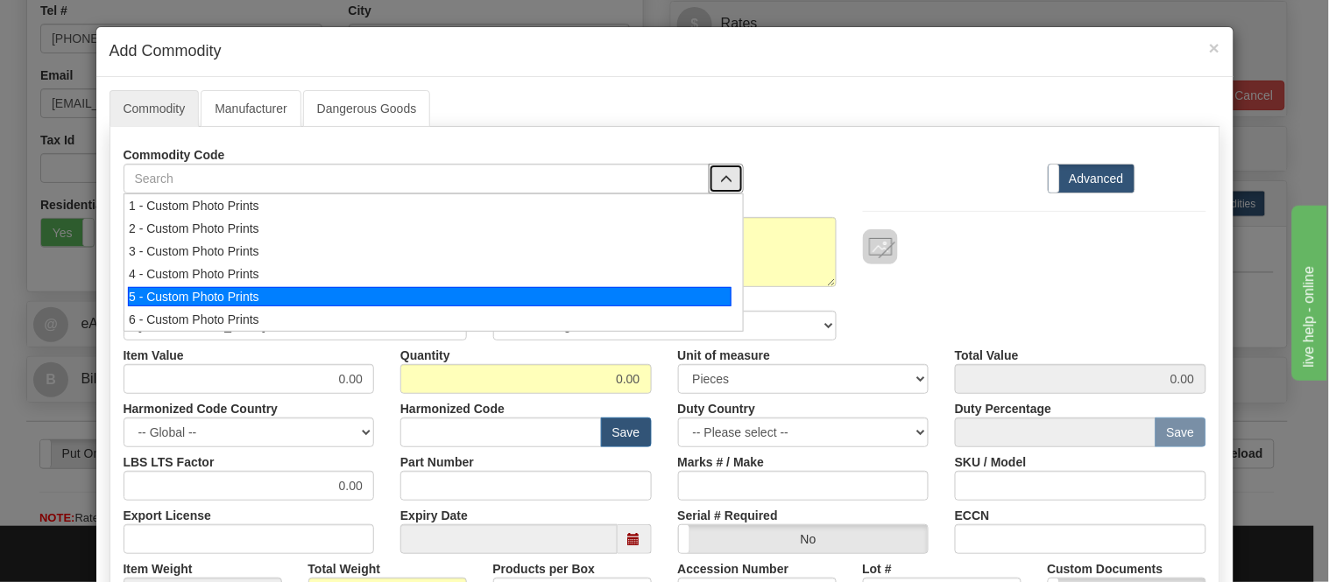
click at [702, 291] on div "5 - Custom Photo Prints" at bounding box center [429, 296] width 603 height 19
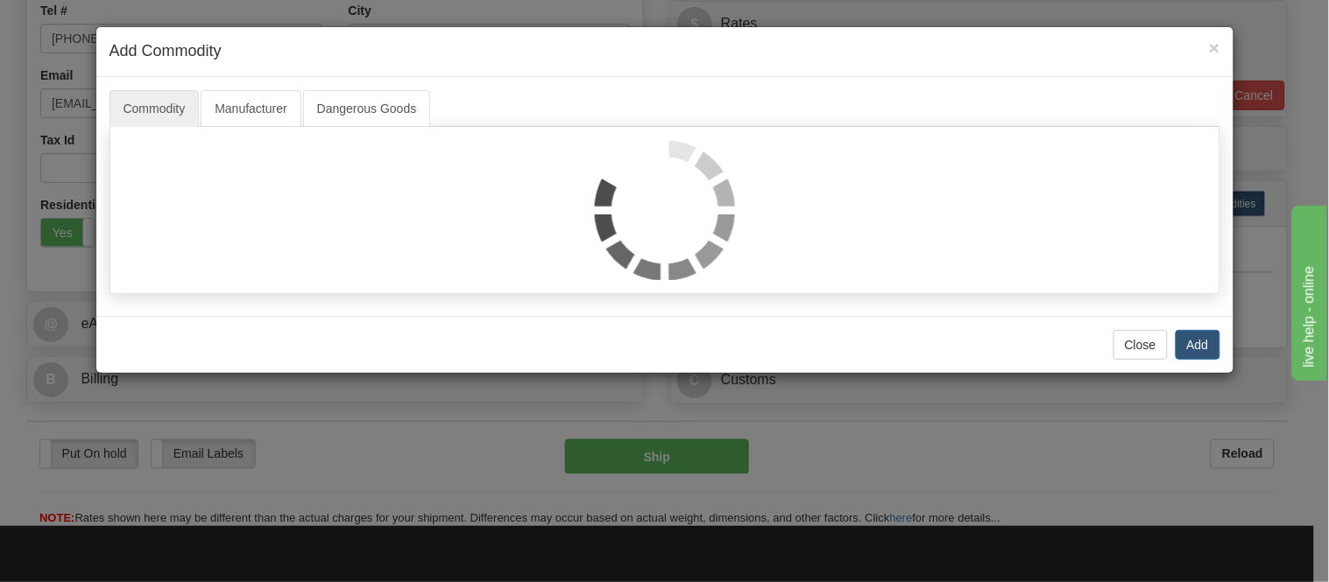
select select "1"
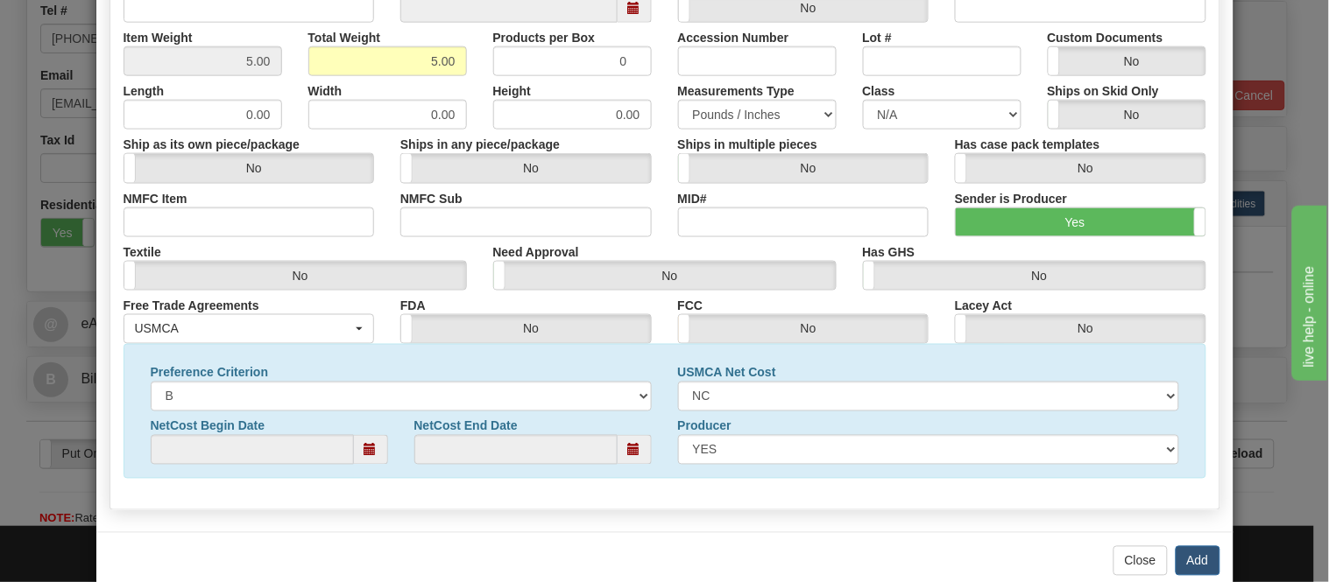
scroll to position [566, 0]
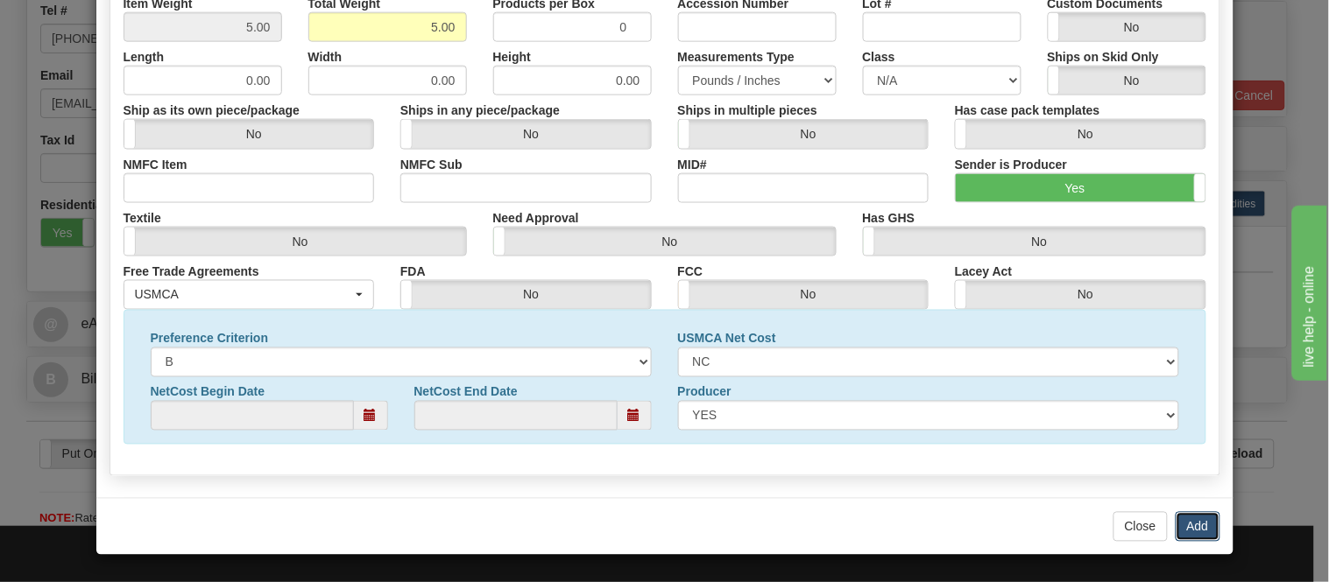
click at [1182, 520] on button "Add" at bounding box center [1197, 527] width 45 height 30
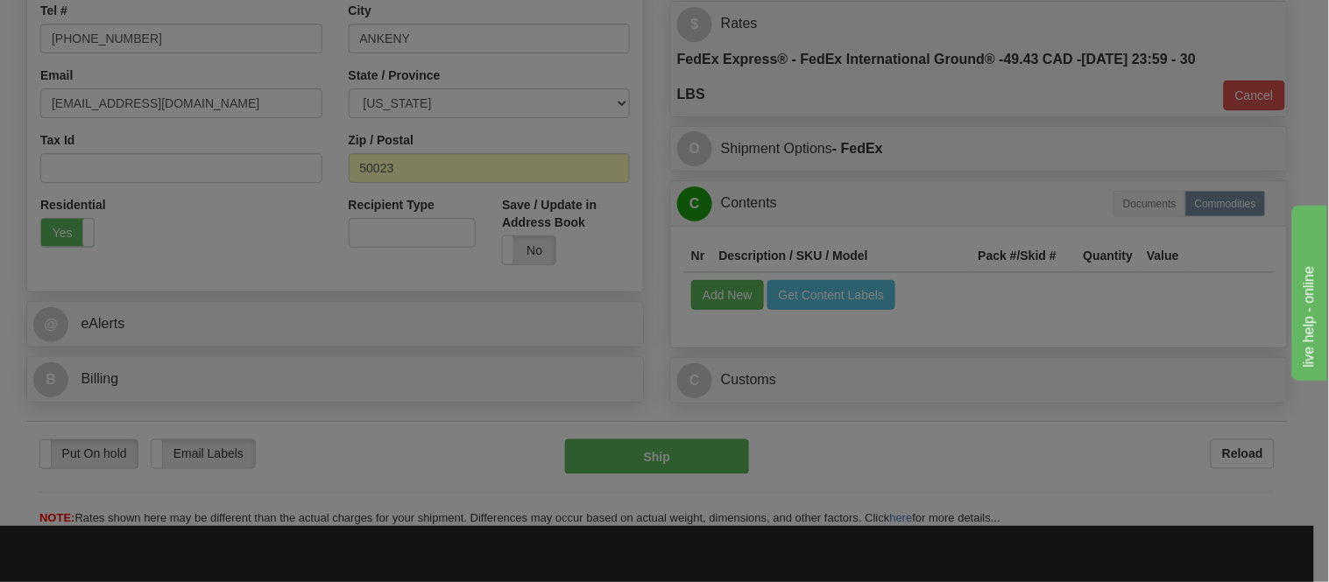
scroll to position [0, 0]
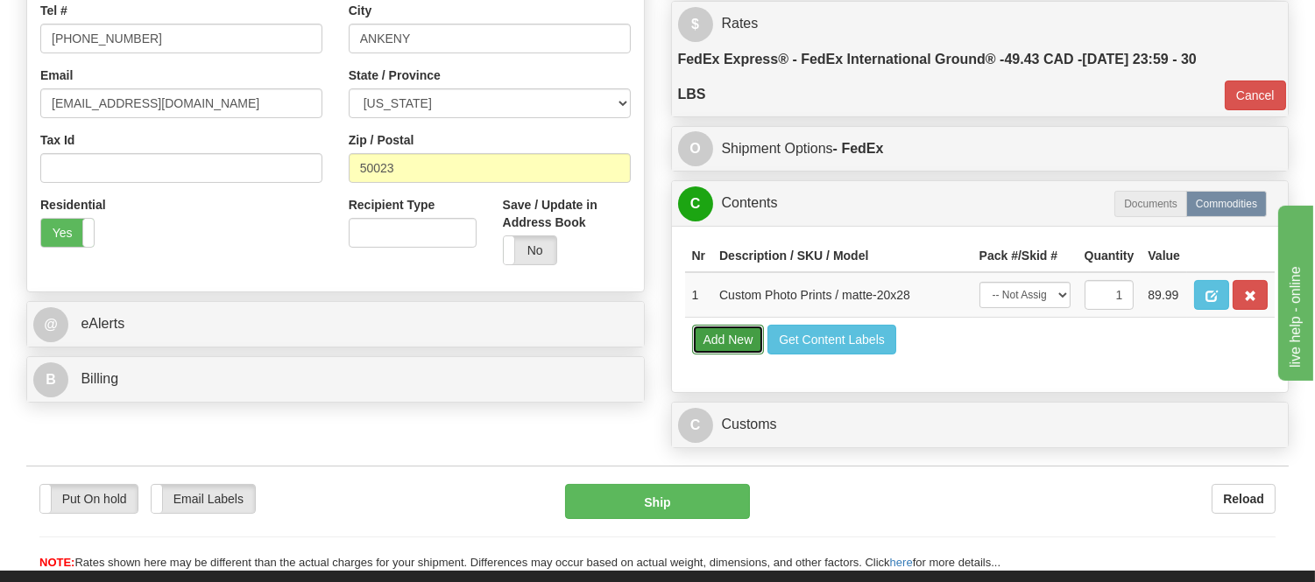
click at [733, 355] on button "Add New" at bounding box center [728, 340] width 73 height 30
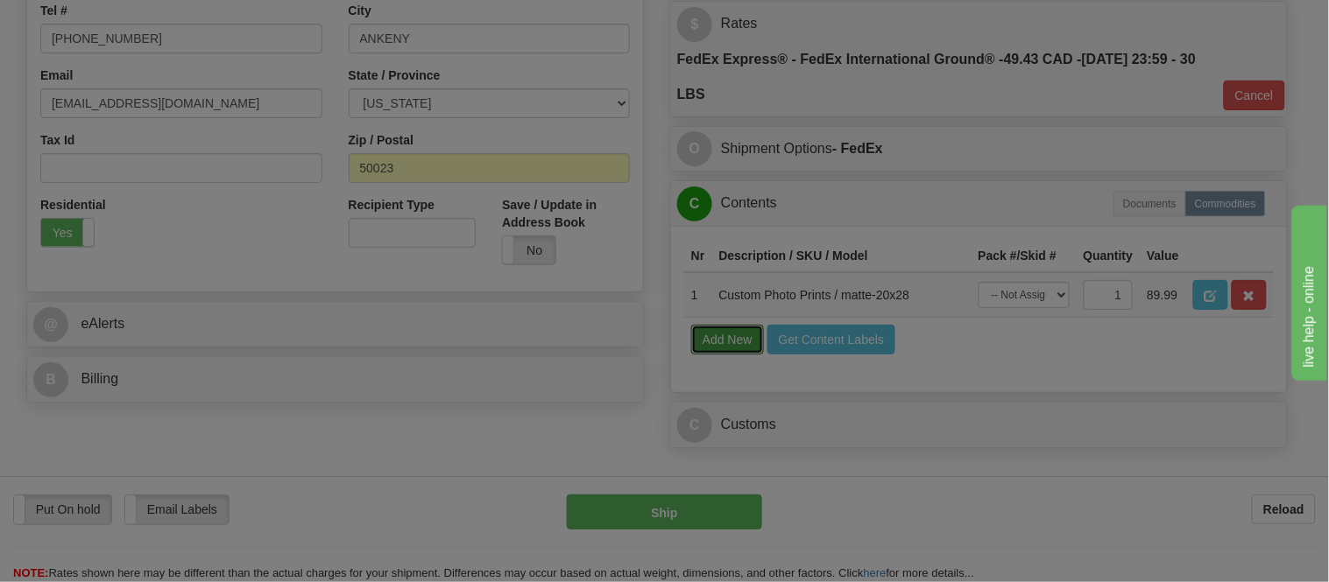
select select
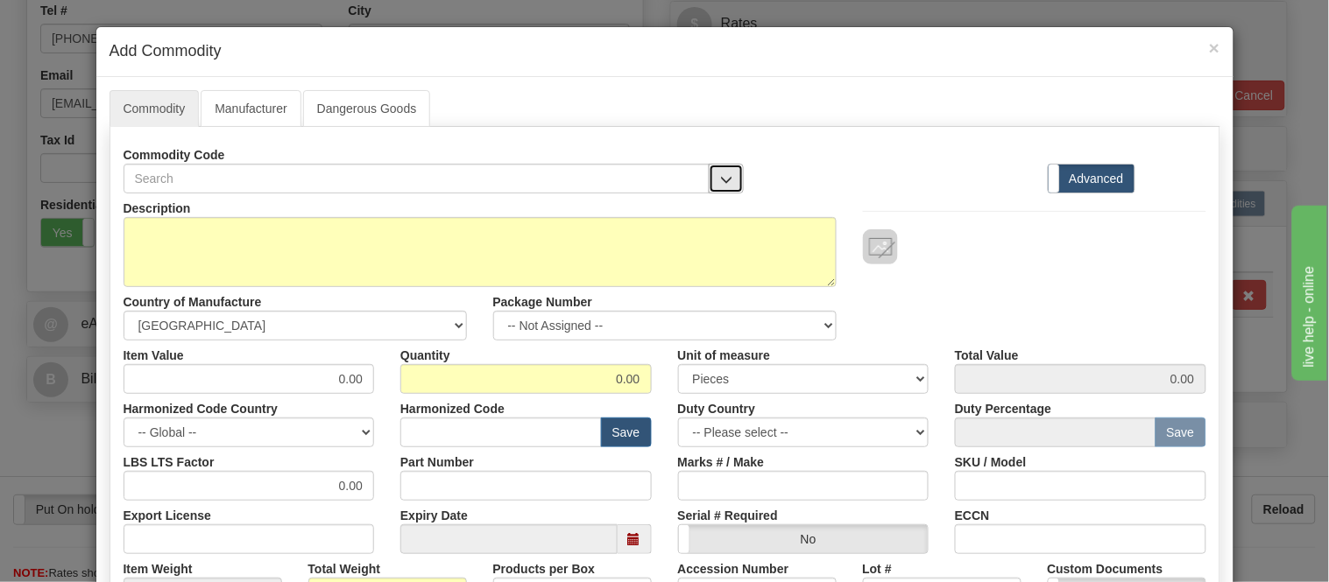
drag, startPoint x: 723, startPoint y: 166, endPoint x: 719, endPoint y: 175, distance: 9.4
click at [721, 166] on button "button" at bounding box center [726, 179] width 35 height 30
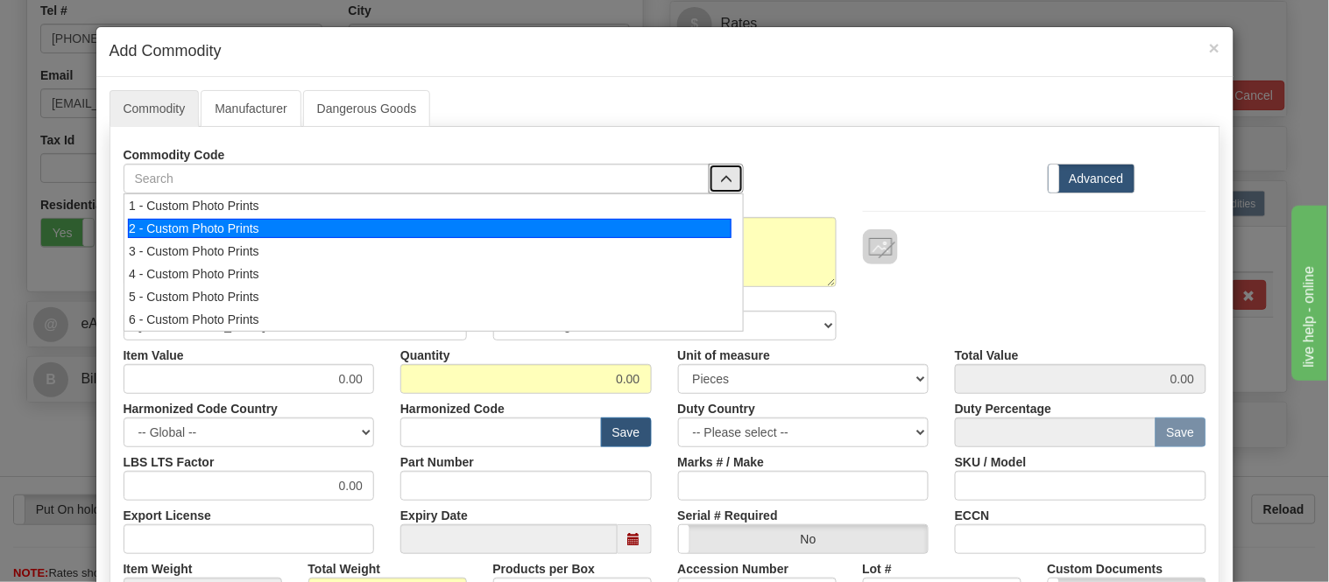
click at [714, 220] on div "2 - Custom Photo Prints" at bounding box center [429, 228] width 603 height 19
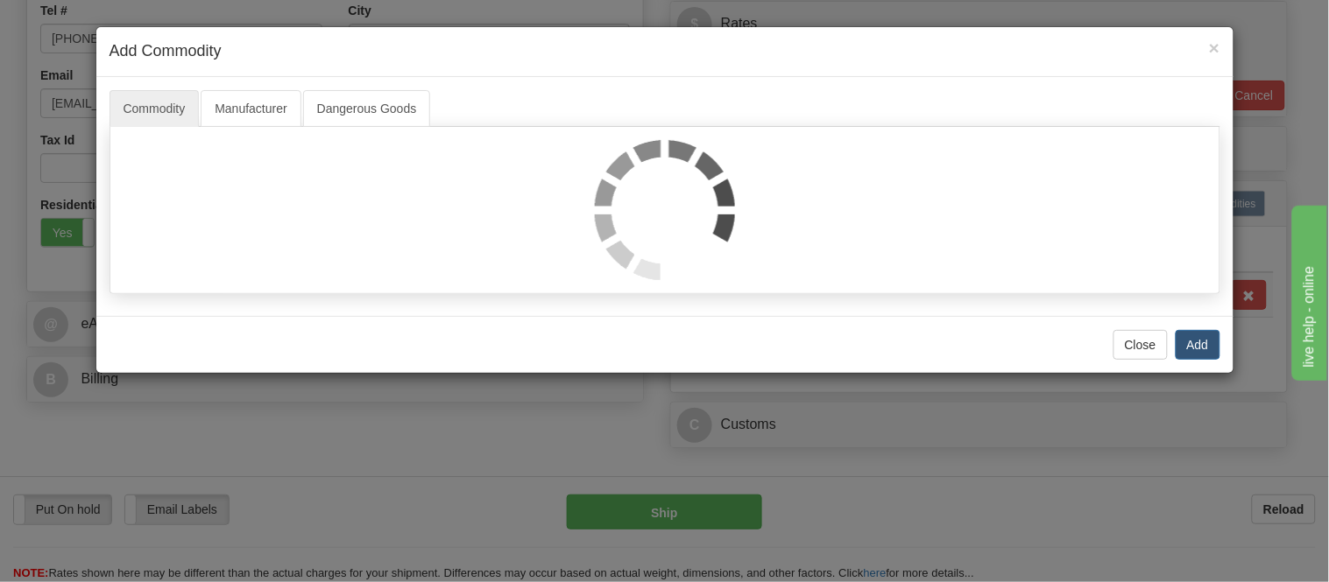
select select "1"
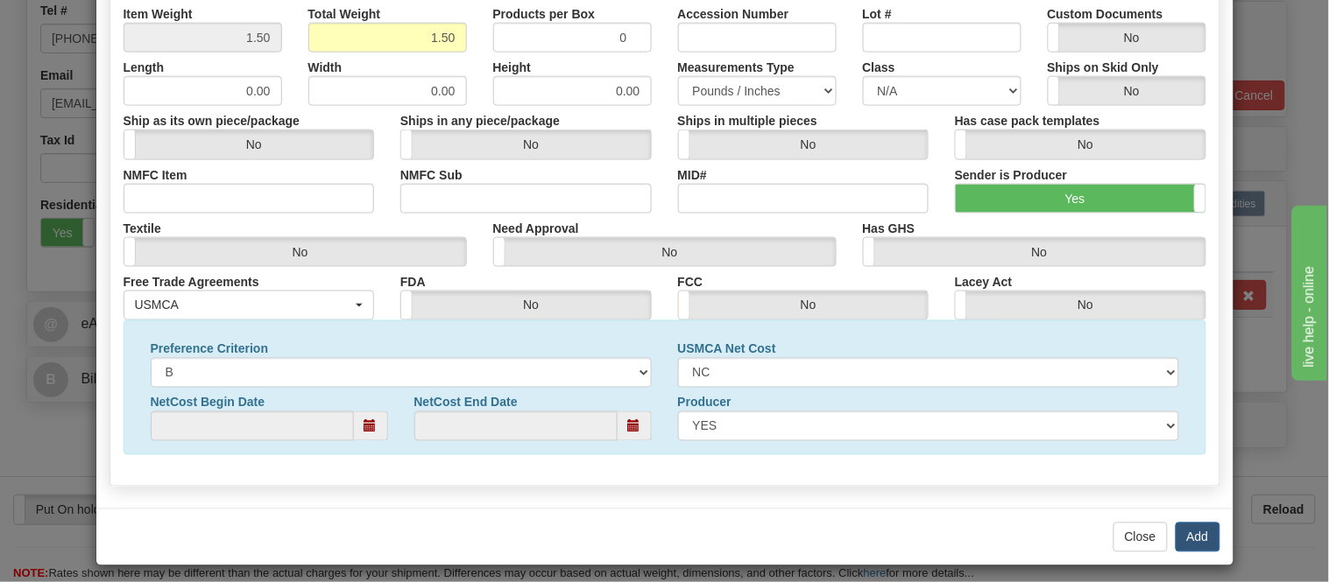
scroll to position [566, 0]
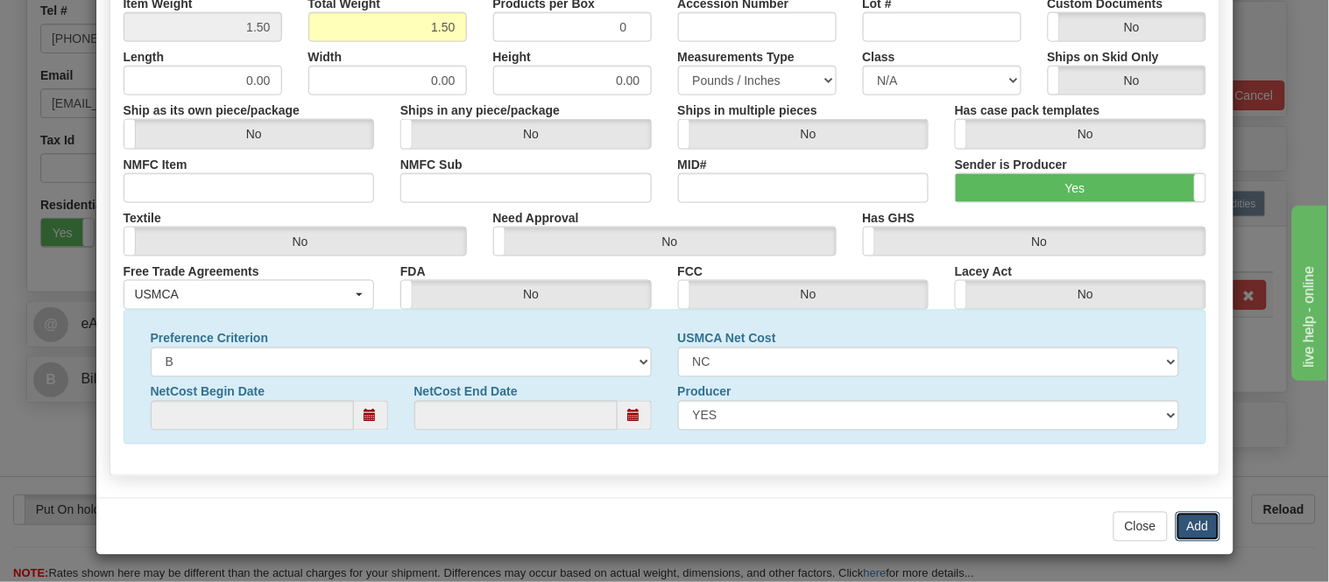
click at [1186, 512] on button "Add" at bounding box center [1197, 527] width 45 height 30
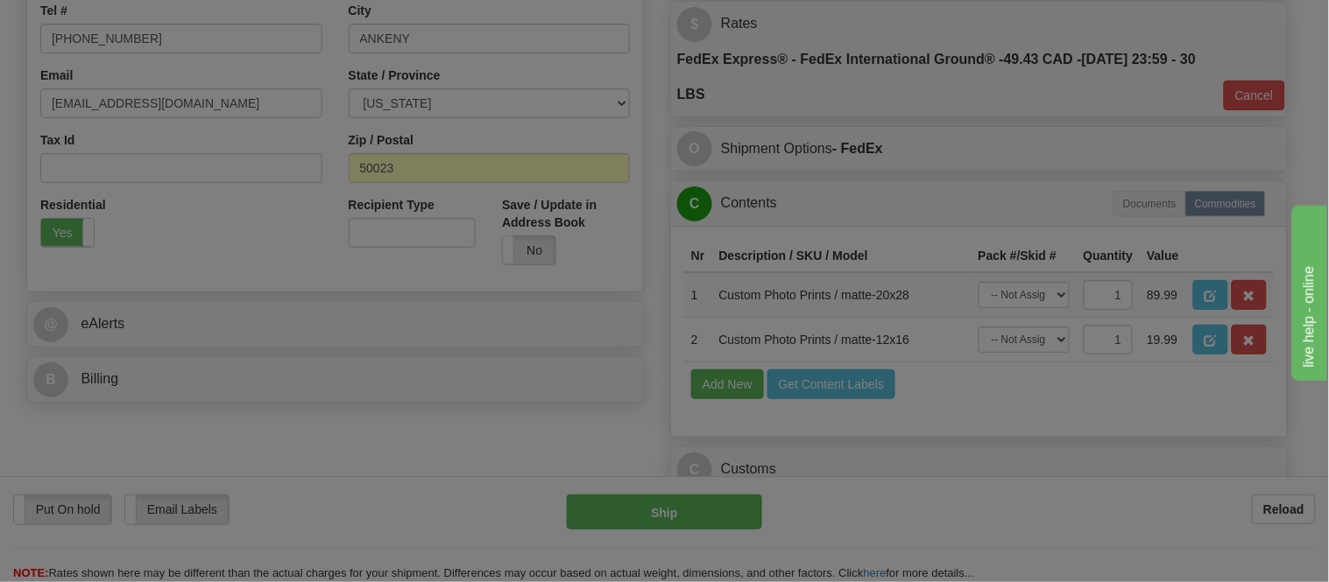
scroll to position [0, 0]
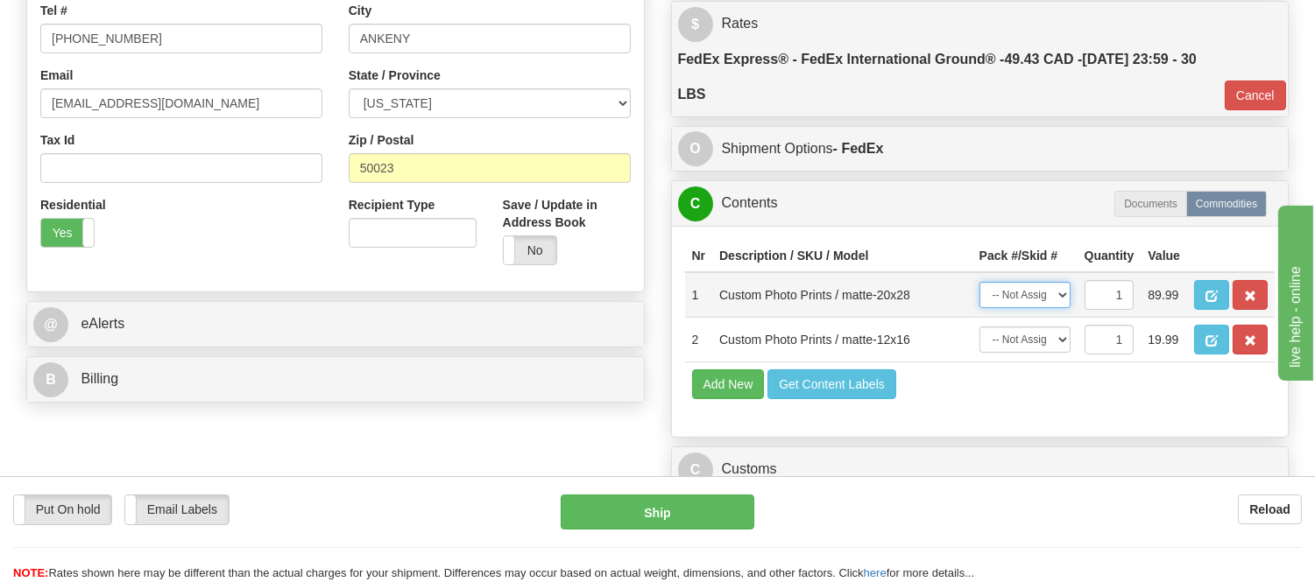
click at [1045, 308] on select "-- Not Assigned -- Item 1 Item 2" at bounding box center [1024, 295] width 91 height 26
select select "0"
click at [979, 300] on select "-- Not Assigned -- Item 1 Item 2" at bounding box center [1024, 295] width 91 height 26
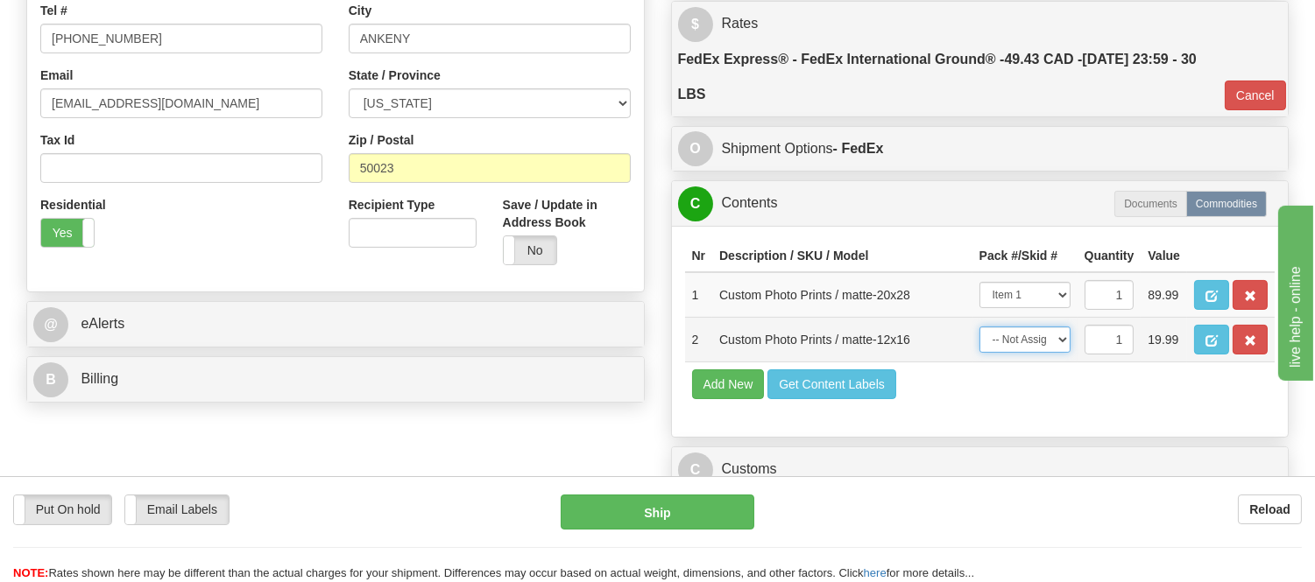
click at [1047, 353] on select "-- Not Assigned -- Item 1 Item 2" at bounding box center [1024, 340] width 91 height 26
select select "0"
click at [979, 353] on select "-- Not Assigned -- Item 1 Item 2" at bounding box center [1024, 340] width 91 height 26
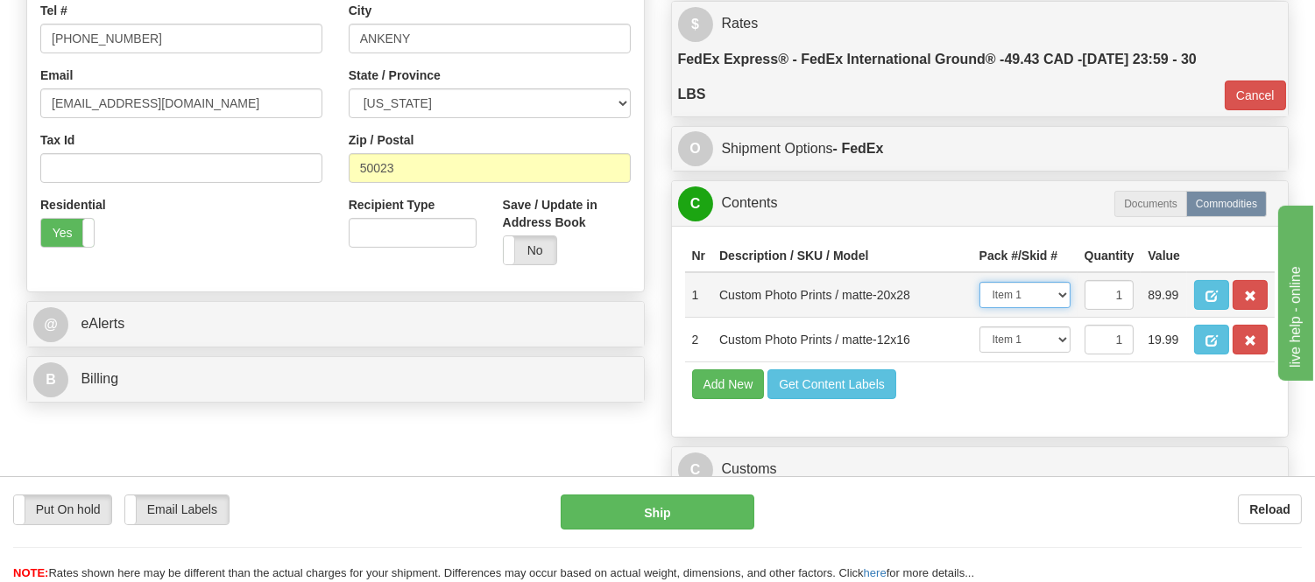
click at [1008, 308] on select "-- Not Assigned -- Item 1 Item 2" at bounding box center [1024, 295] width 91 height 26
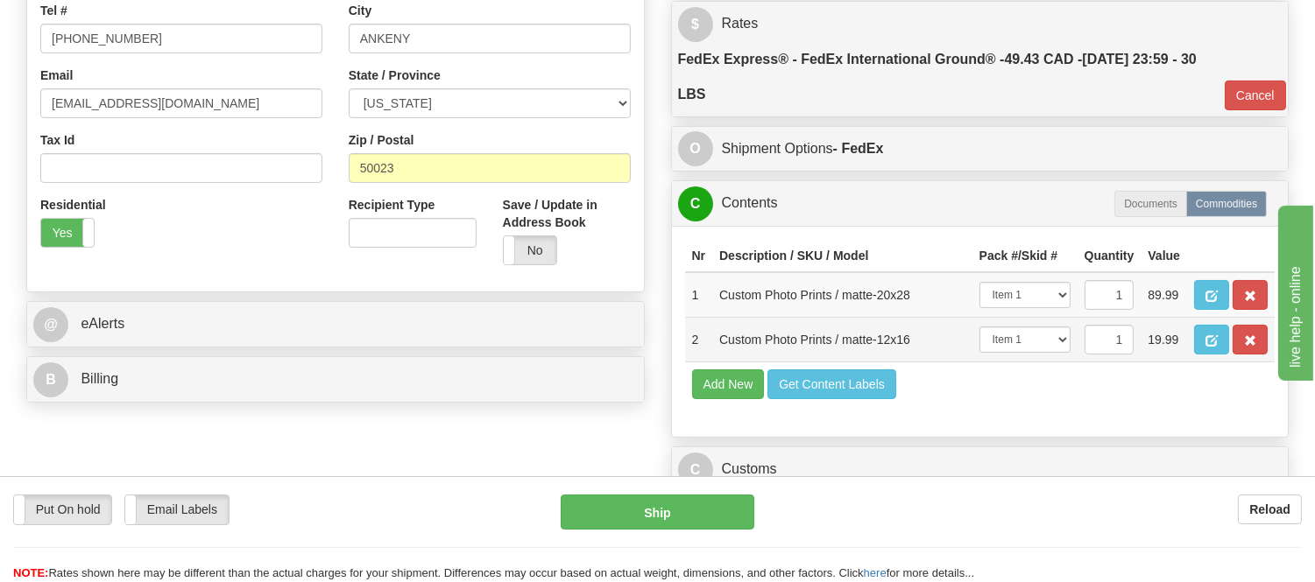
click at [1019, 363] on td "-- Not Assigned -- Item 1 Item 2" at bounding box center [1024, 340] width 105 height 45
click at [1229, 294] on button "button" at bounding box center [1211, 295] width 35 height 30
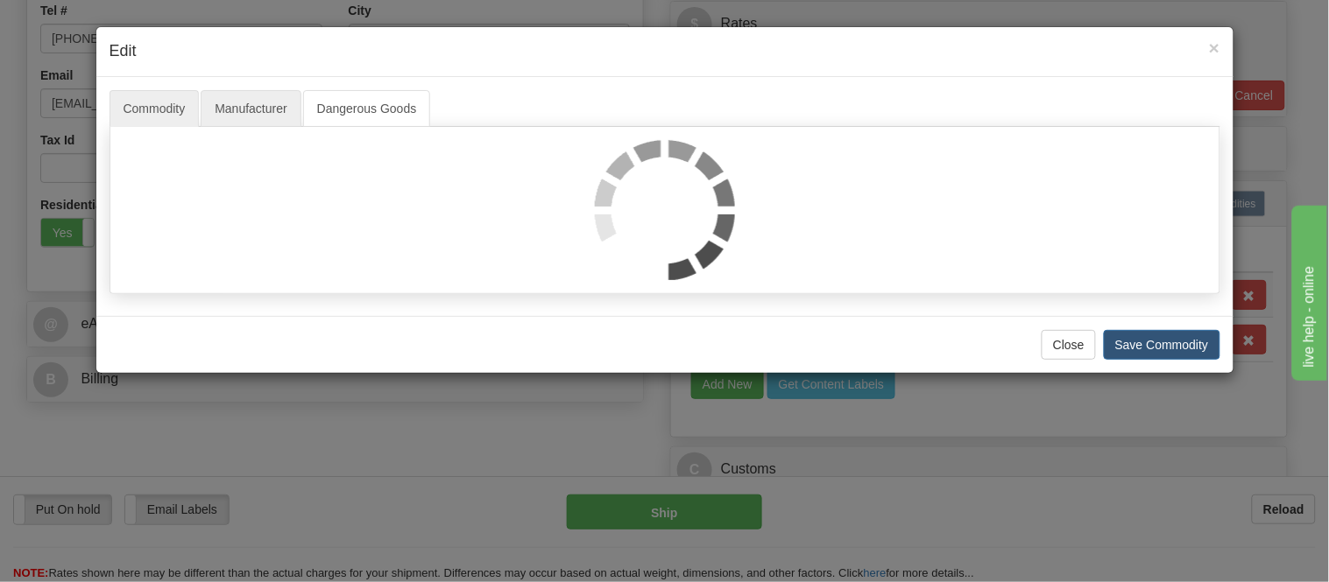
select select "1"
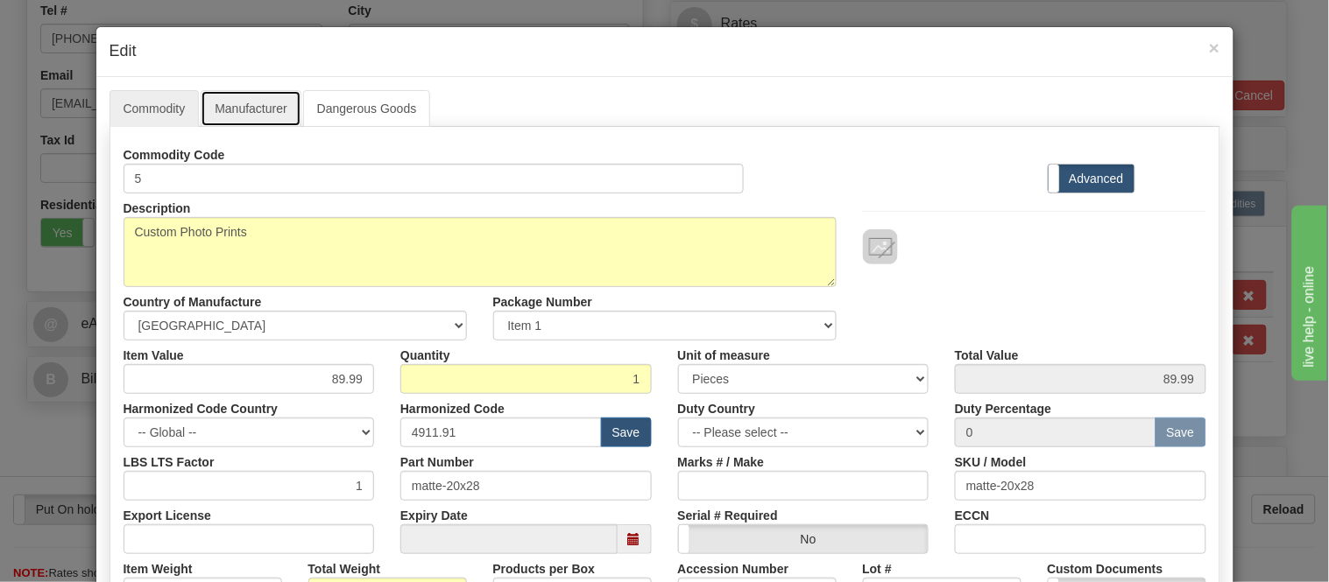
click at [264, 108] on link "Manufacturer" at bounding box center [251, 108] width 100 height 37
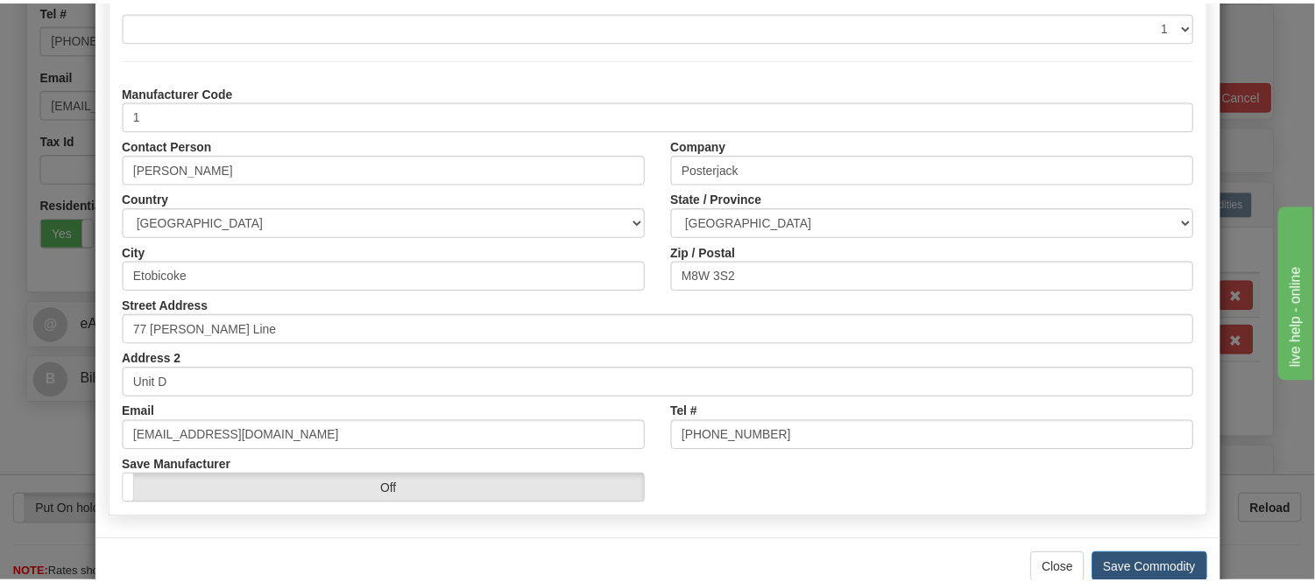
scroll to position [194, 0]
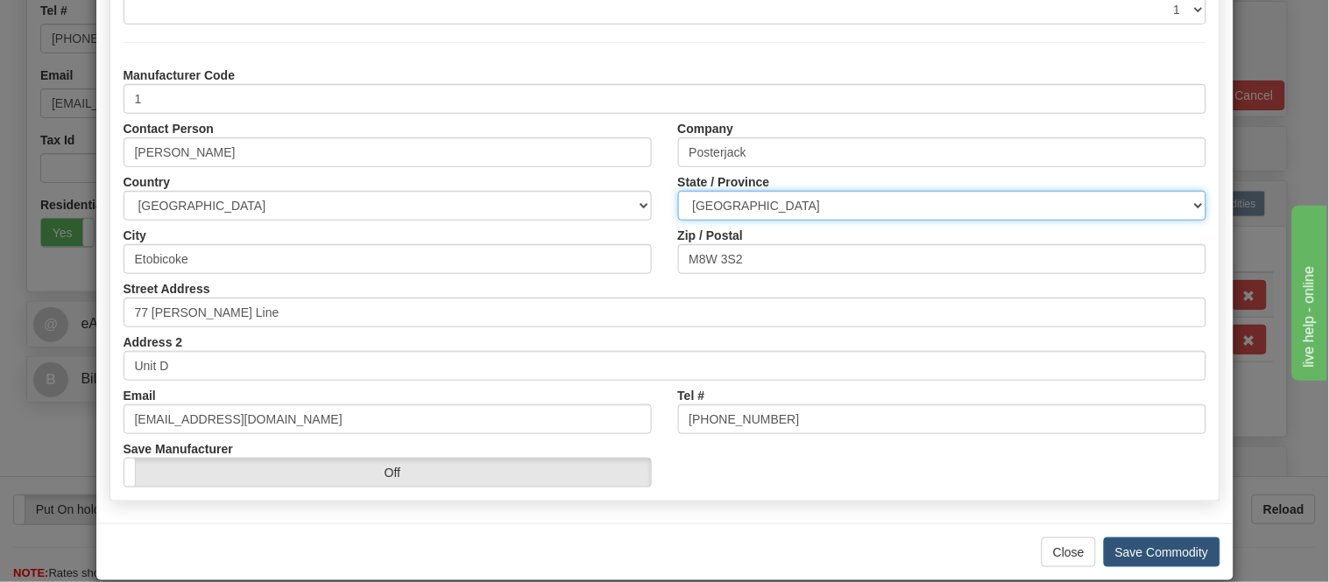
click at [759, 207] on select "ALBERTA BRITISH COLUMBIA MANITOBA NEW BRUNSWICK NEWFOUNDLAND NOVA SCOTIA NUNAVU…" at bounding box center [942, 206] width 528 height 30
select select "ON"
click at [678, 191] on select "ALBERTA BRITISH COLUMBIA MANITOBA NEW BRUNSWICK NEWFOUNDLAND NOVA SCOTIA NUNAVU…" at bounding box center [942, 206] width 528 height 30
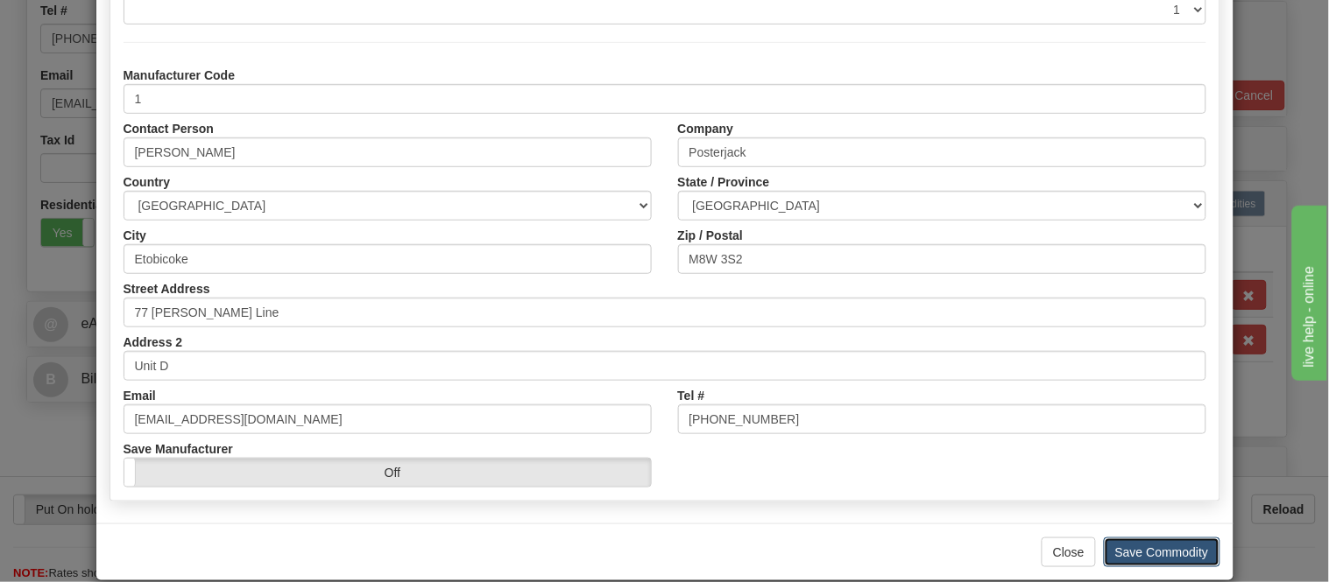
click at [1188, 544] on button "Save Commodity" at bounding box center [1162, 553] width 116 height 30
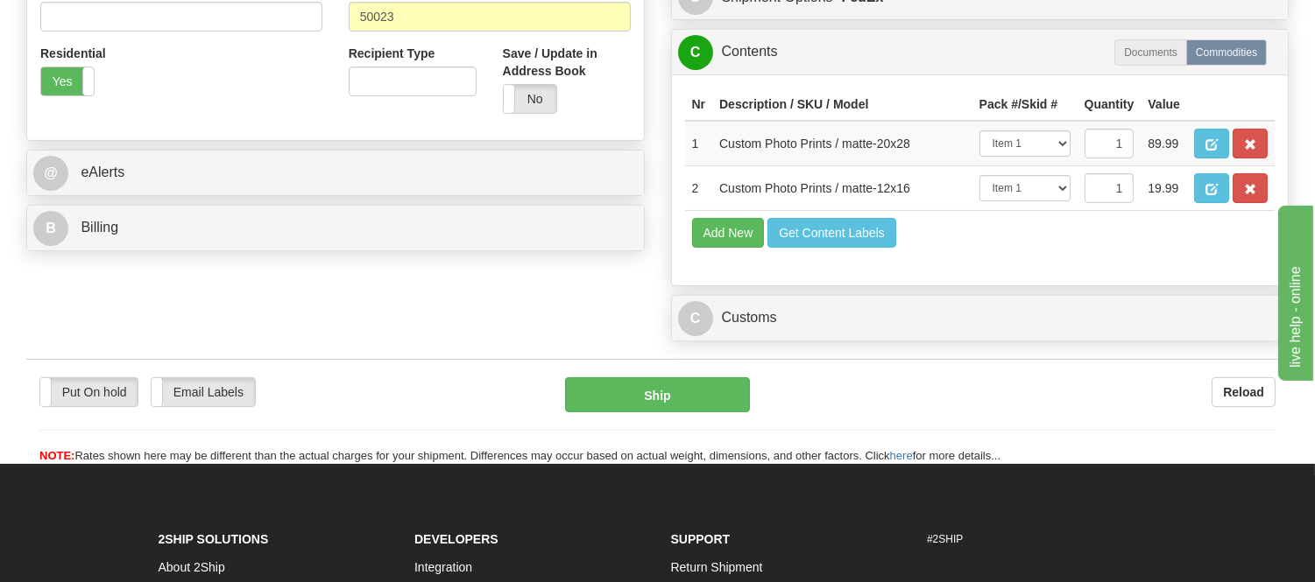
scroll to position [681, 0]
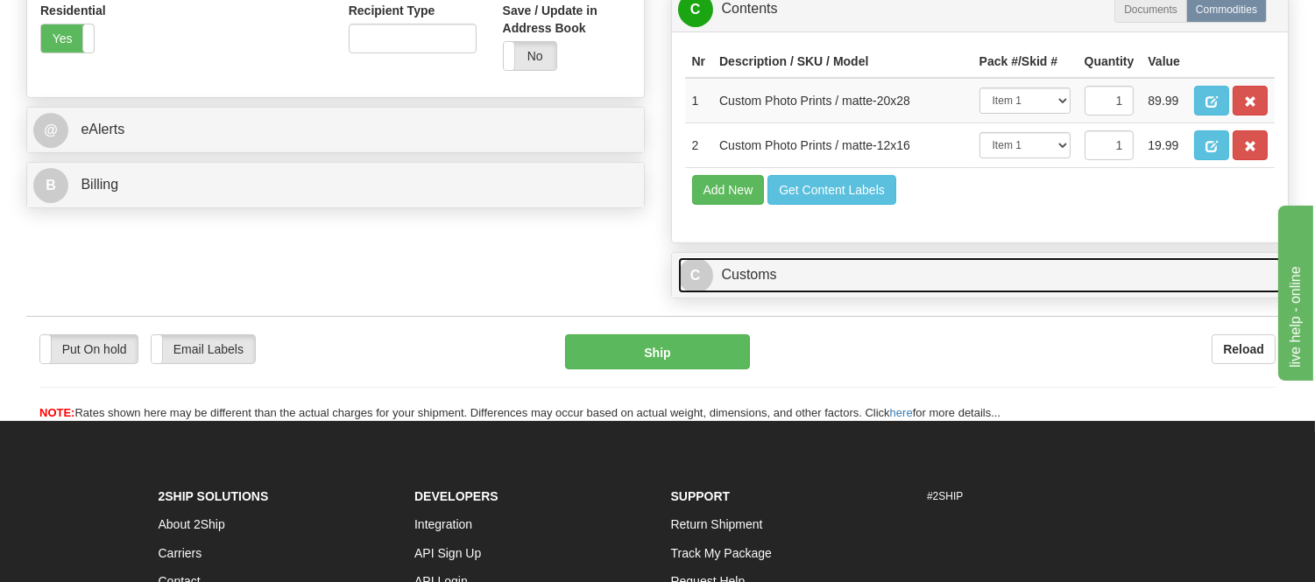
click at [758, 293] on link "C Customs" at bounding box center [980, 275] width 604 height 36
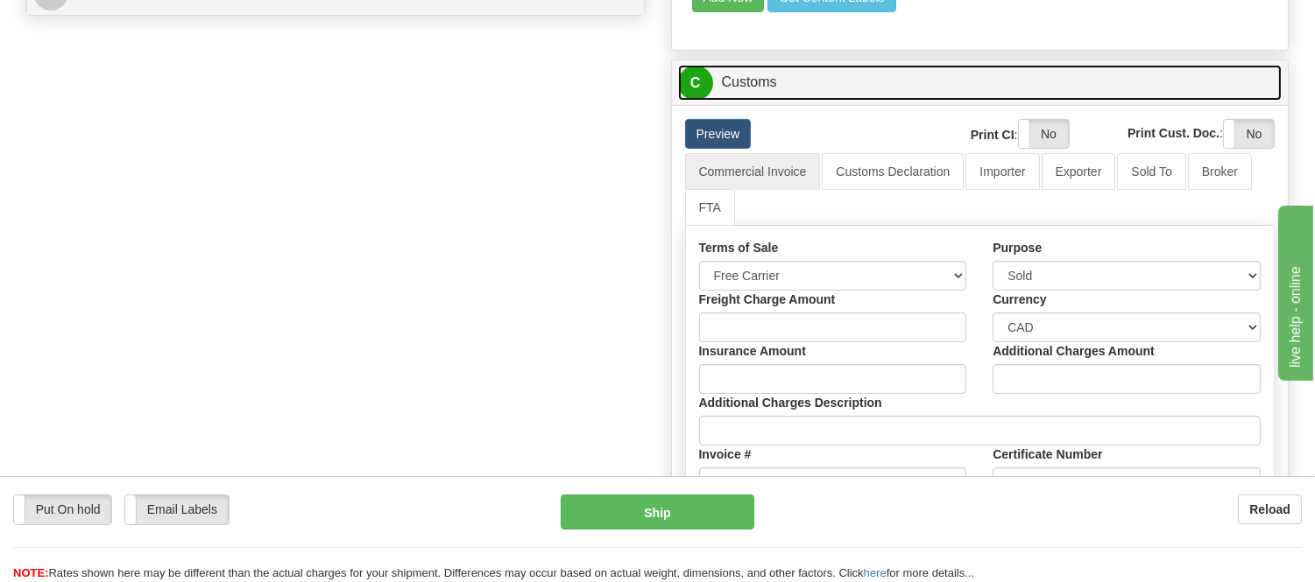
scroll to position [876, 0]
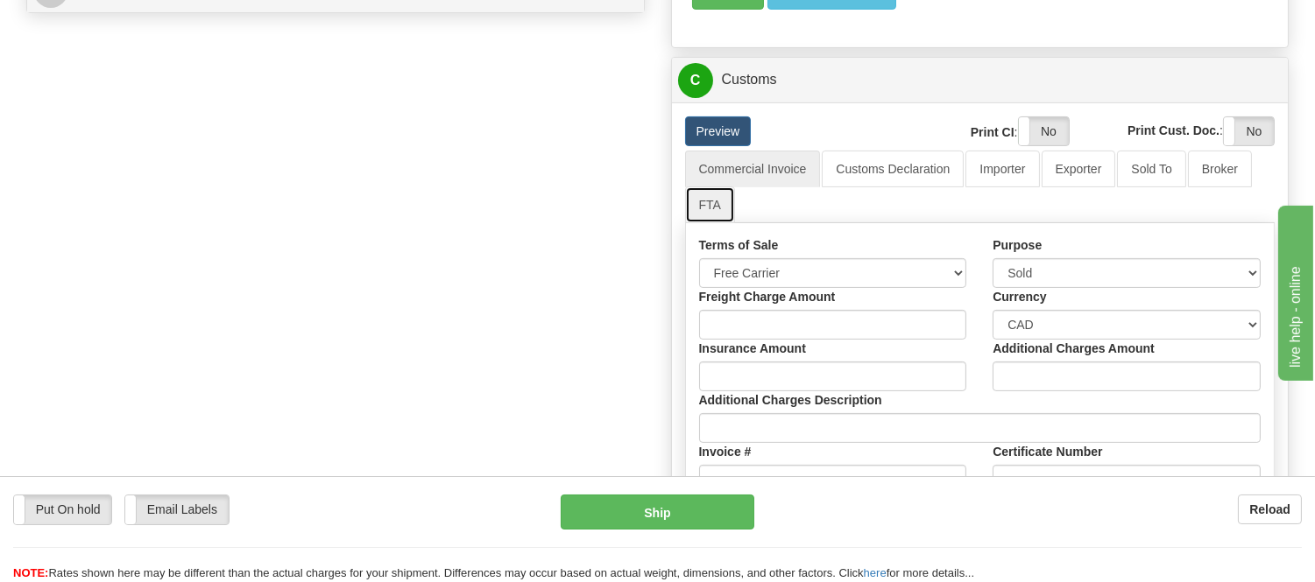
click at [718, 223] on link "FTA" at bounding box center [710, 205] width 50 height 37
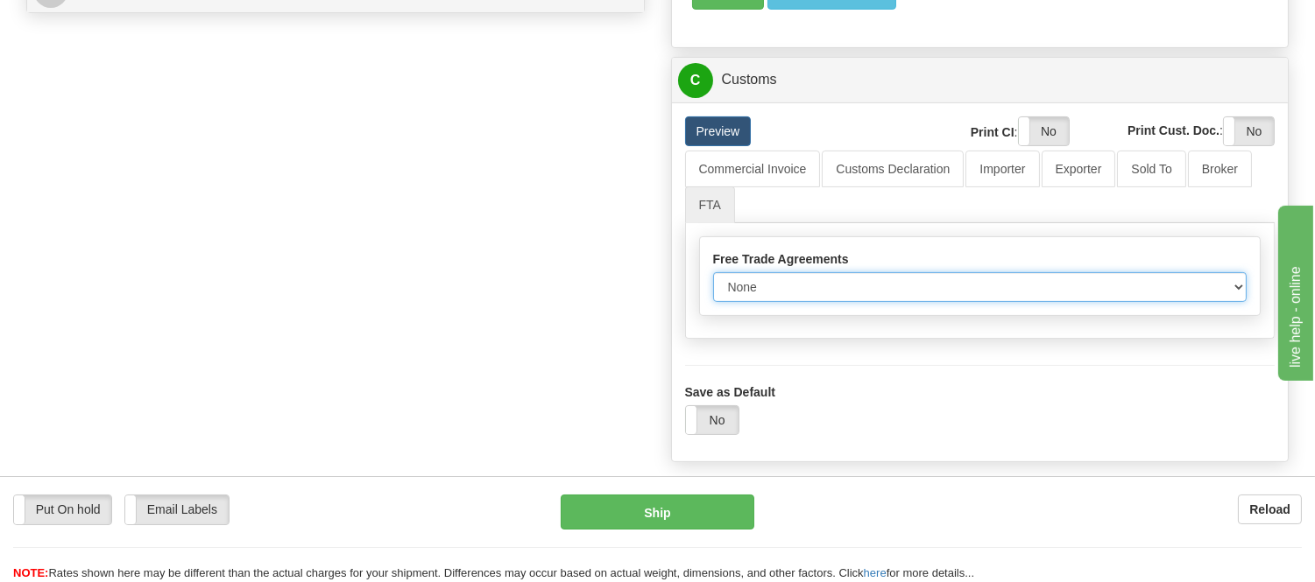
click at [778, 302] on select "None Other USMCA CETA CUKTCA" at bounding box center [980, 287] width 534 height 30
select select "1"
click at [713, 302] on select "None Other USMCA CETA CUKTCA" at bounding box center [980, 287] width 534 height 30
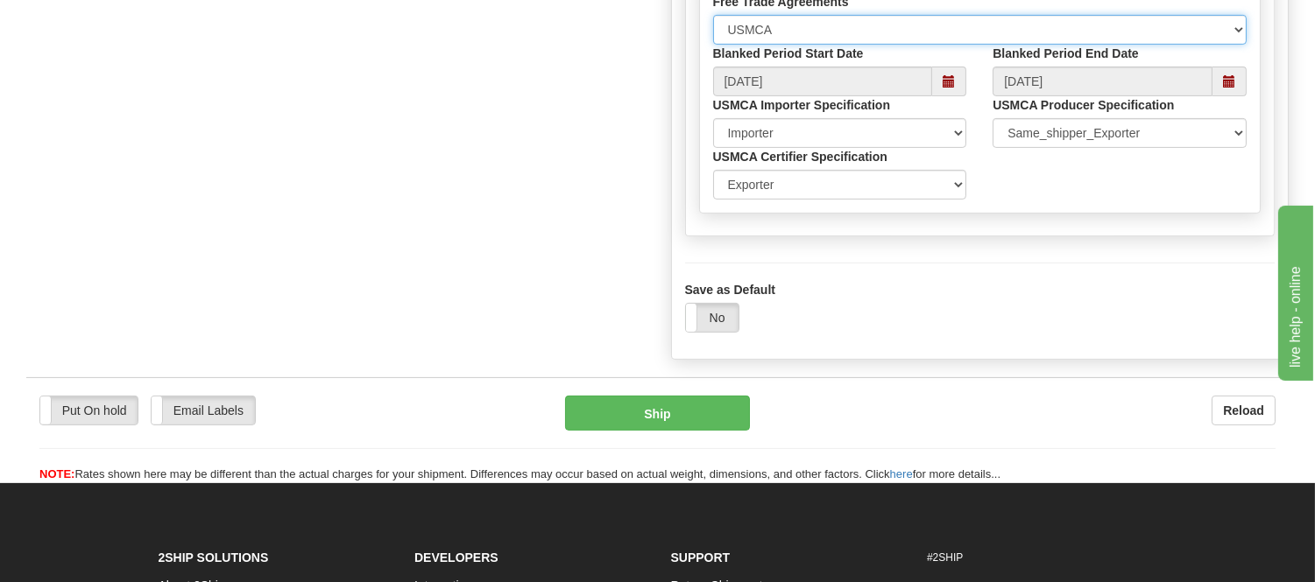
scroll to position [1167, 0]
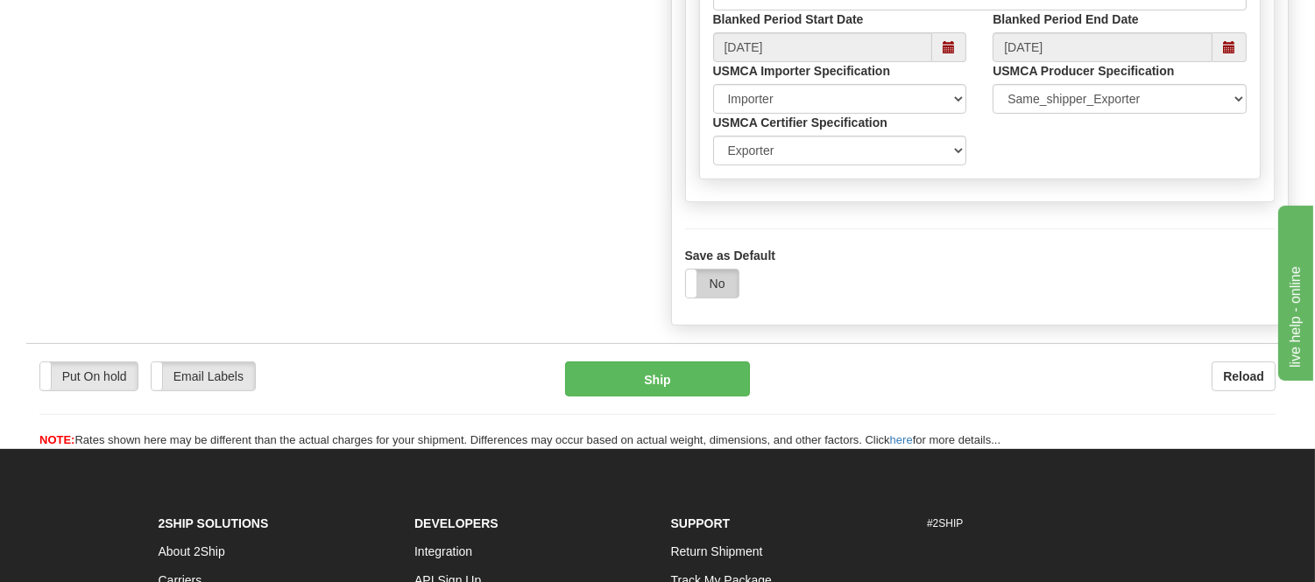
click at [707, 298] on label "No" at bounding box center [712, 284] width 53 height 28
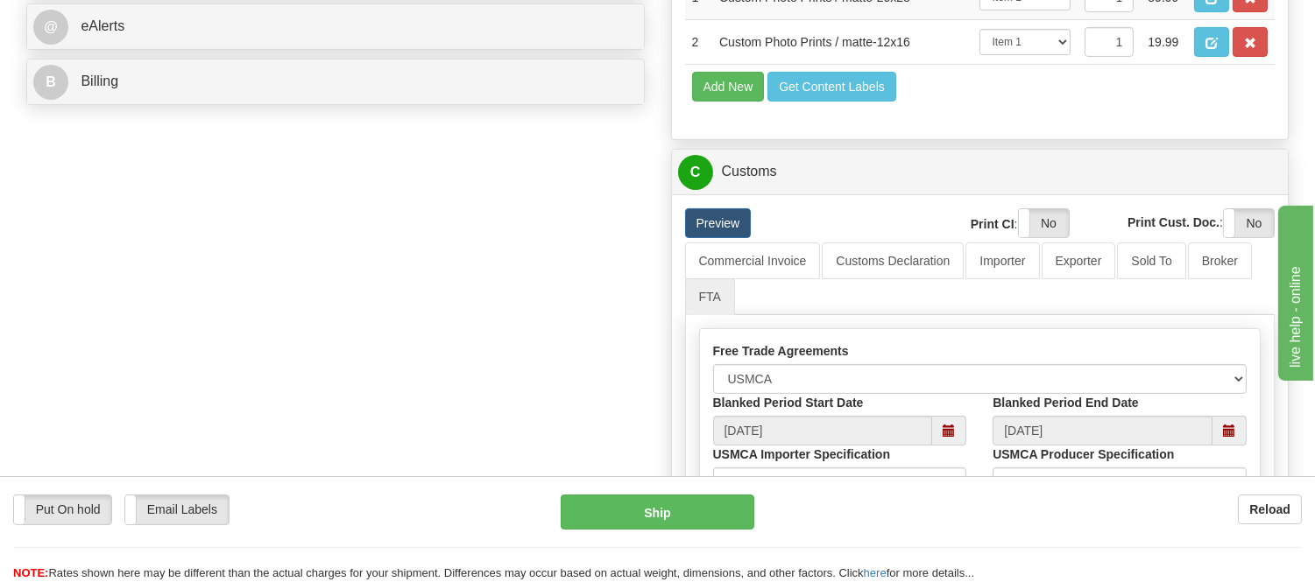
scroll to position [681, 0]
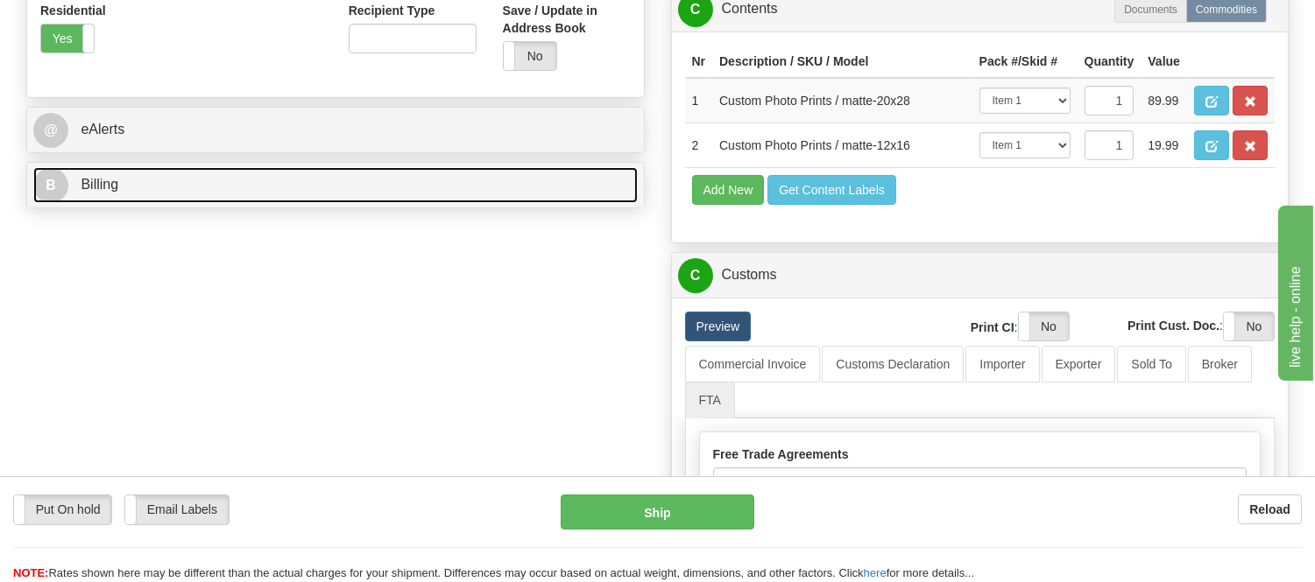
click at [164, 173] on link "B Billing" at bounding box center [335, 185] width 604 height 36
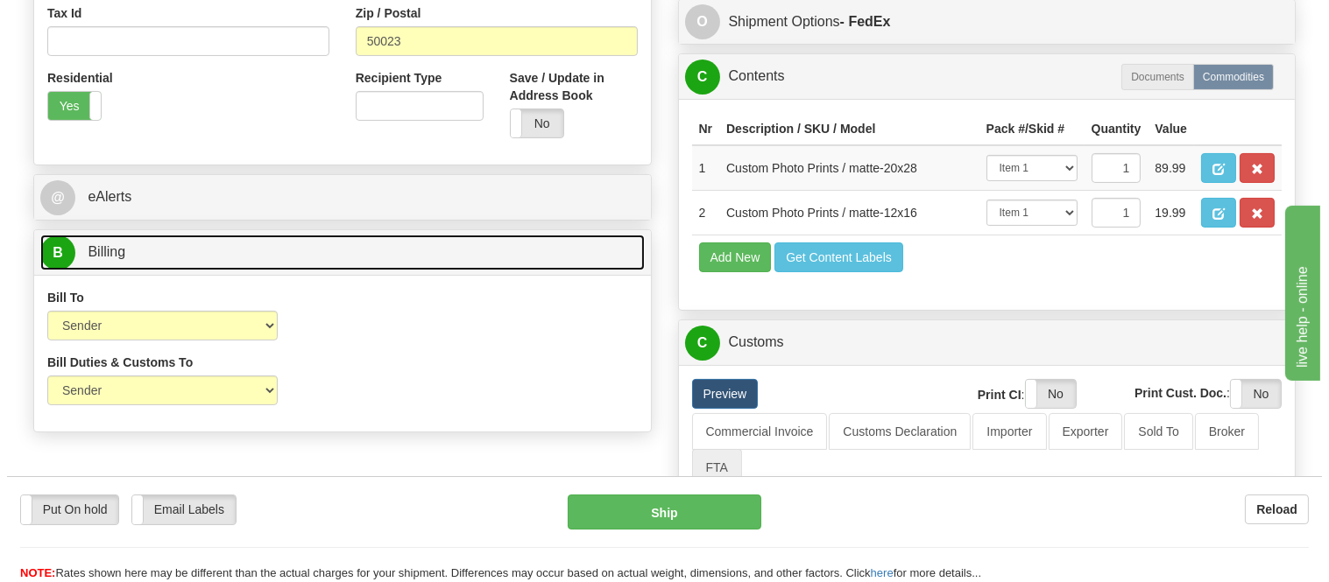
scroll to position [583, 0]
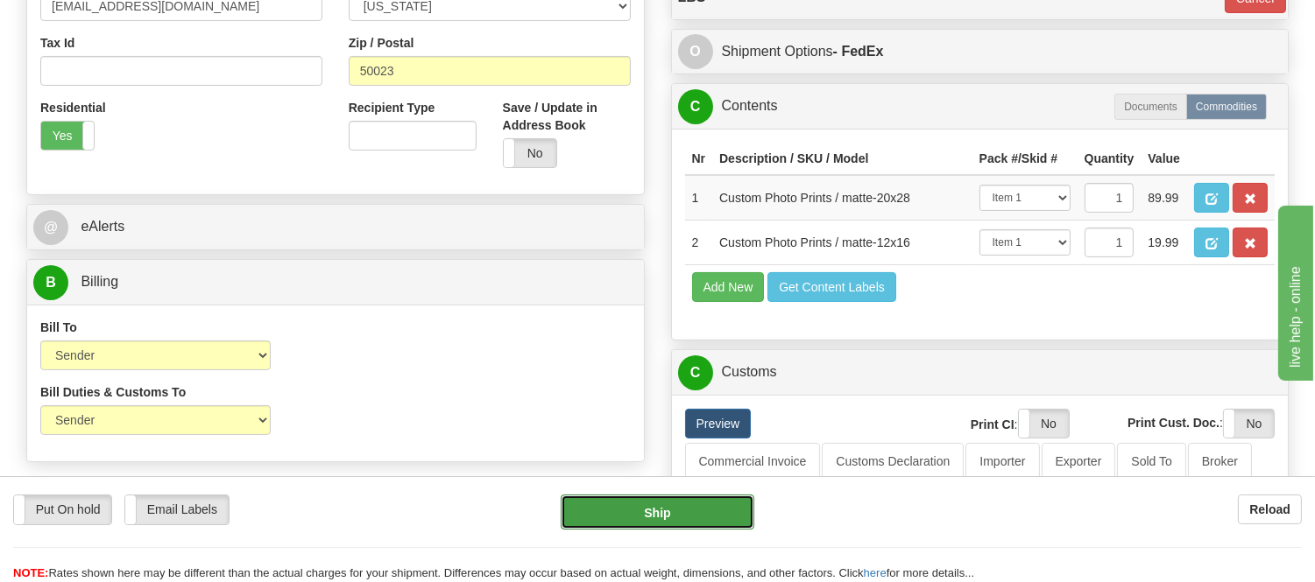
click at [672, 509] on button "Ship" at bounding box center [657, 512] width 193 height 35
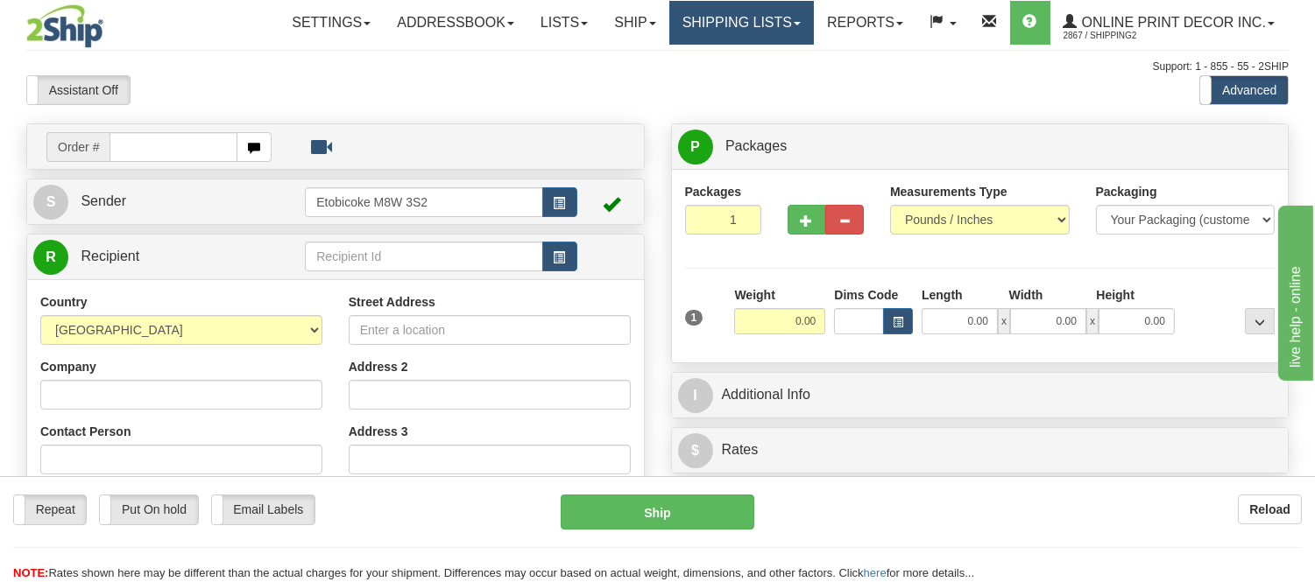
click at [753, 29] on link "Shipping lists" at bounding box center [741, 23] width 145 height 44
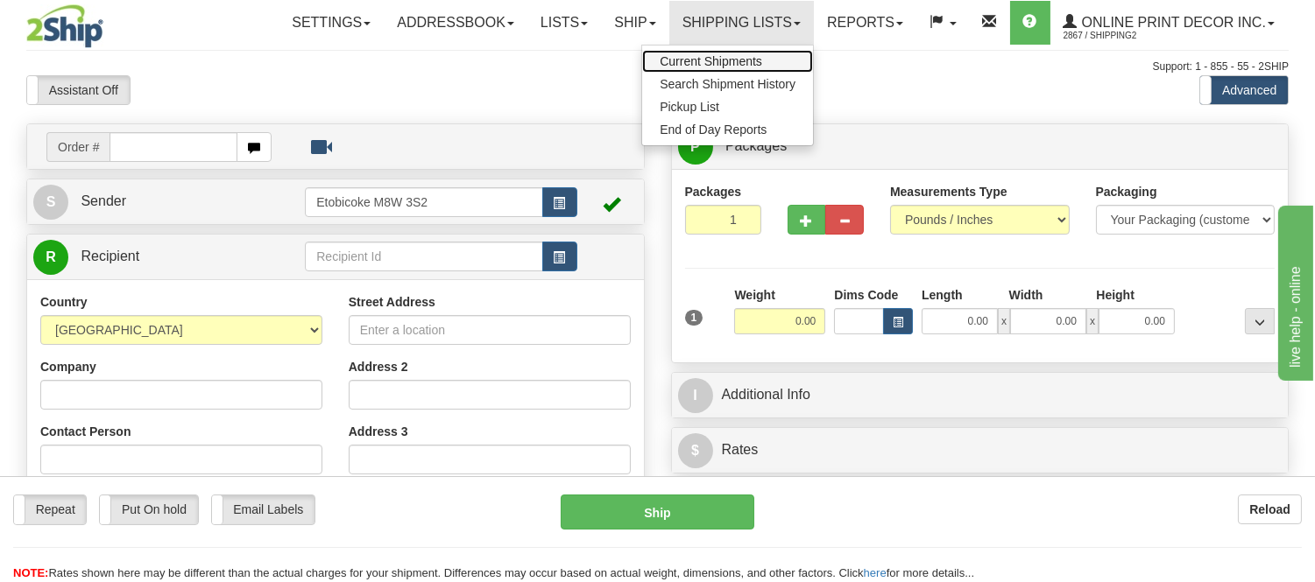
click at [741, 65] on span "Current Shipments" at bounding box center [711, 61] width 102 height 14
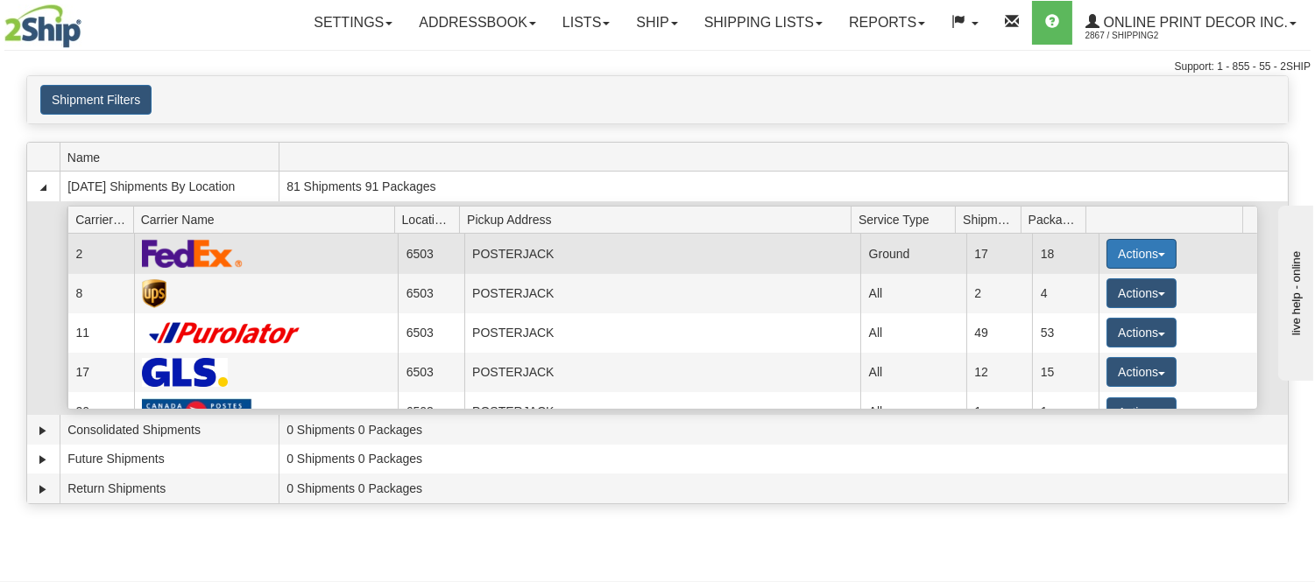
click at [1137, 252] on button "Actions" at bounding box center [1141, 254] width 70 height 30
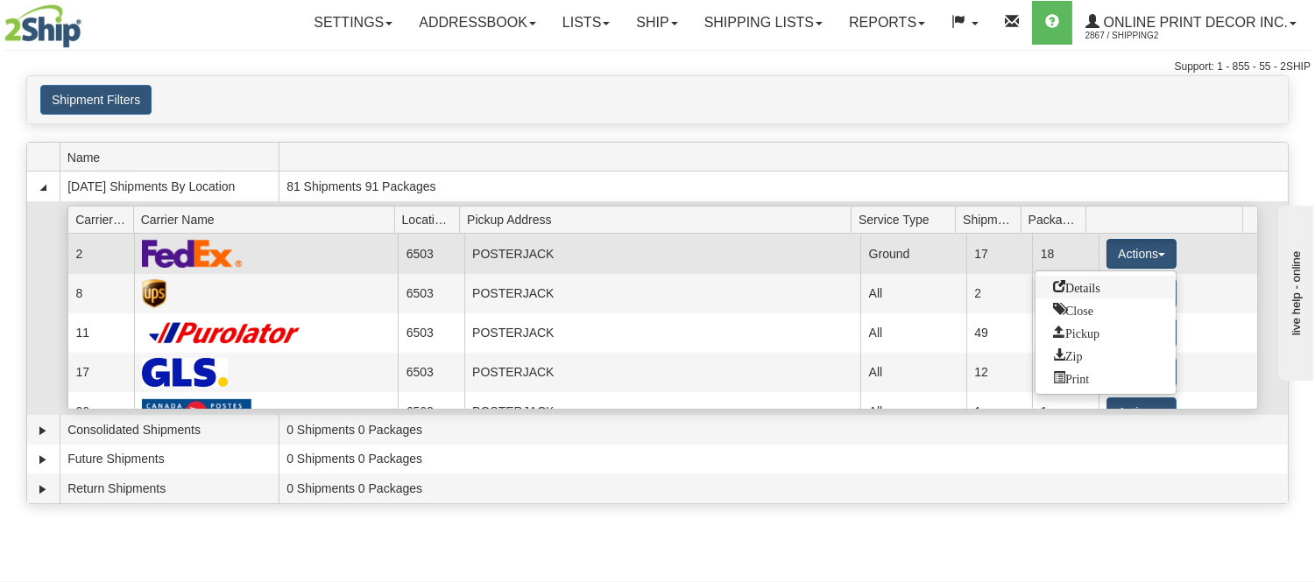
click at [1098, 286] on span "Details" at bounding box center [1076, 286] width 47 height 12
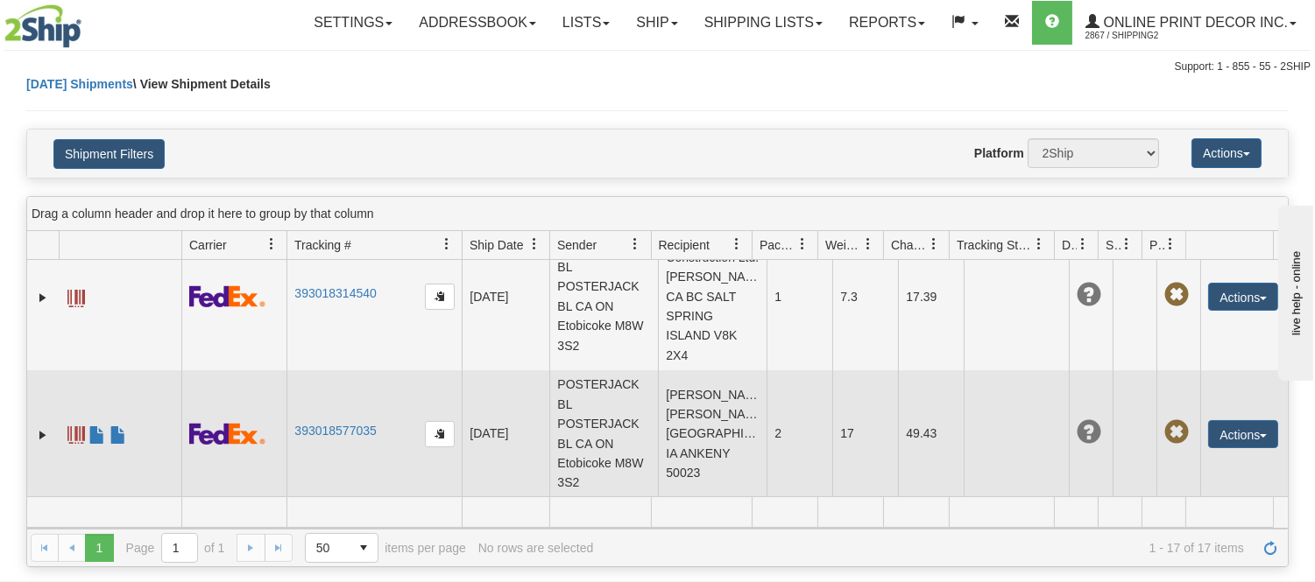
scroll to position [2047, 0]
click at [117, 438] on span at bounding box center [118, 436] width 18 height 18
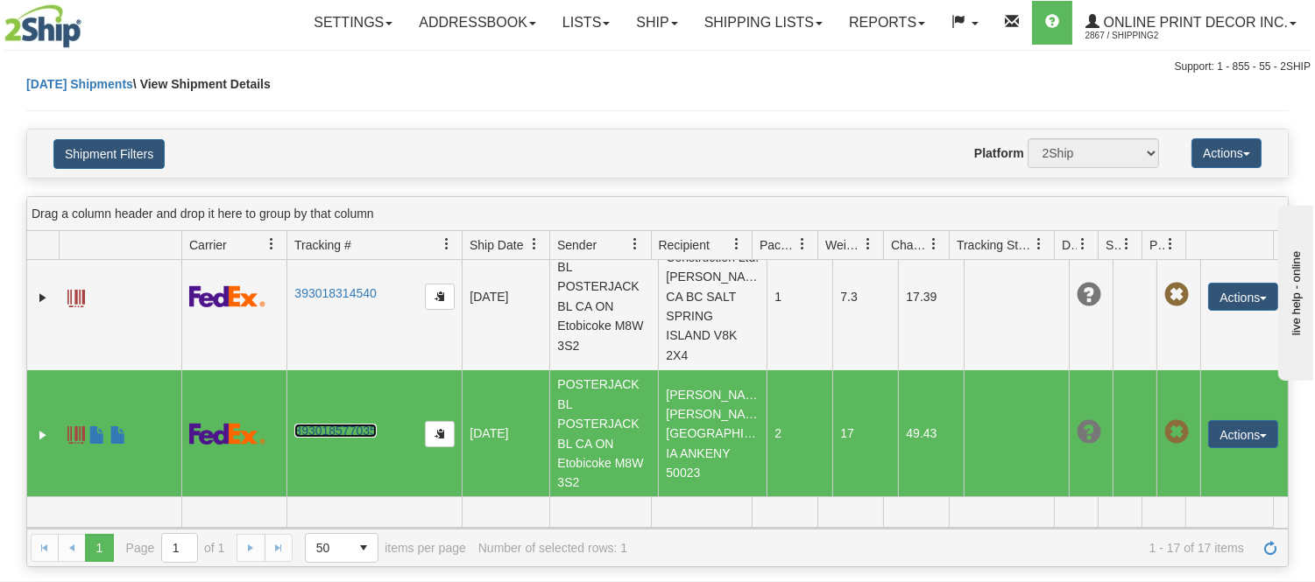
click at [331, 425] on link "393018577035" at bounding box center [334, 431] width 81 height 14
click at [650, 18] on link "Ship" at bounding box center [656, 23] width 67 height 44
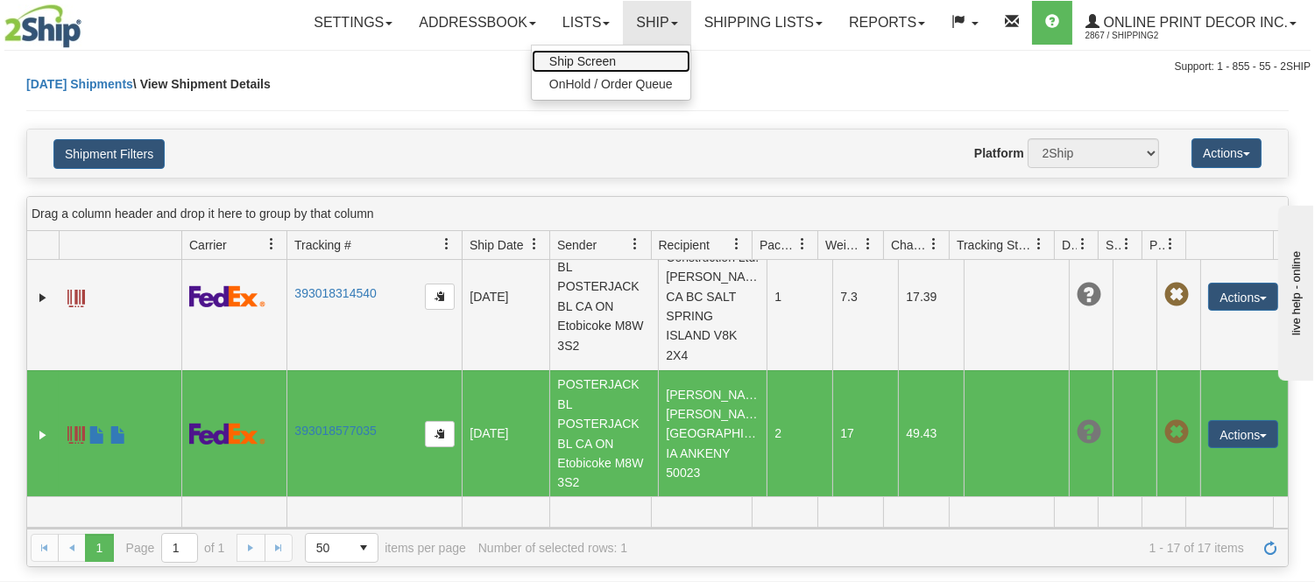
click at [616, 61] on link "Ship Screen" at bounding box center [611, 61] width 159 height 23
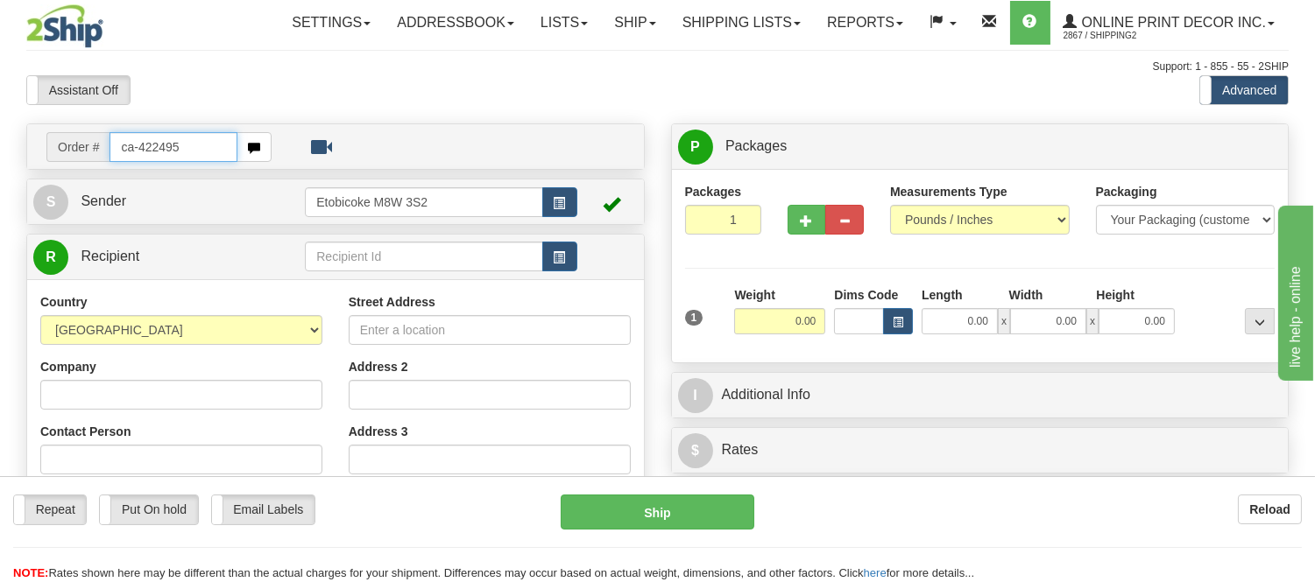
type input "ca-422495"
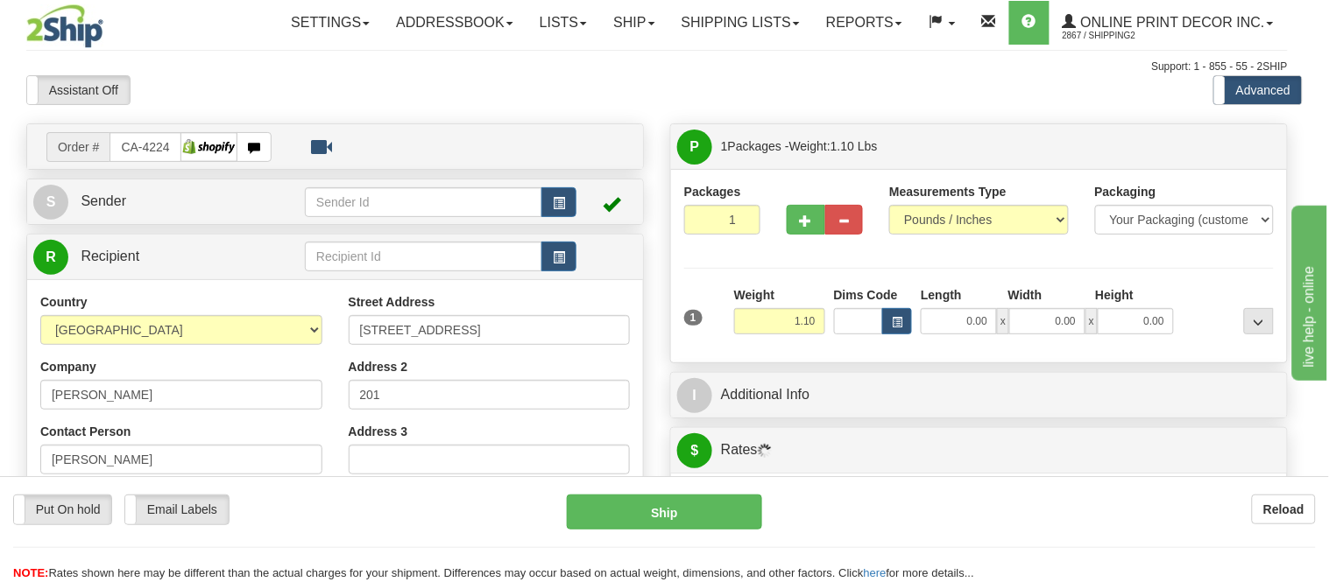
type input "[GEOGRAPHIC_DATA]"
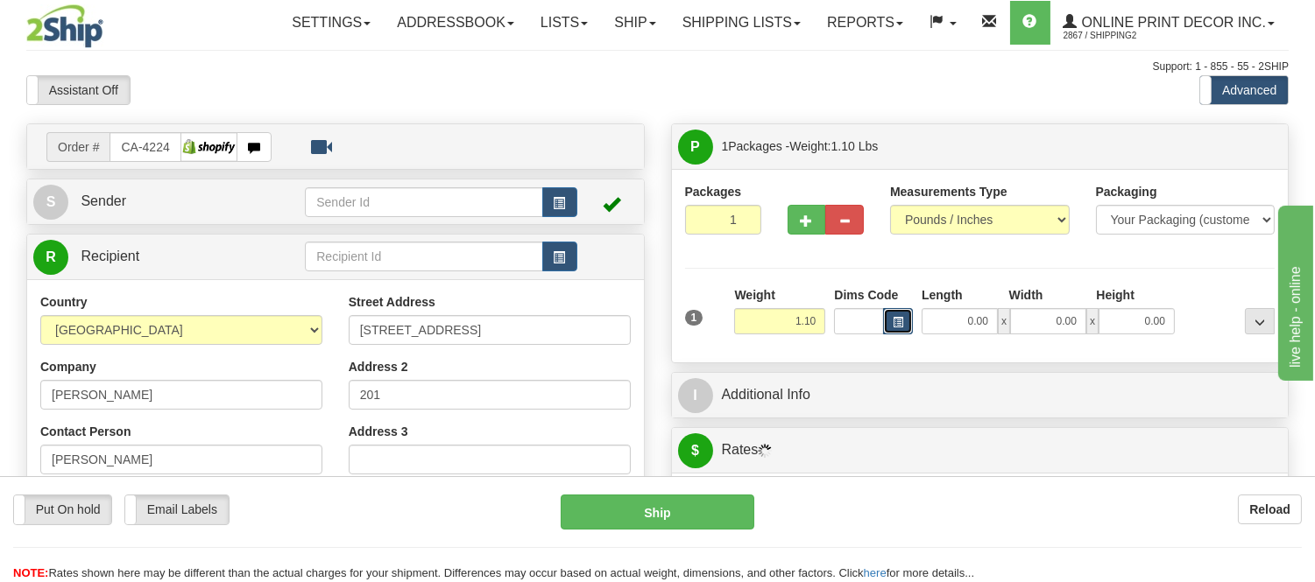
click at [906, 320] on button "button" at bounding box center [898, 321] width 30 height 26
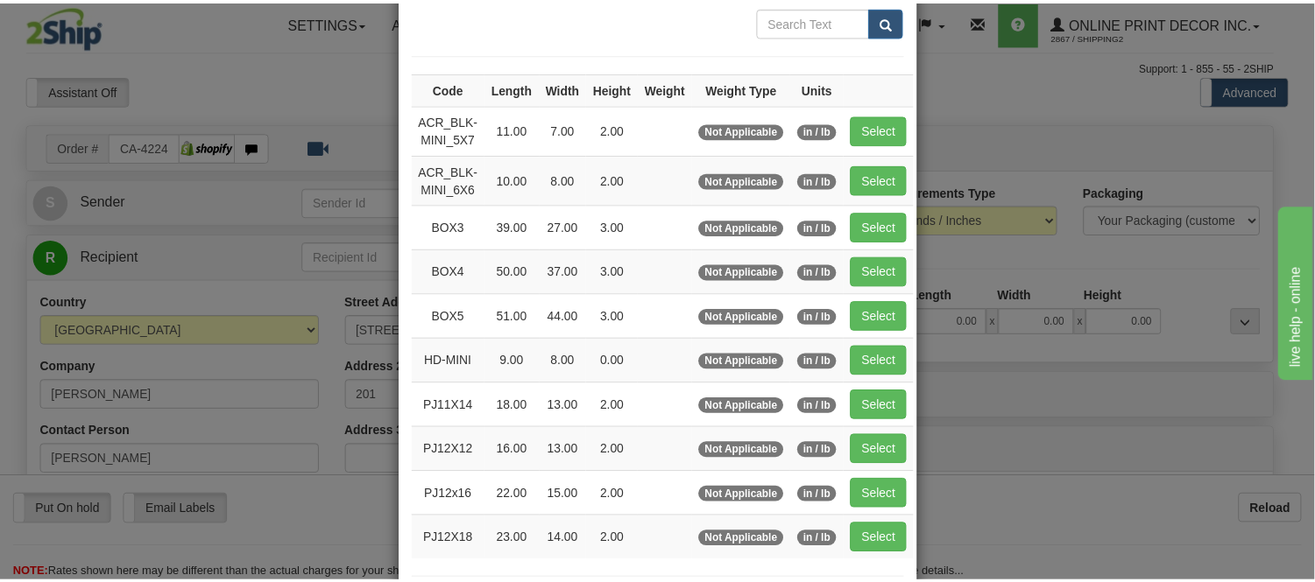
scroll to position [194, 0]
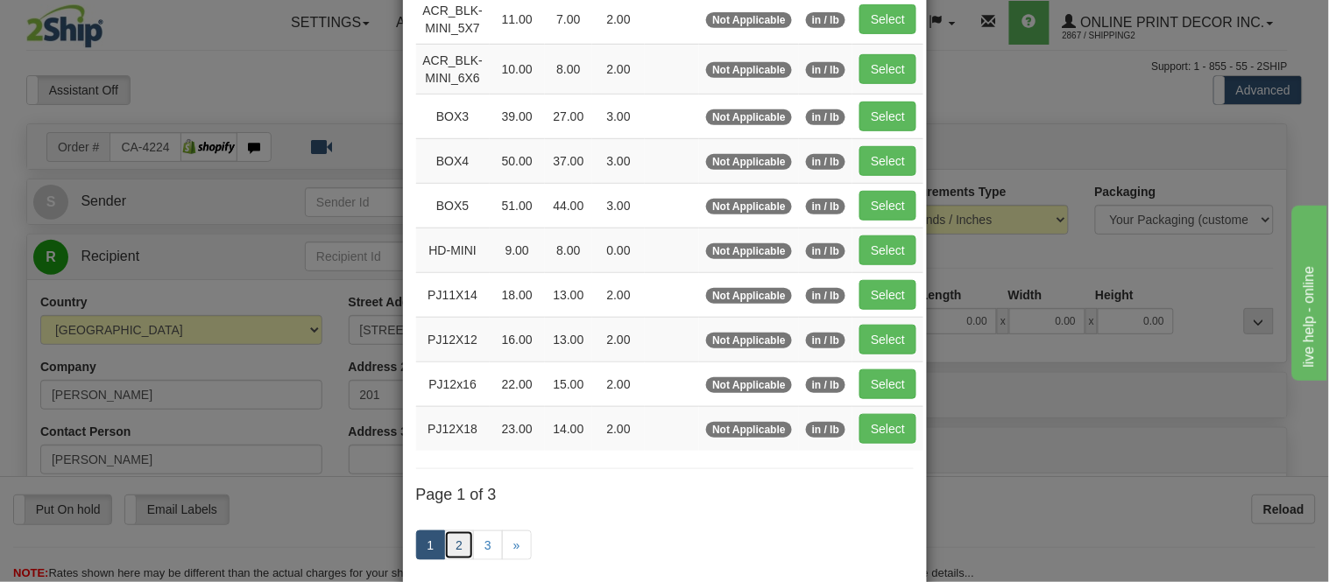
click at [454, 547] on link "2" at bounding box center [459, 546] width 30 height 30
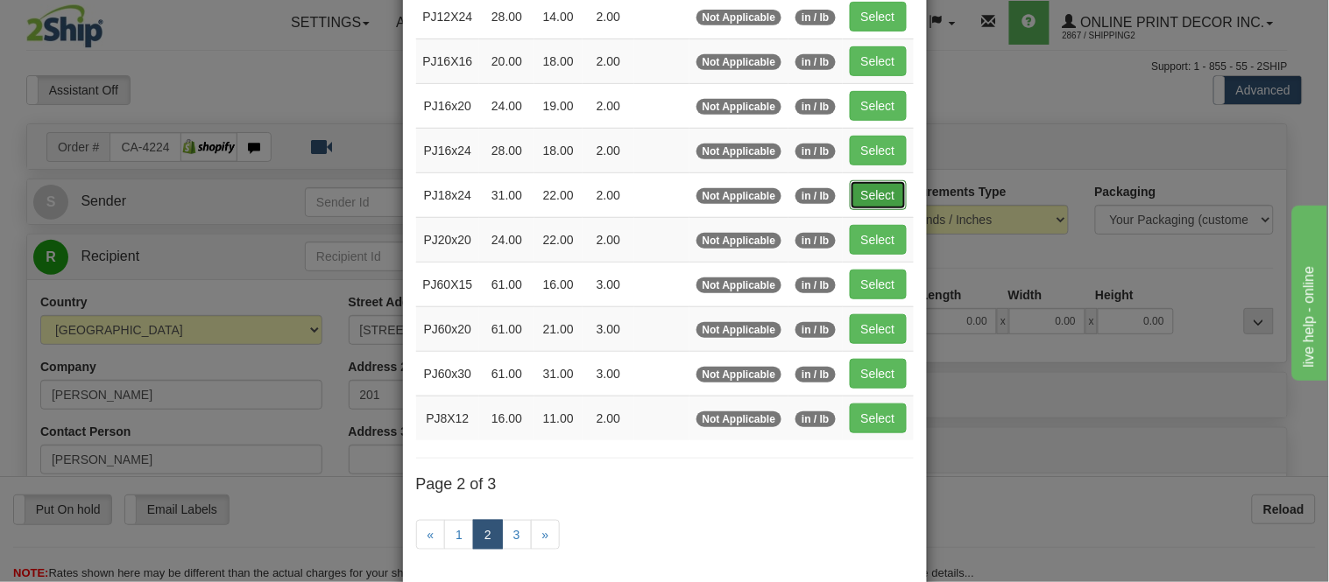
click at [895, 197] on button "Select" at bounding box center [878, 195] width 57 height 30
type input "PJ18x24"
type input "31.00"
type input "22.00"
type input "2.00"
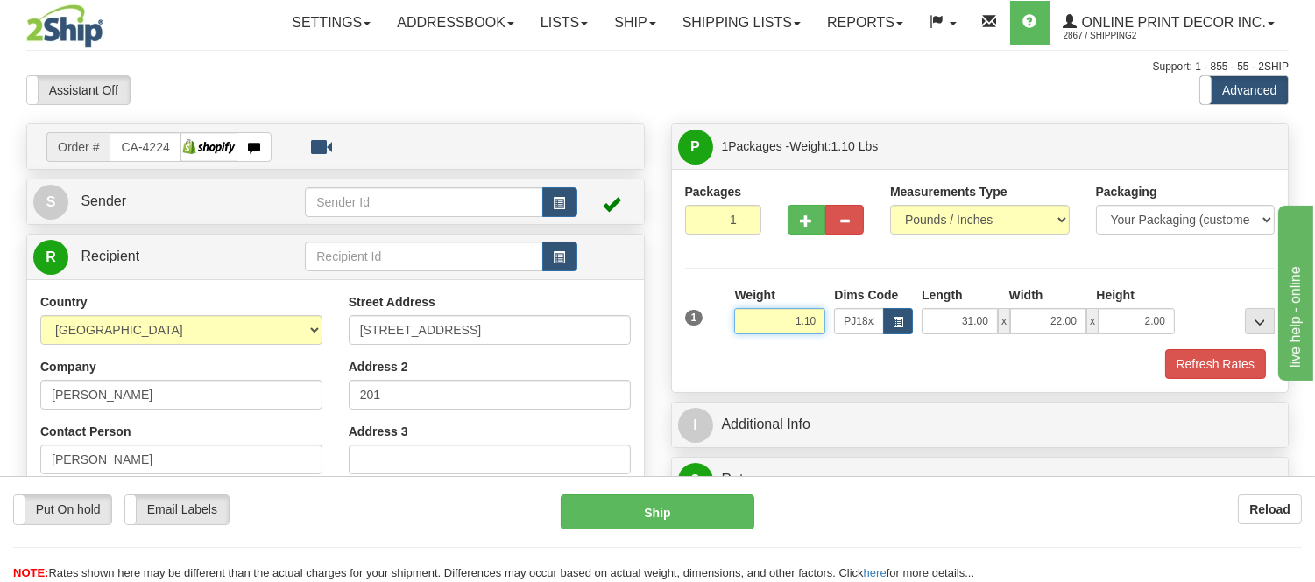
drag, startPoint x: 823, startPoint y: 321, endPoint x: 688, endPoint y: 338, distance: 136.8
click at [688, 338] on div "1 Weight 1.10 Dims Code x x" at bounding box center [980, 317] width 599 height 62
type input "5.98"
click at [1210, 360] on button "Refresh Rates" at bounding box center [1215, 364] width 101 height 30
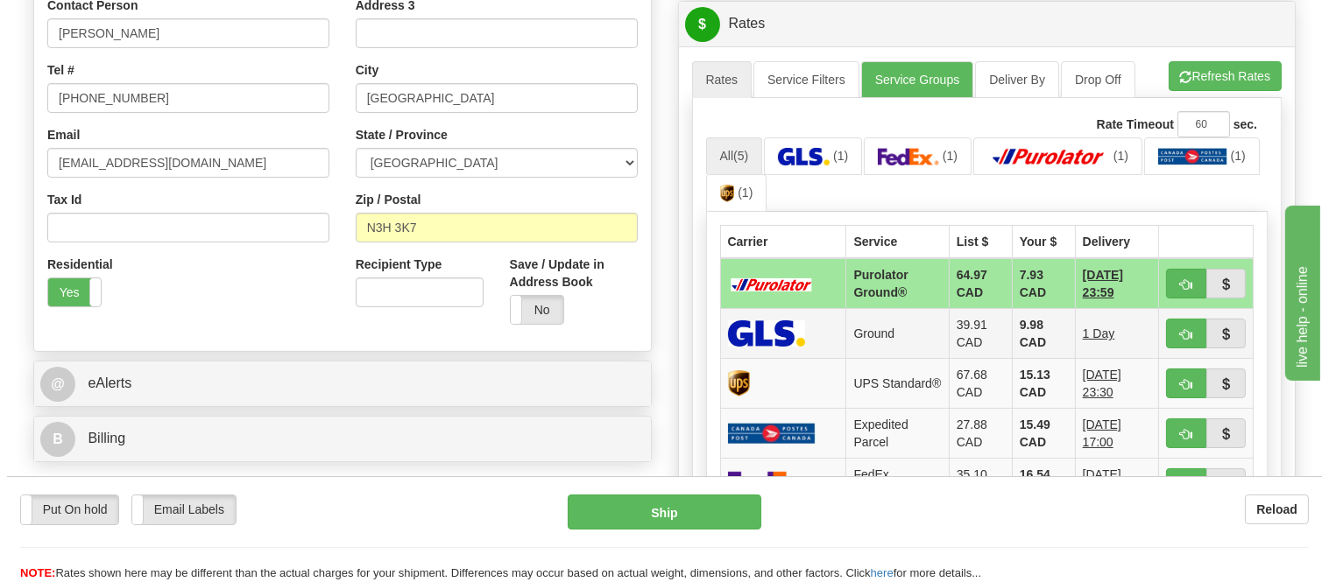
scroll to position [486, 0]
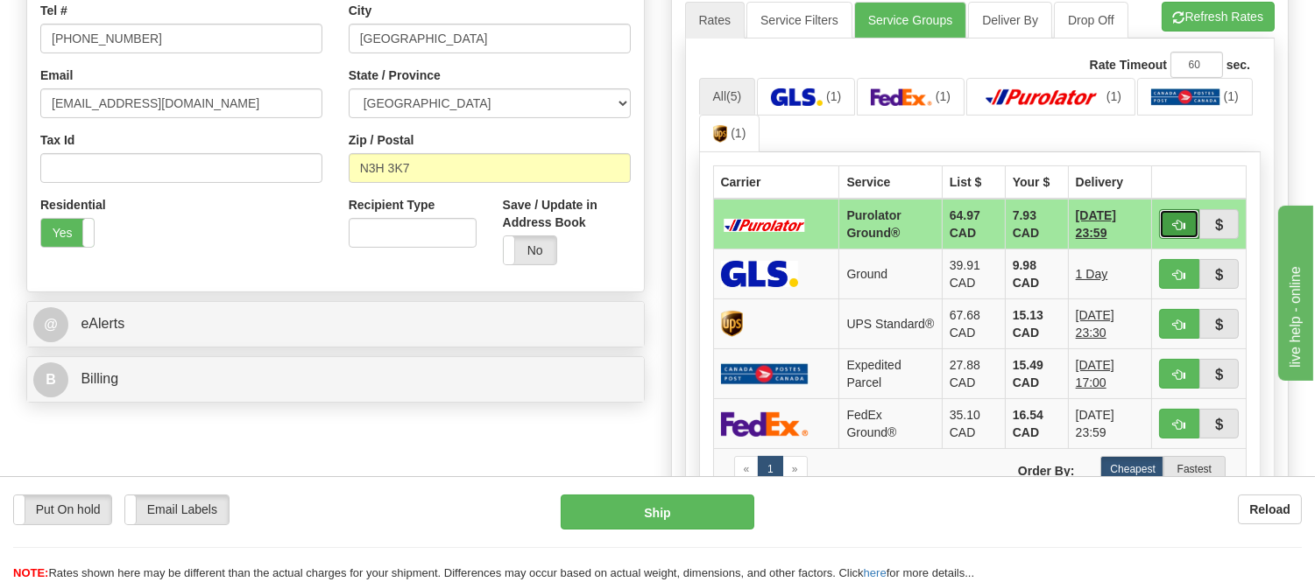
click at [1178, 220] on span "button" at bounding box center [1179, 225] width 12 height 11
type input "260"
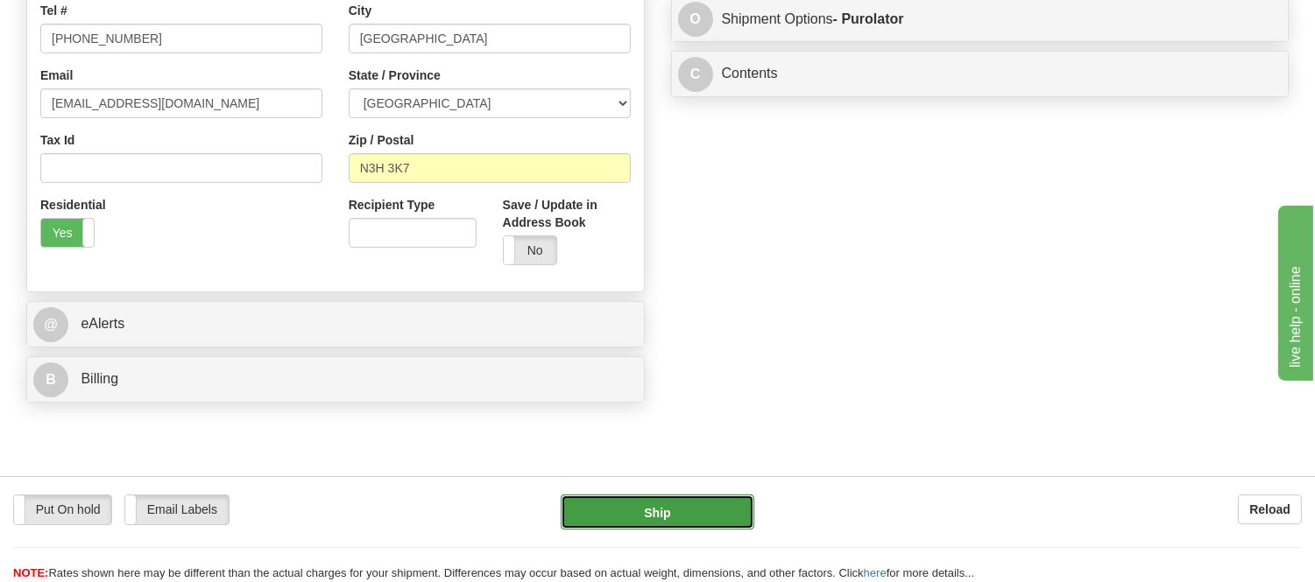
click at [617, 517] on button "Ship" at bounding box center [657, 512] width 193 height 35
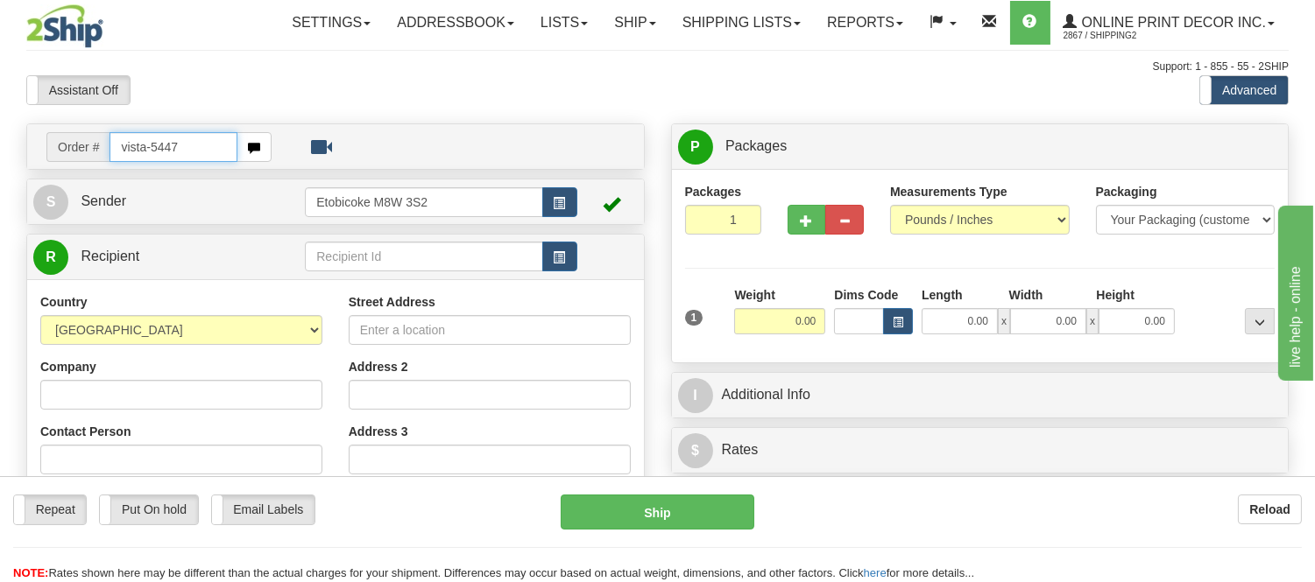
type input "vista-5447"
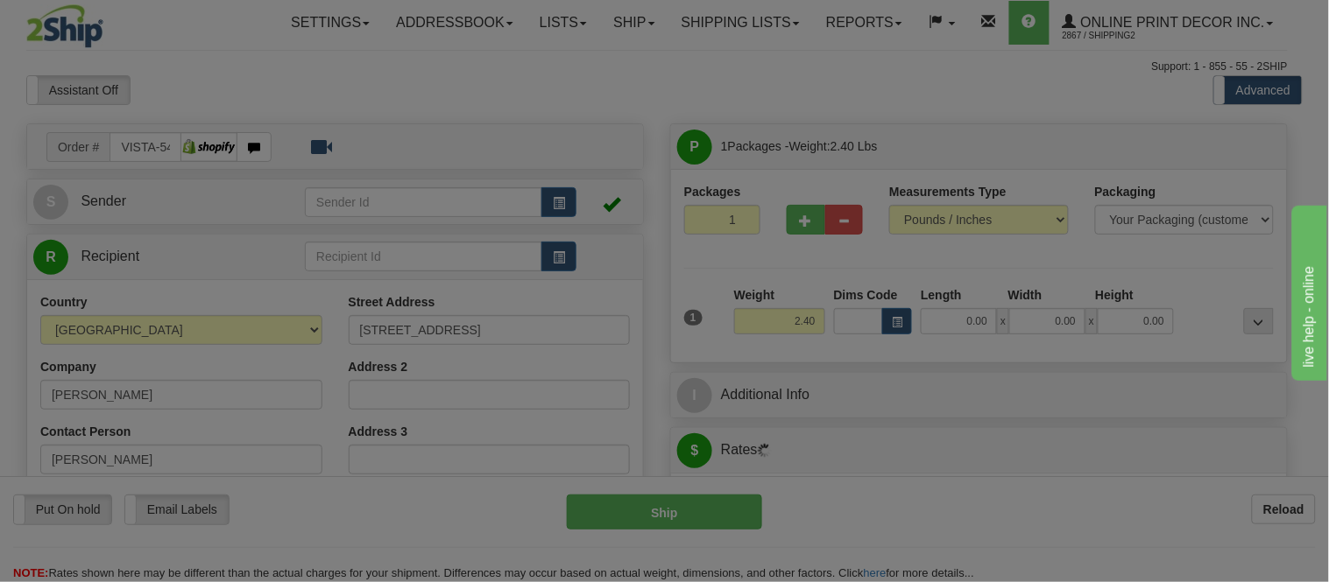
type input "[GEOGRAPHIC_DATA]"
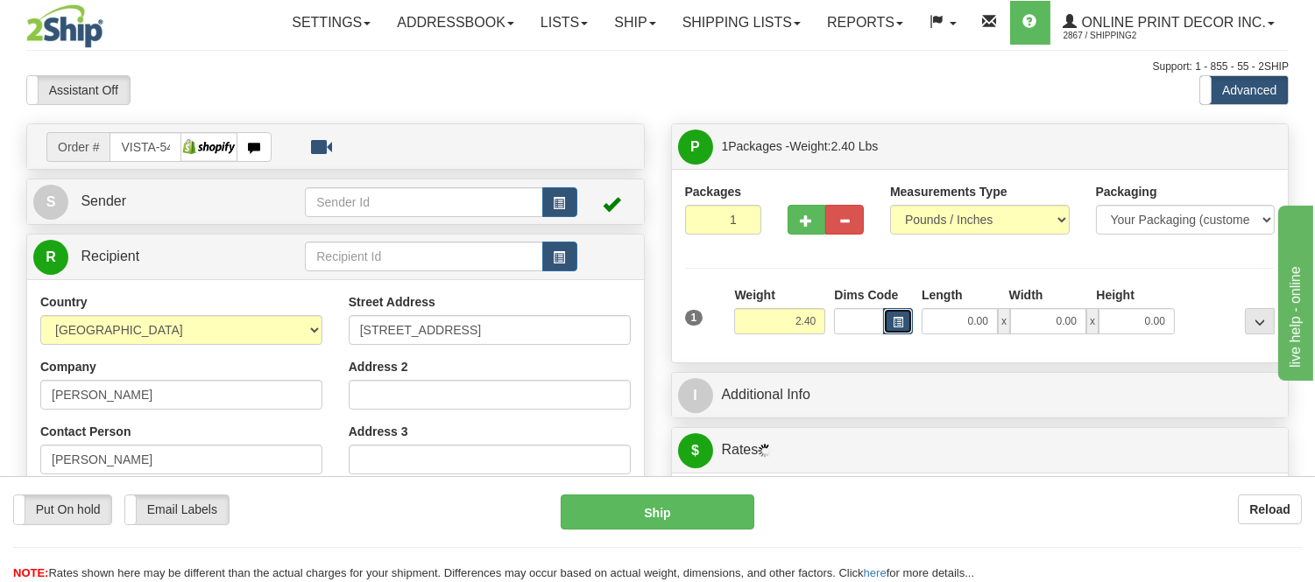
click at [905, 318] on button "button" at bounding box center [898, 321] width 30 height 26
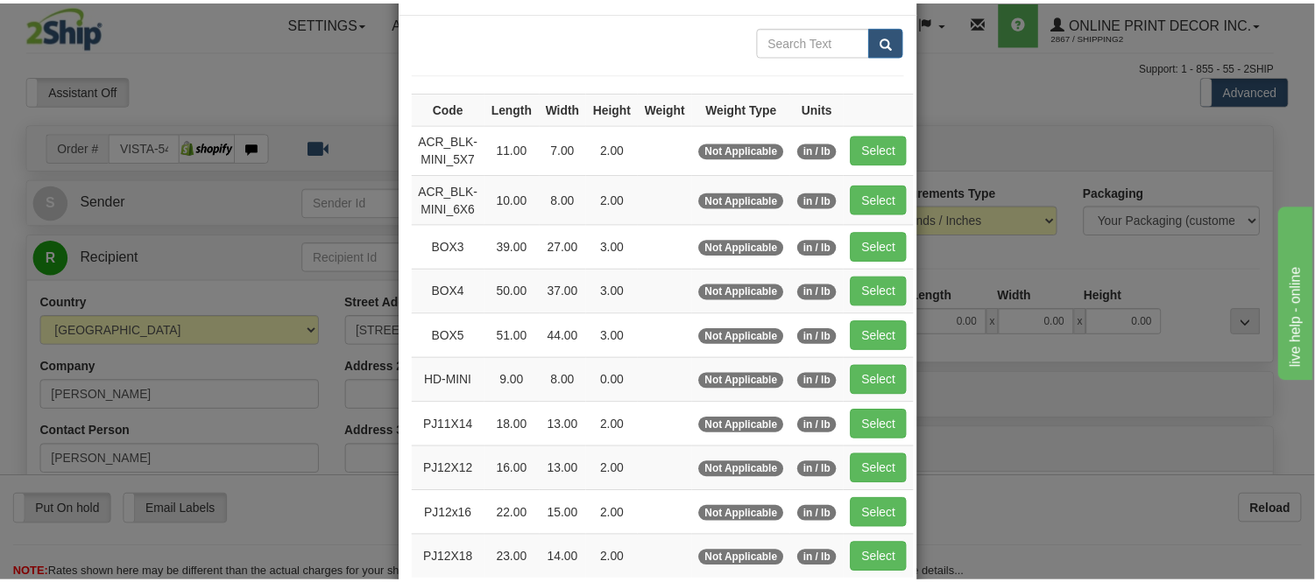
scroll to position [97, 0]
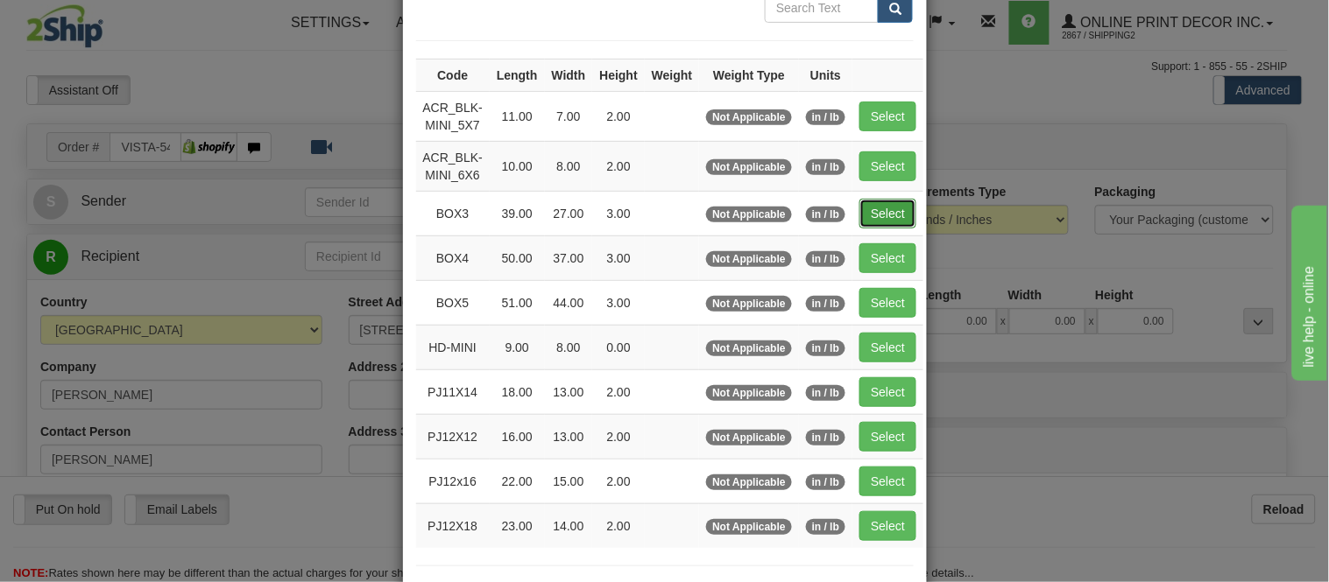
click at [867, 204] on button "Select" at bounding box center [887, 214] width 57 height 30
type input "BOX3"
type input "39.00"
type input "27.00"
type input "3.00"
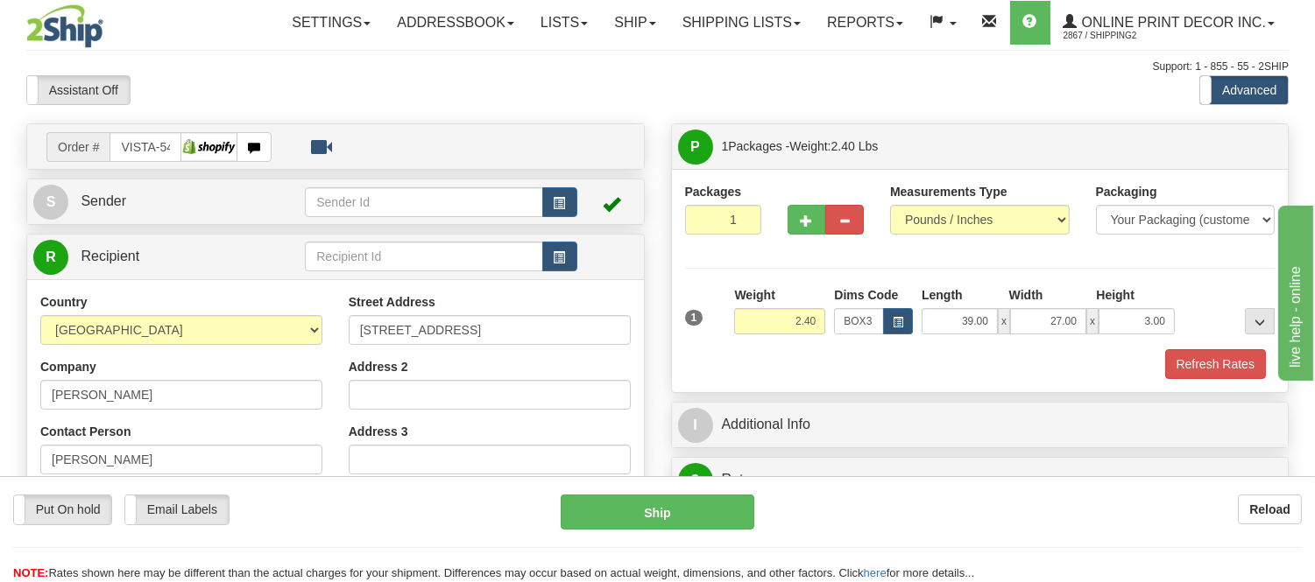
click at [820, 312] on div "Weight 2.40" at bounding box center [780, 316] width 100 height 61
drag, startPoint x: 801, startPoint y: 322, endPoint x: 737, endPoint y: 328, distance: 64.2
click at [737, 328] on input "2.40" at bounding box center [779, 321] width 91 height 26
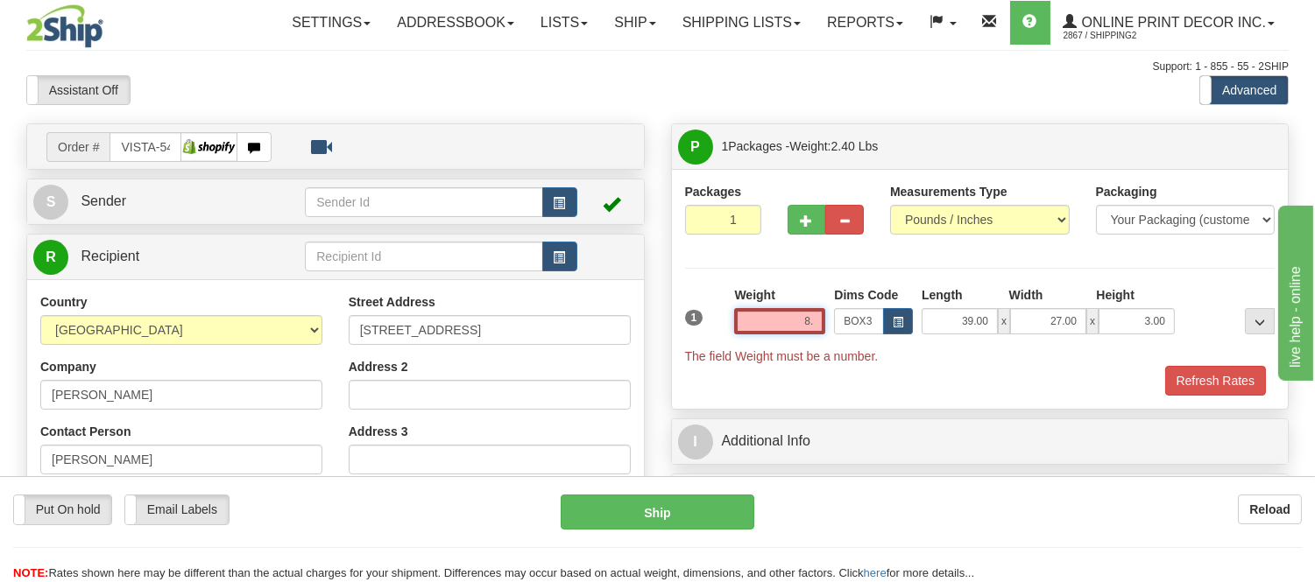
type input "8"
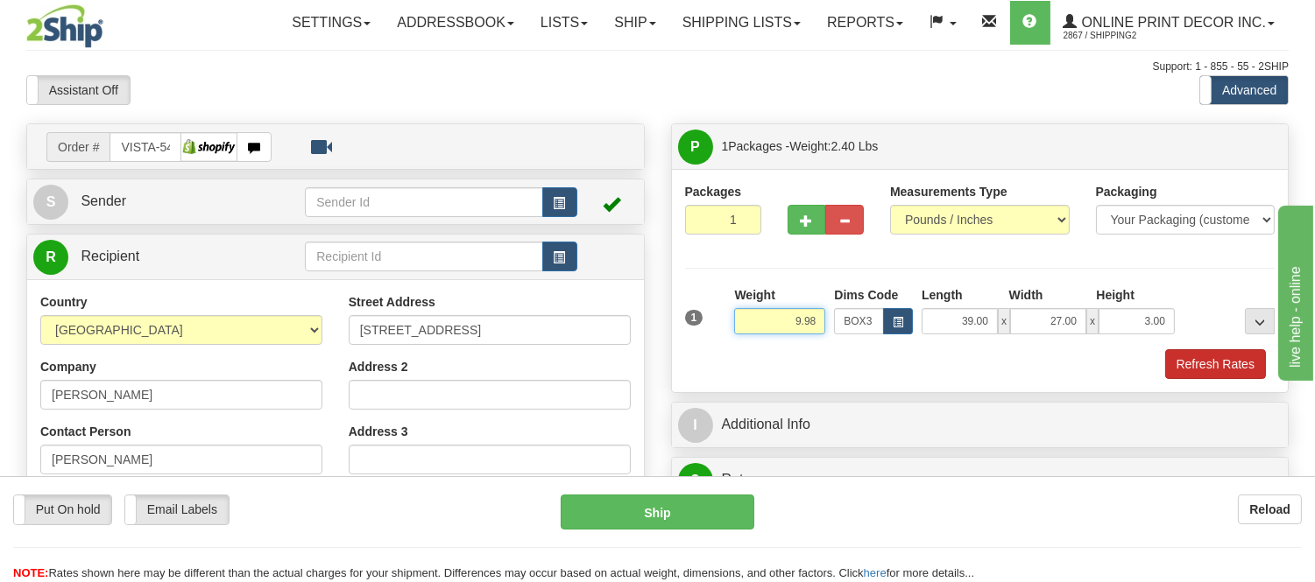
type input "9.98"
click at [1204, 360] on button "Refresh Rates" at bounding box center [1215, 364] width 101 height 30
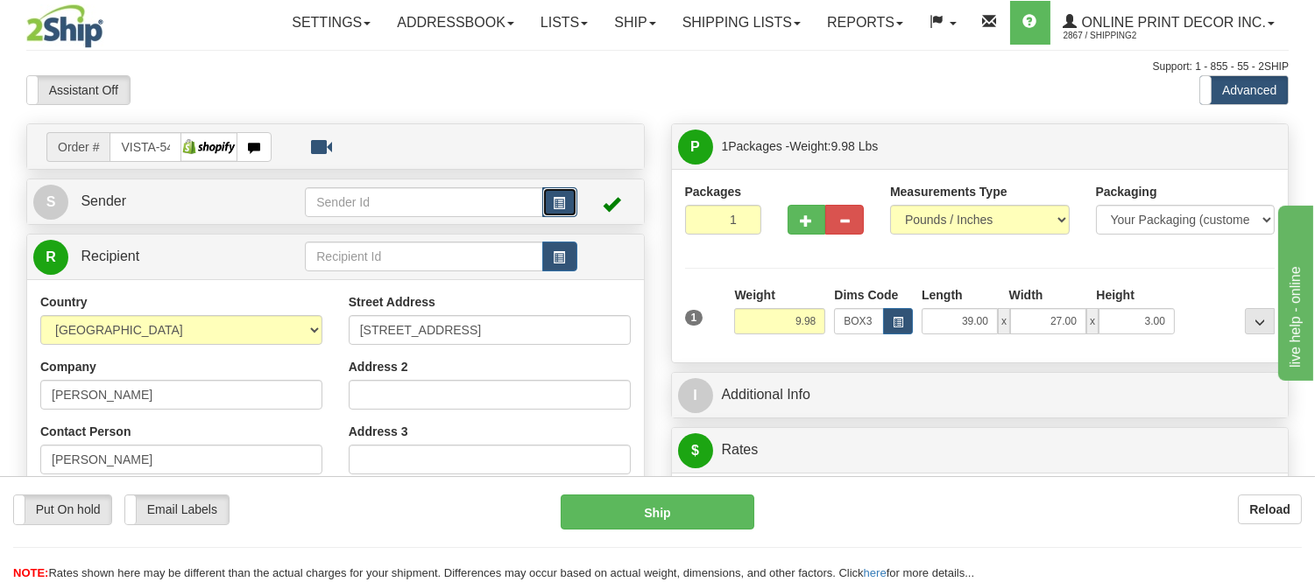
click at [566, 207] on button "button" at bounding box center [559, 202] width 35 height 30
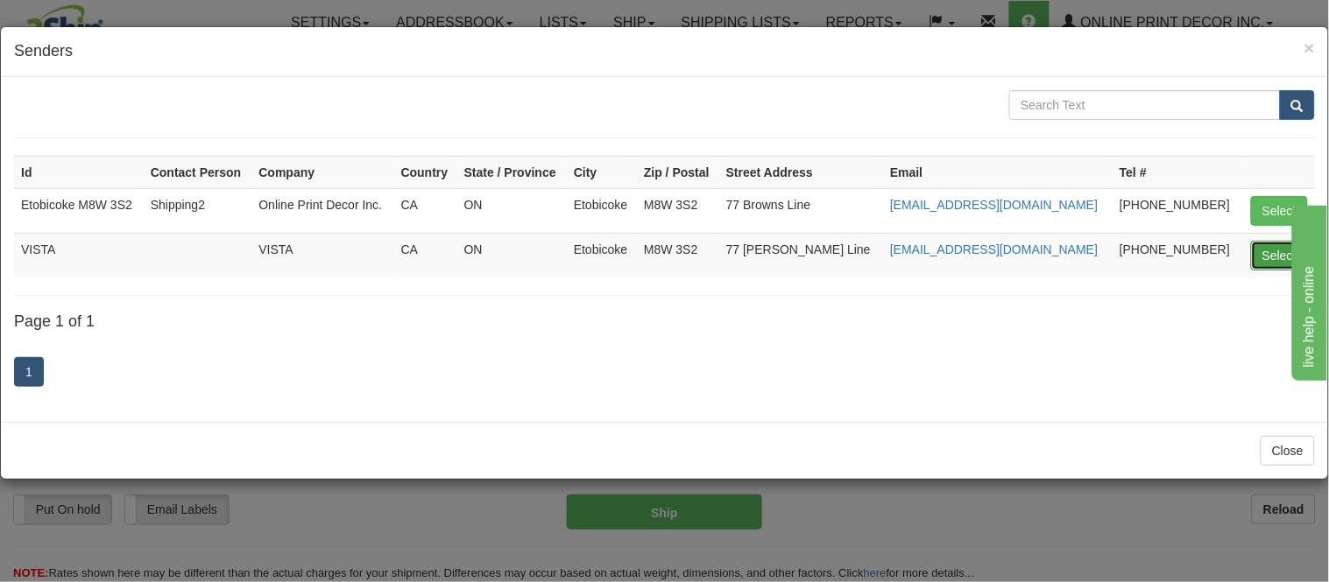
click at [1266, 258] on button "Select" at bounding box center [1279, 256] width 57 height 30
type input "VISTA"
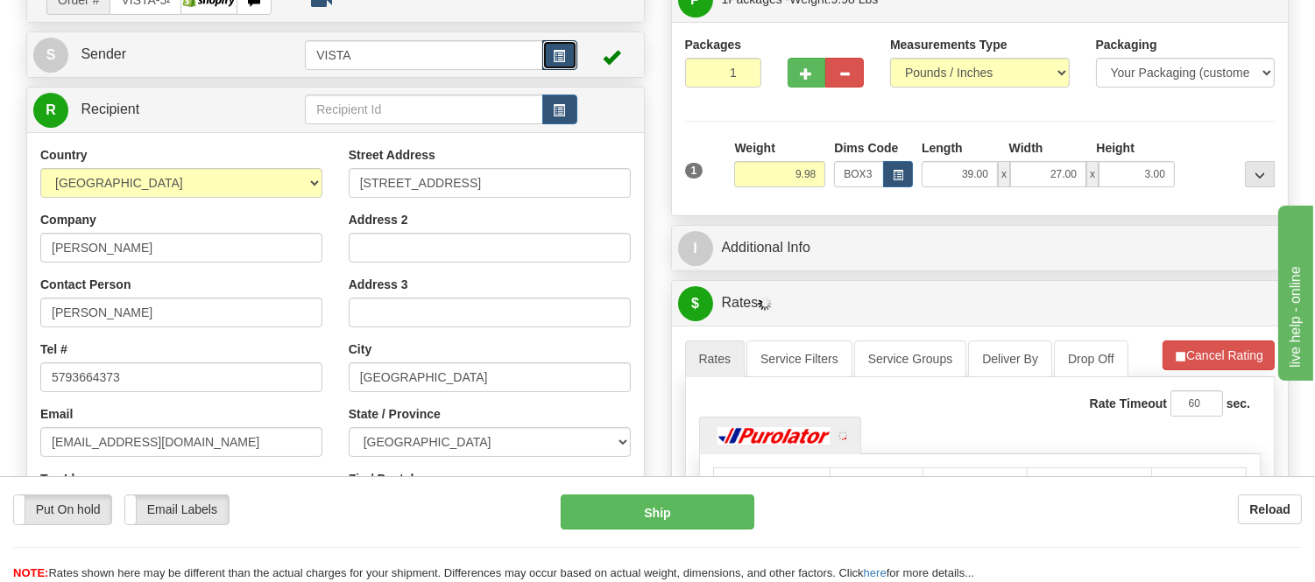
scroll to position [194, 0]
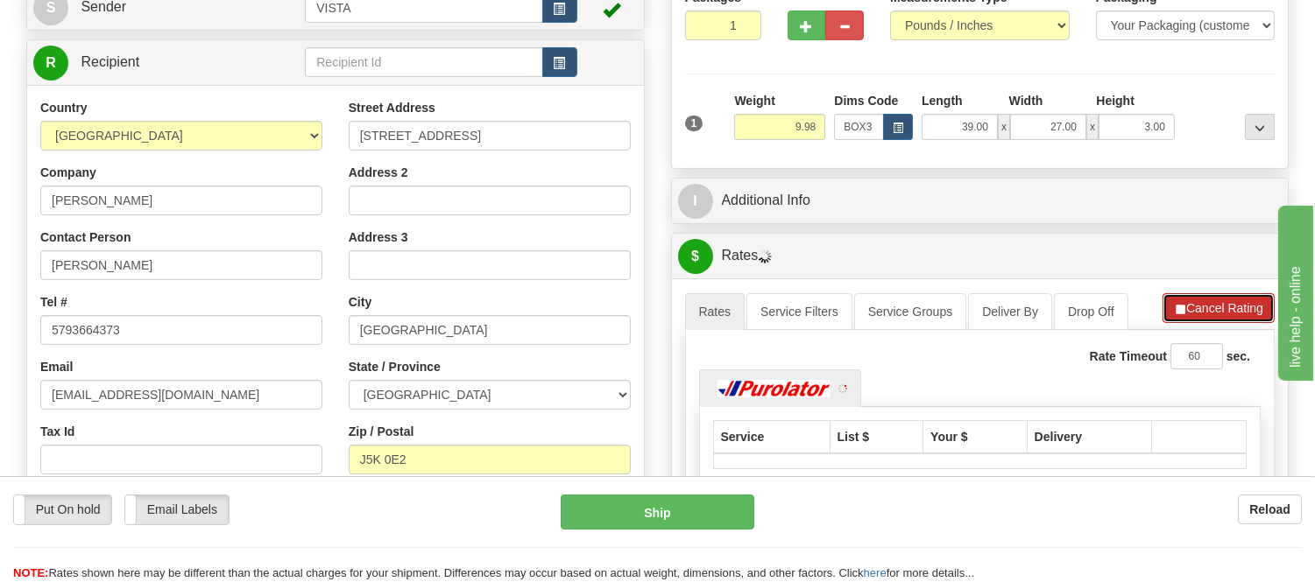
click at [1185, 309] on button "Cancel Rating" at bounding box center [1218, 308] width 112 height 30
click at [1185, 309] on button "Refresh Rates" at bounding box center [1217, 308] width 113 height 30
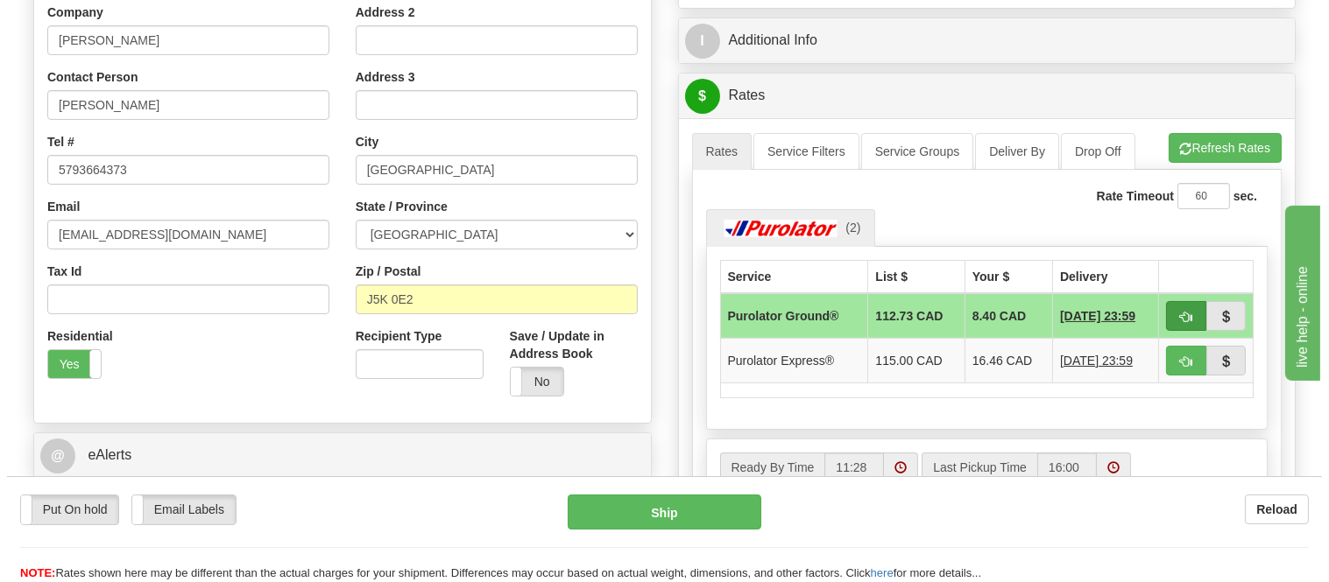
scroll to position [389, 0]
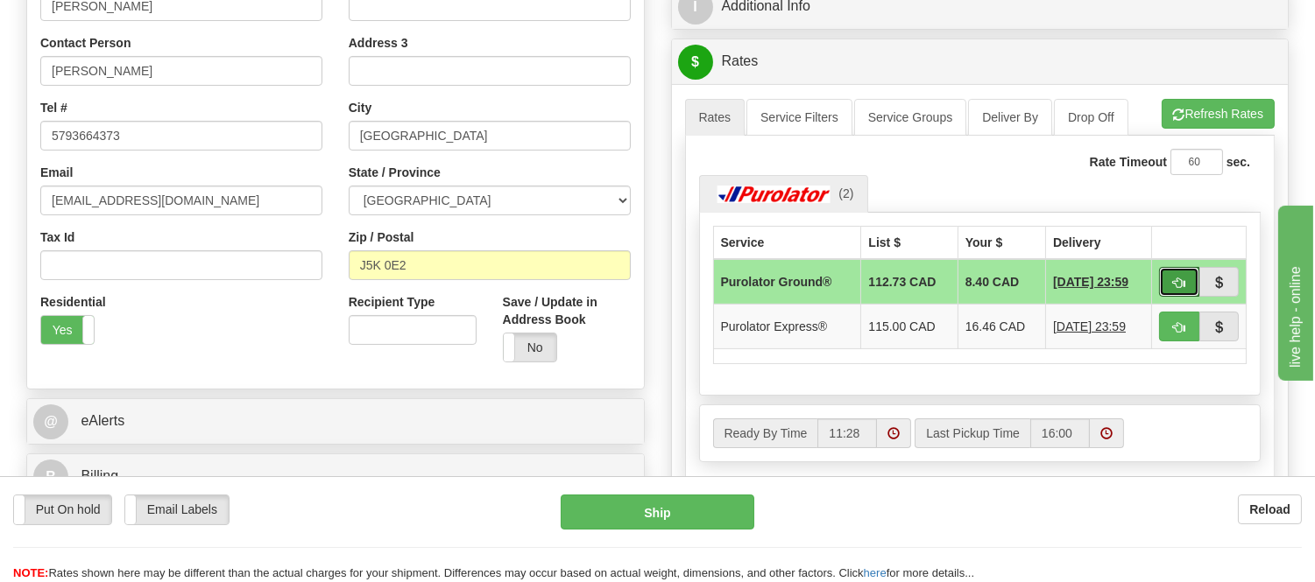
click at [1176, 286] on span "button" at bounding box center [1179, 283] width 12 height 11
type input "260"
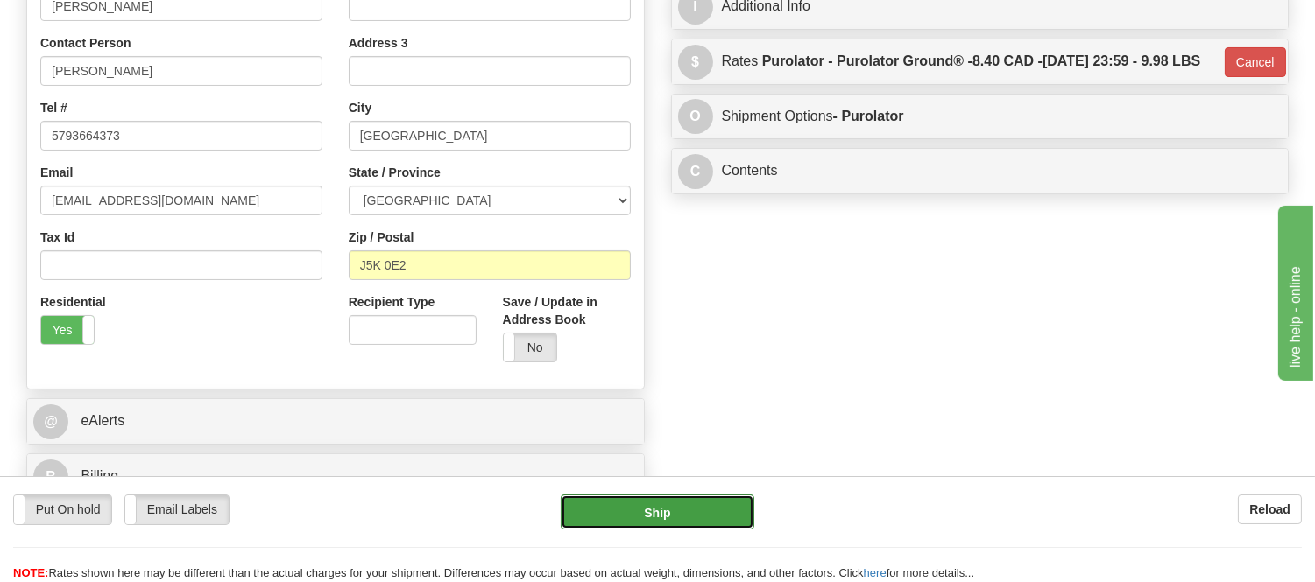
click at [703, 510] on button "Ship" at bounding box center [657, 512] width 193 height 35
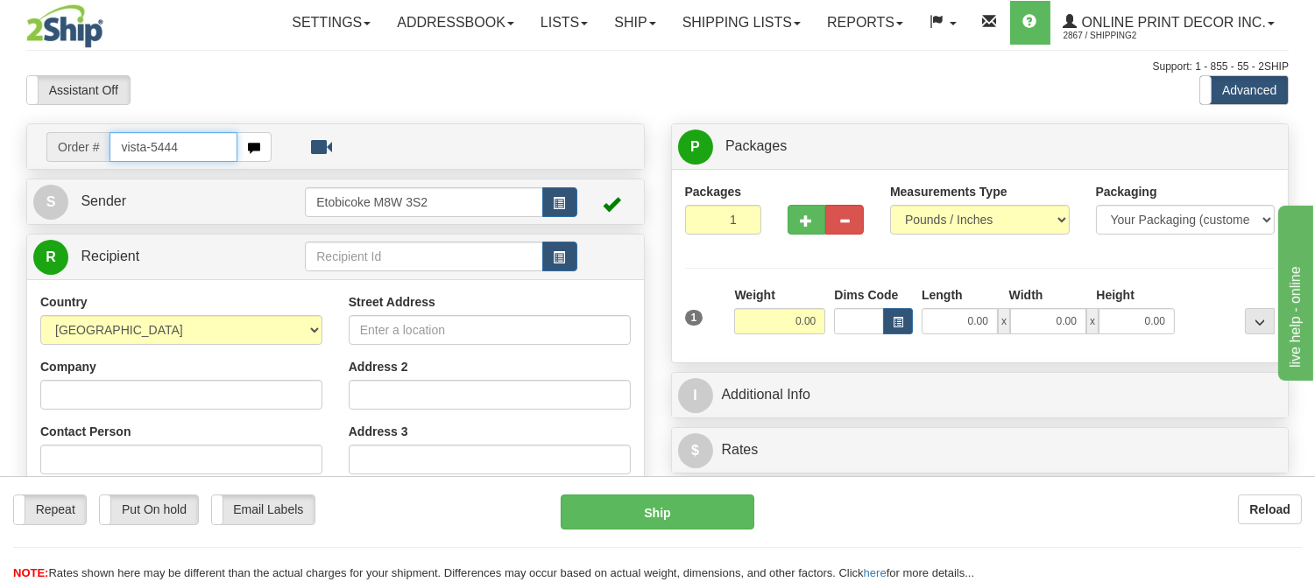
type input "vista-5444"
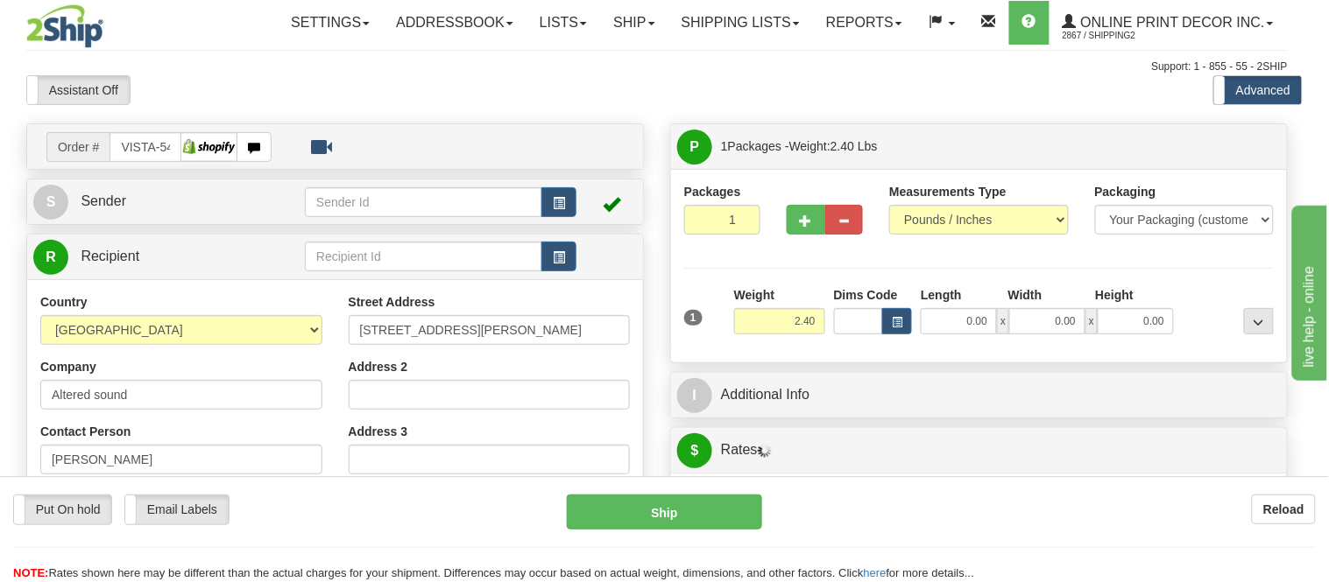
type input "OAKVILLE"
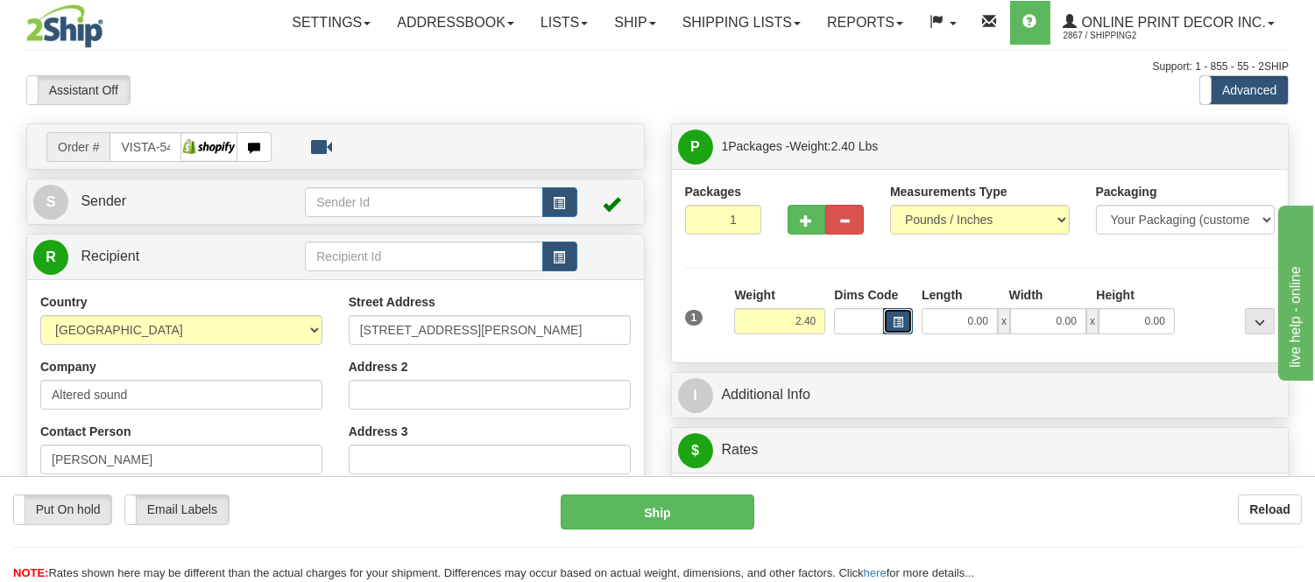
click at [889, 328] on button "button" at bounding box center [898, 321] width 30 height 26
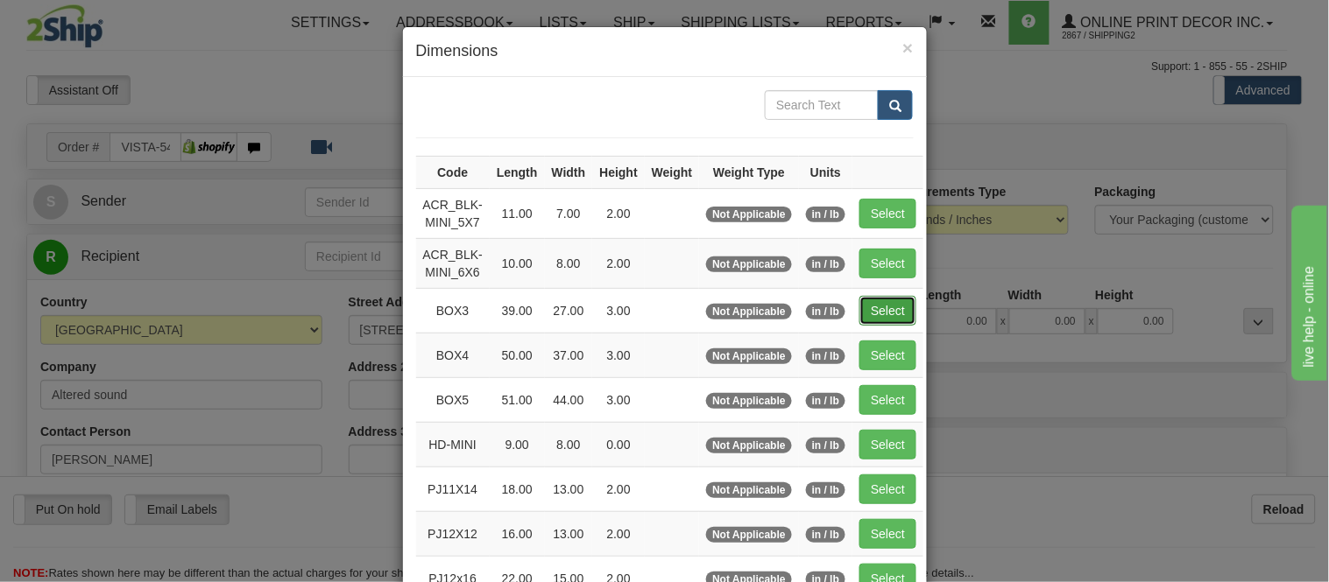
click at [868, 310] on button "Select" at bounding box center [887, 311] width 57 height 30
type input "BOX3"
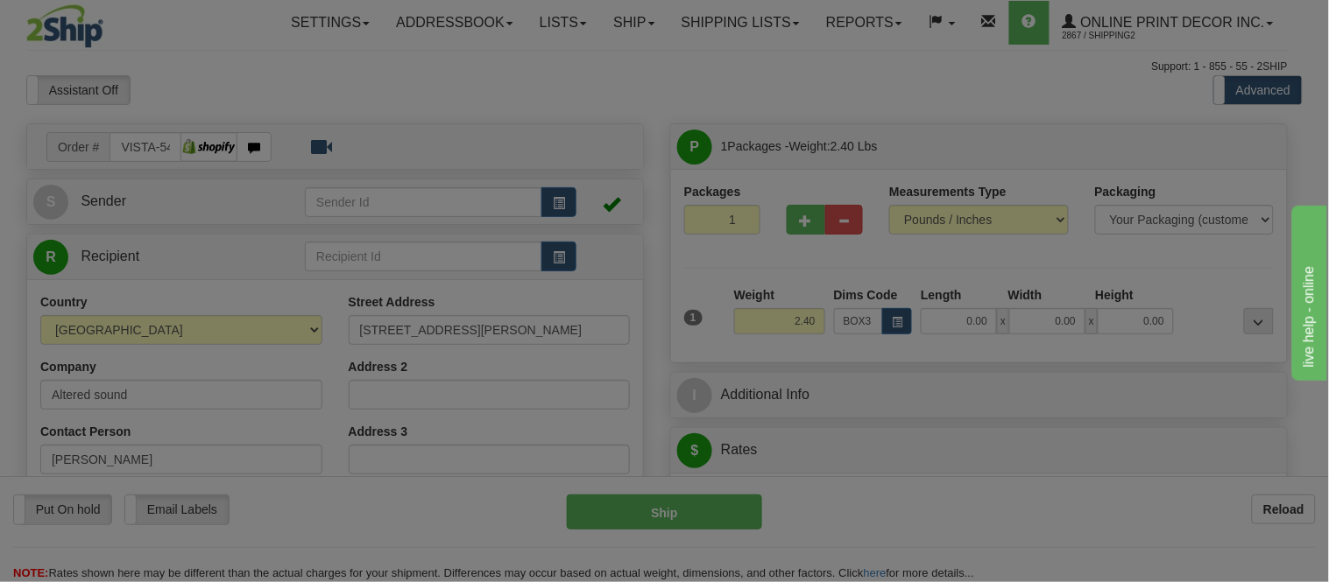
type input "39.00"
type input "27.00"
type input "3.00"
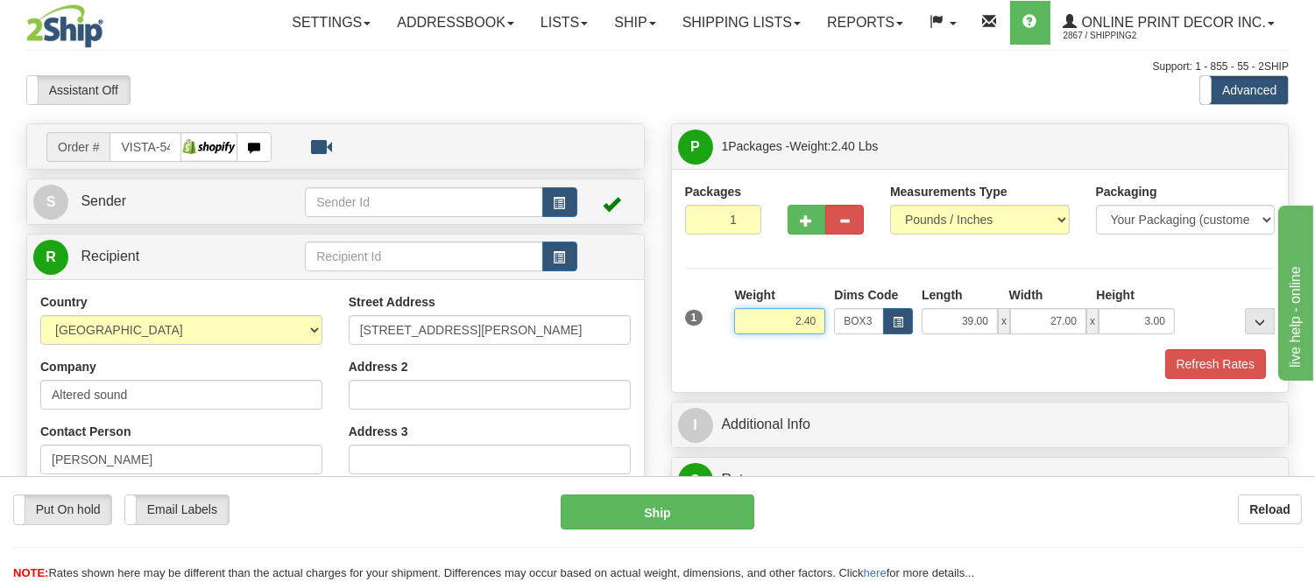
drag, startPoint x: 816, startPoint y: 322, endPoint x: 637, endPoint y: 342, distance: 180.6
click at [637, 123] on div "Order # VISTA-5444 S" at bounding box center [657, 123] width 1288 height 0
type input "9.98"
click at [1248, 356] on button "Refresh Rates" at bounding box center [1215, 364] width 101 height 30
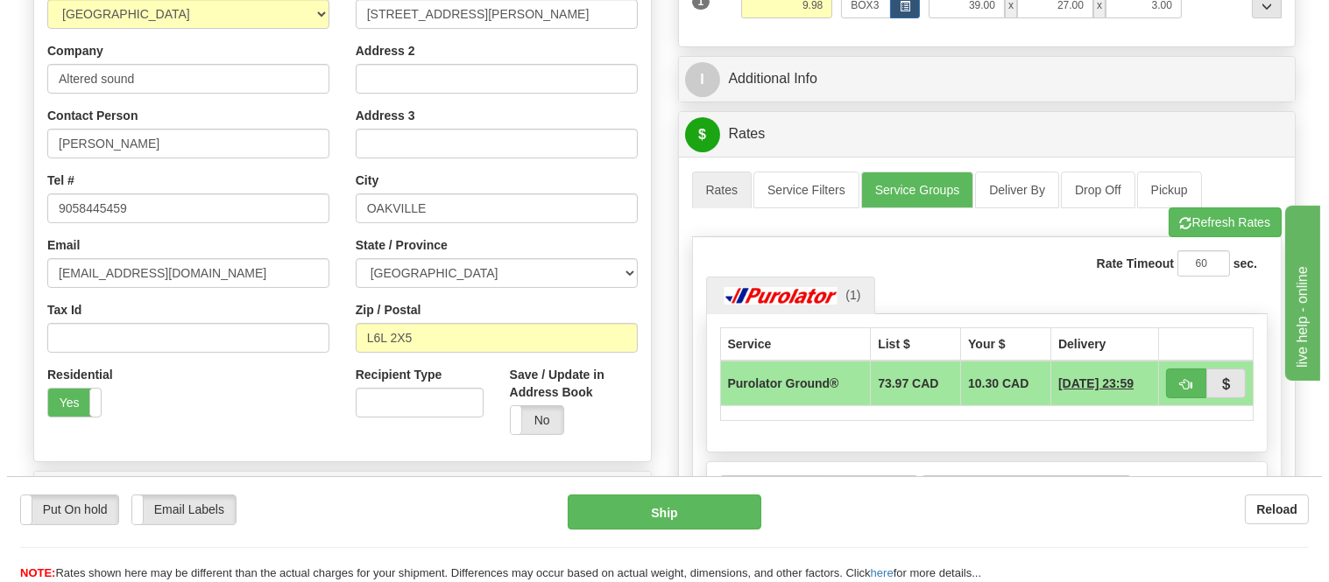
scroll to position [194, 0]
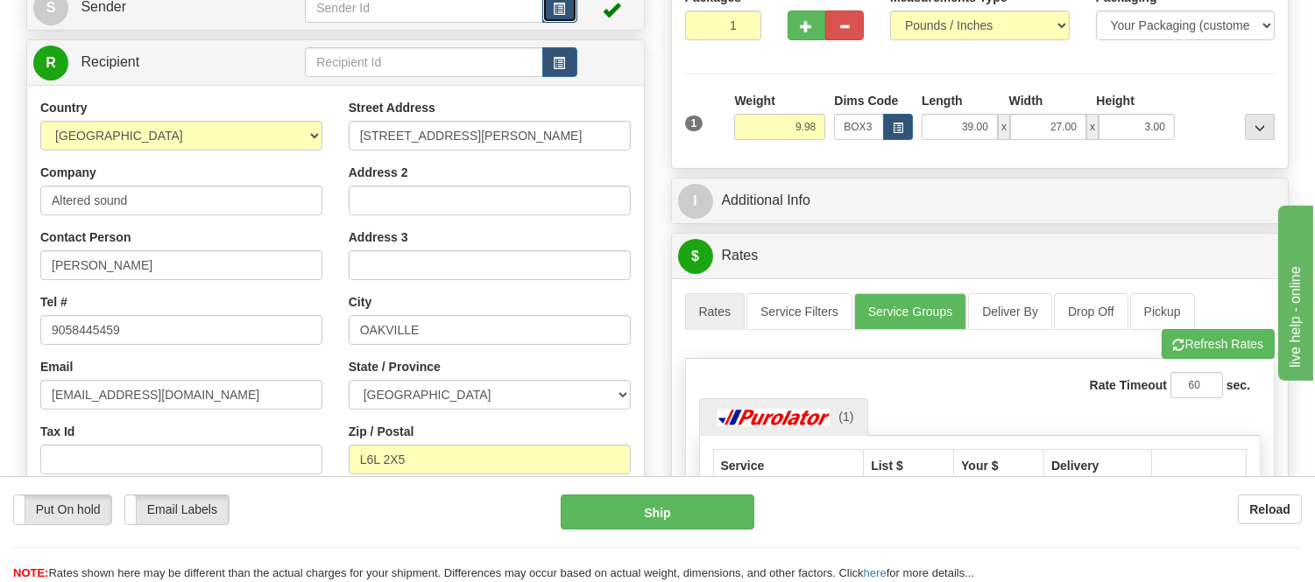
click at [554, 4] on span "button" at bounding box center [560, 9] width 12 height 11
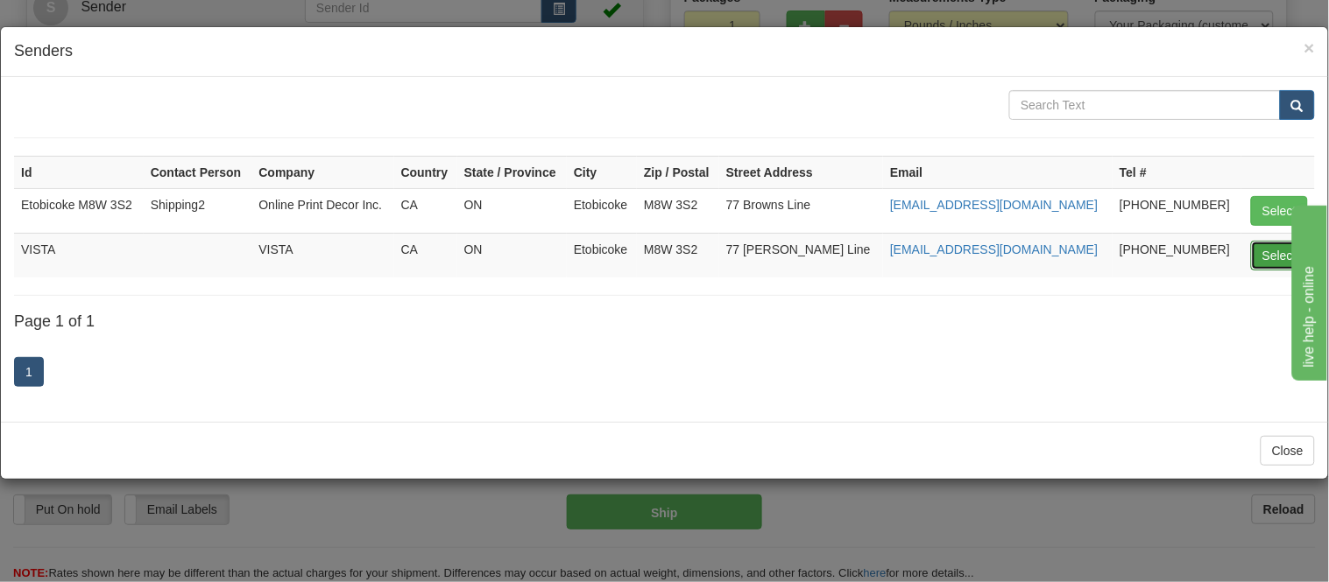
click at [1268, 265] on button "Select" at bounding box center [1279, 256] width 57 height 30
type input "VISTA"
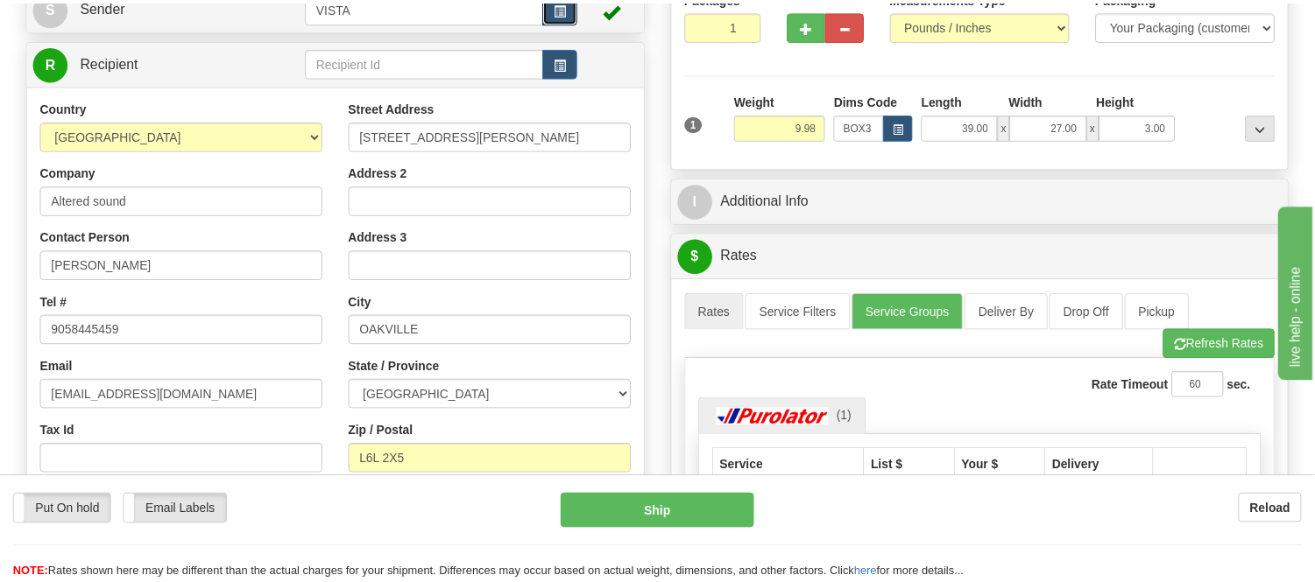
scroll to position [187, 0]
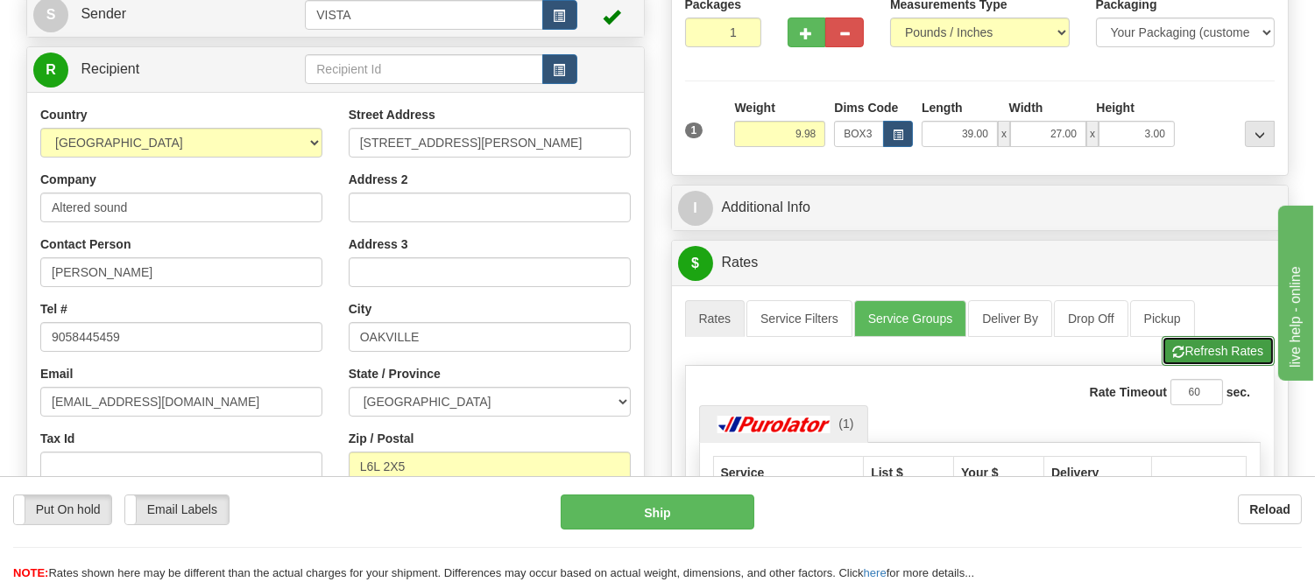
click at [1183, 356] on button "Refresh Rates" at bounding box center [1217, 351] width 113 height 30
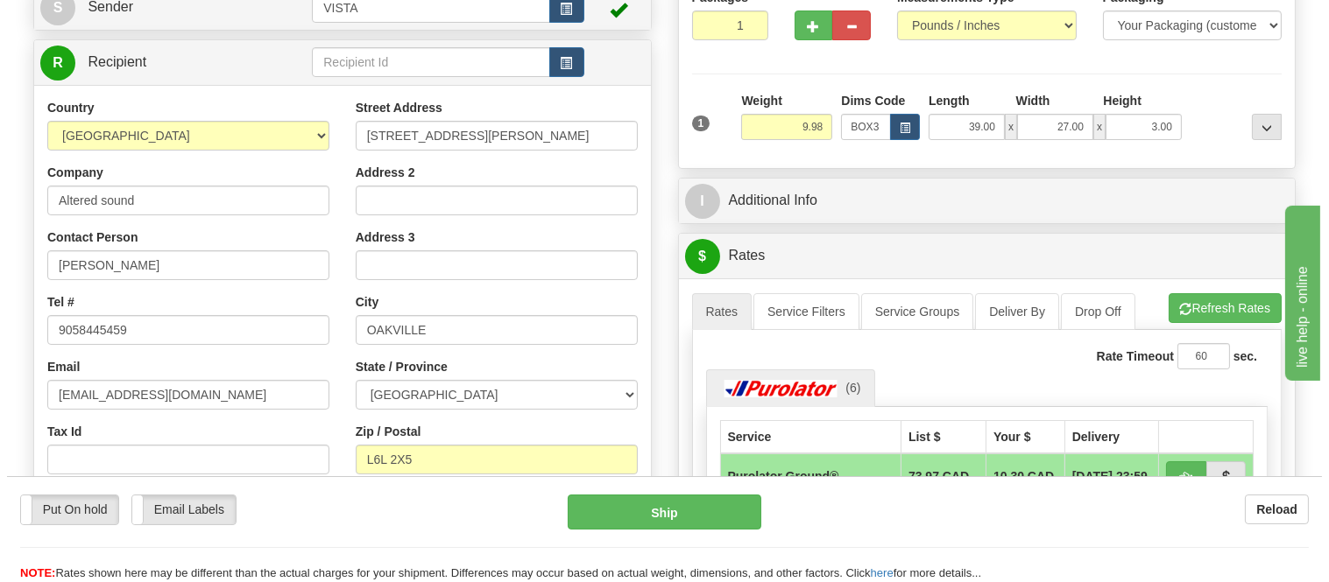
scroll to position [389, 0]
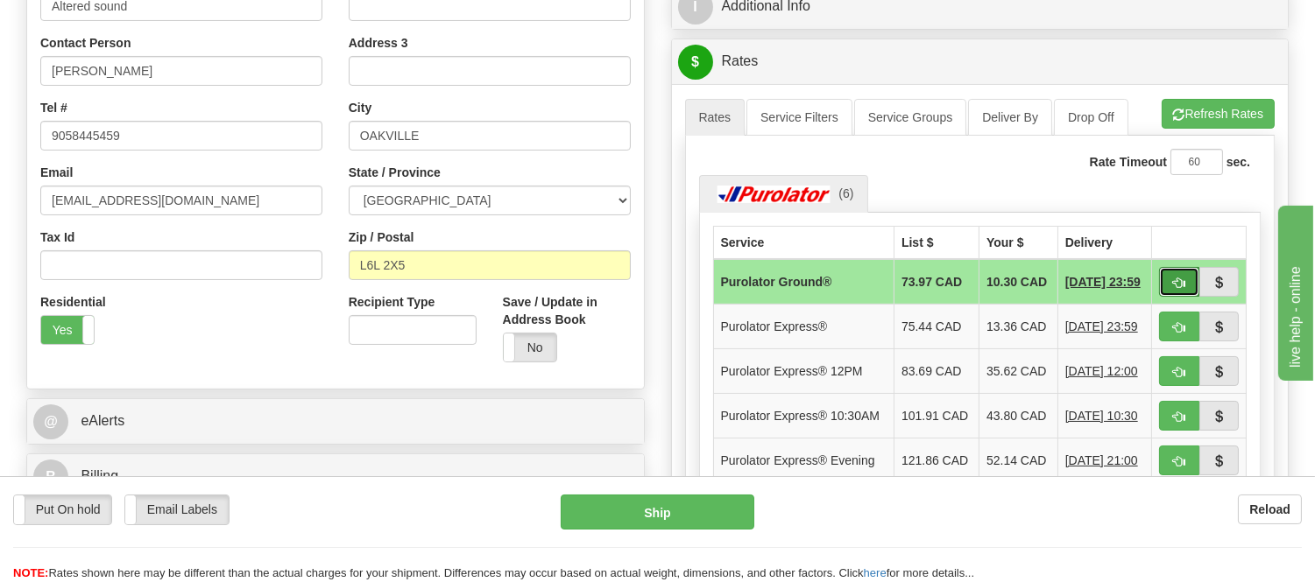
click at [1176, 284] on span "button" at bounding box center [1179, 283] width 12 height 11
type input "260"
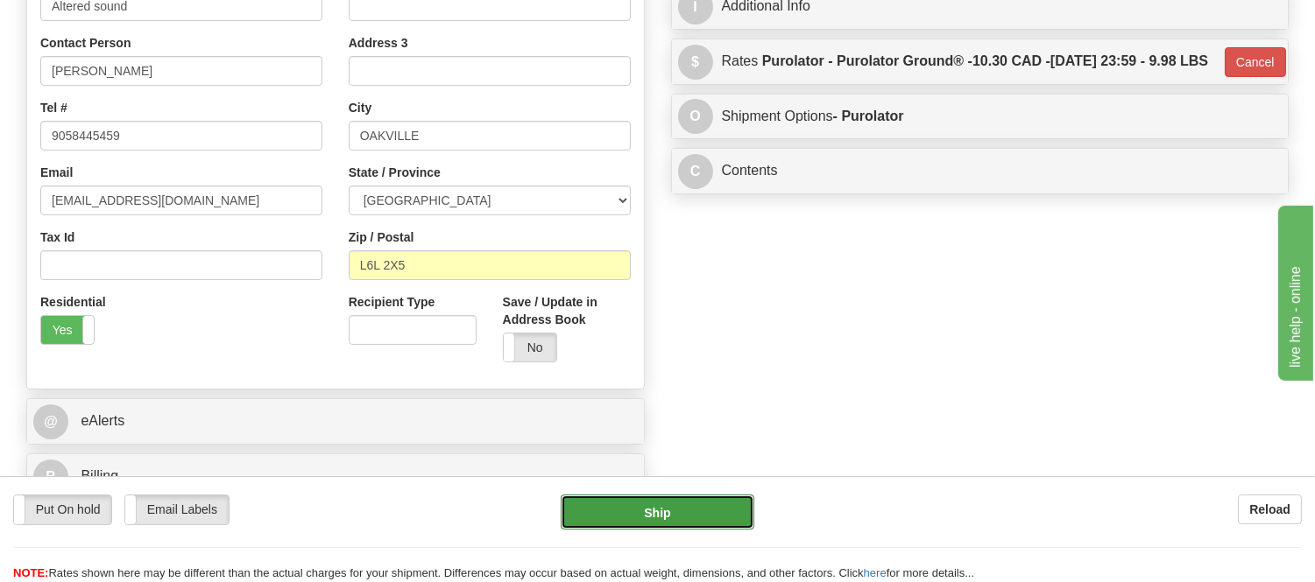
click at [597, 515] on button "Ship" at bounding box center [657, 512] width 193 height 35
